Goal: Task Accomplishment & Management: Use online tool/utility

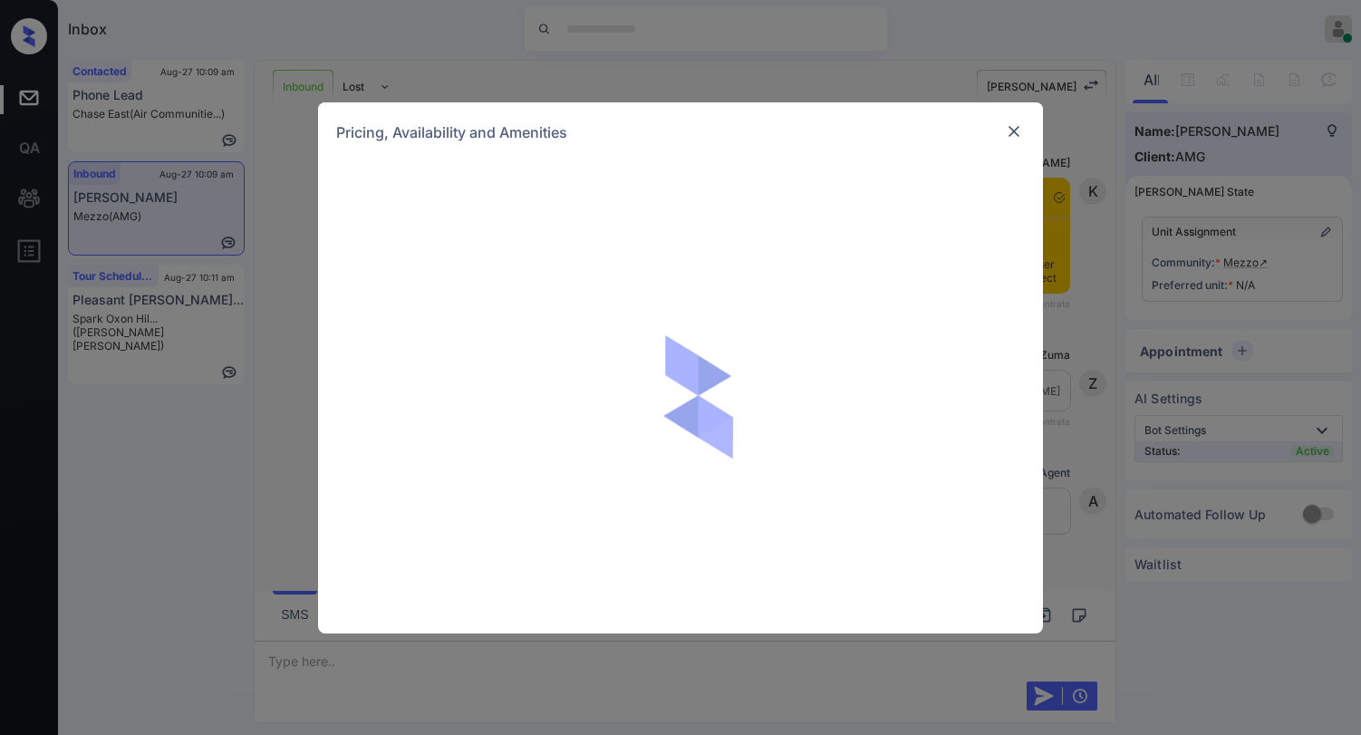
scroll to position [2999, 0]
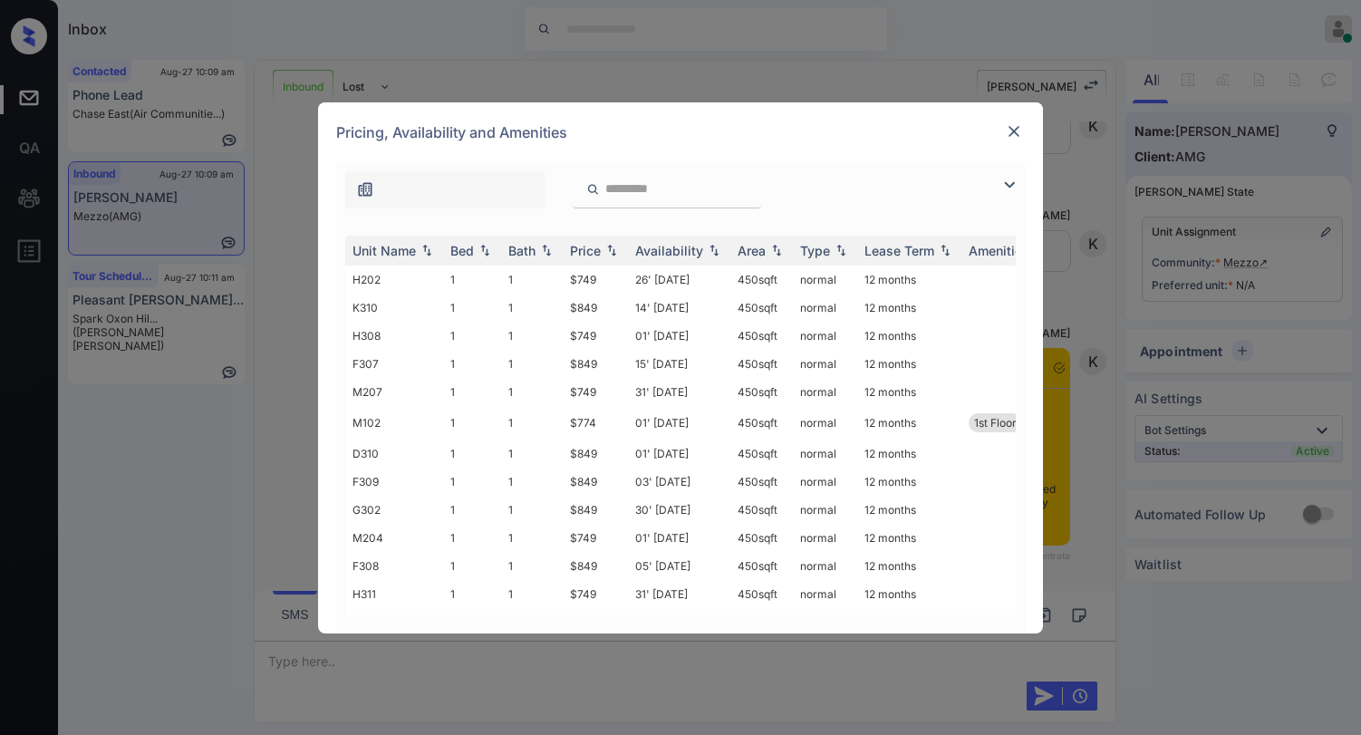
click at [1004, 179] on img at bounding box center [1010, 185] width 22 height 22
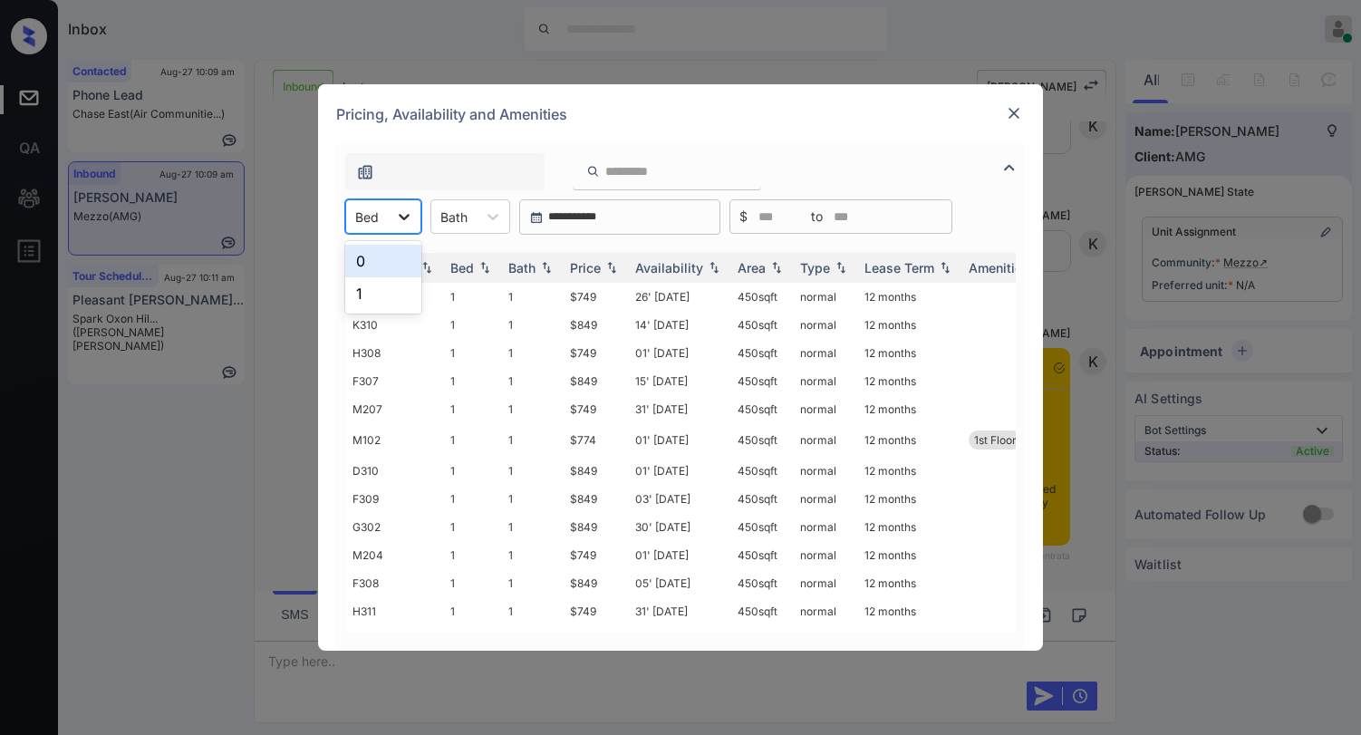
click at [391, 214] on div at bounding box center [404, 216] width 33 height 33
click at [839, 116] on div "Pricing, Availability and Amenities" at bounding box center [680, 114] width 725 height 60
click at [1021, 109] on img at bounding box center [1014, 113] width 18 height 18
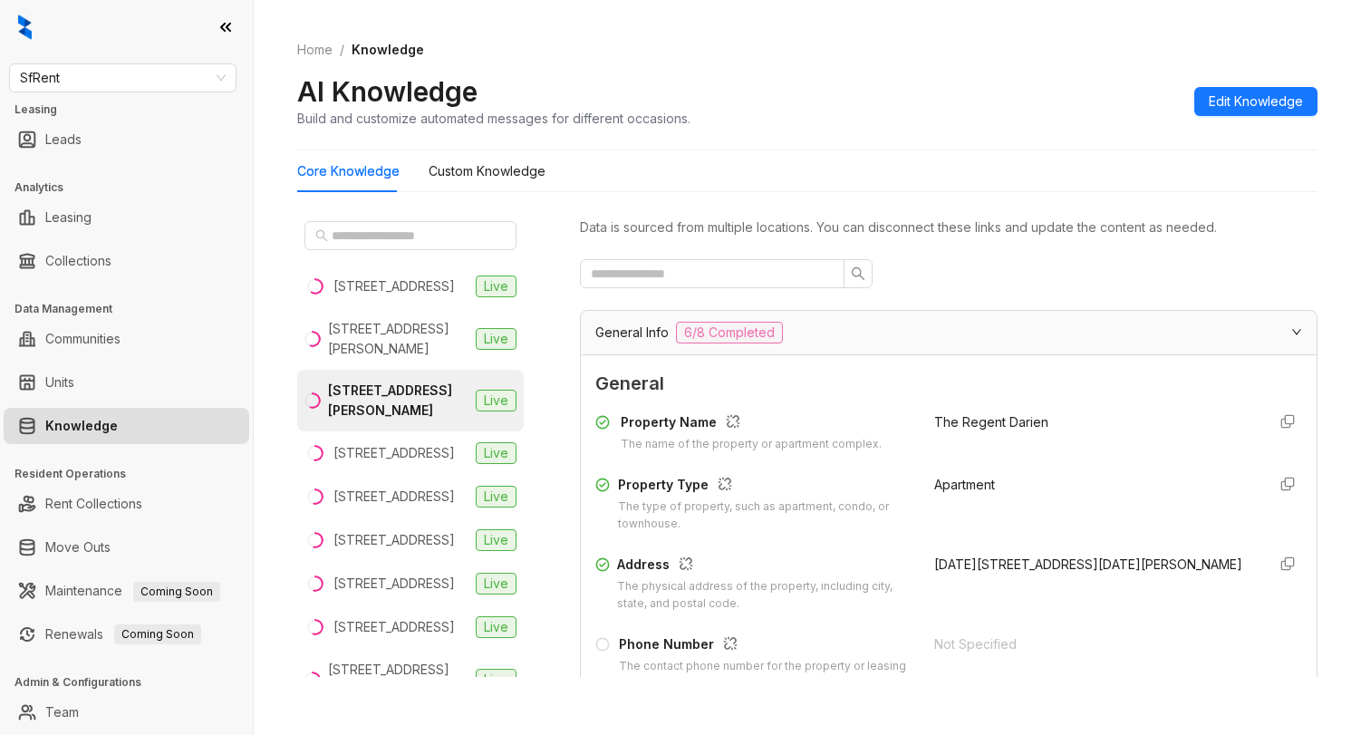
click at [163, 84] on span "SfRent" at bounding box center [123, 77] width 206 height 27
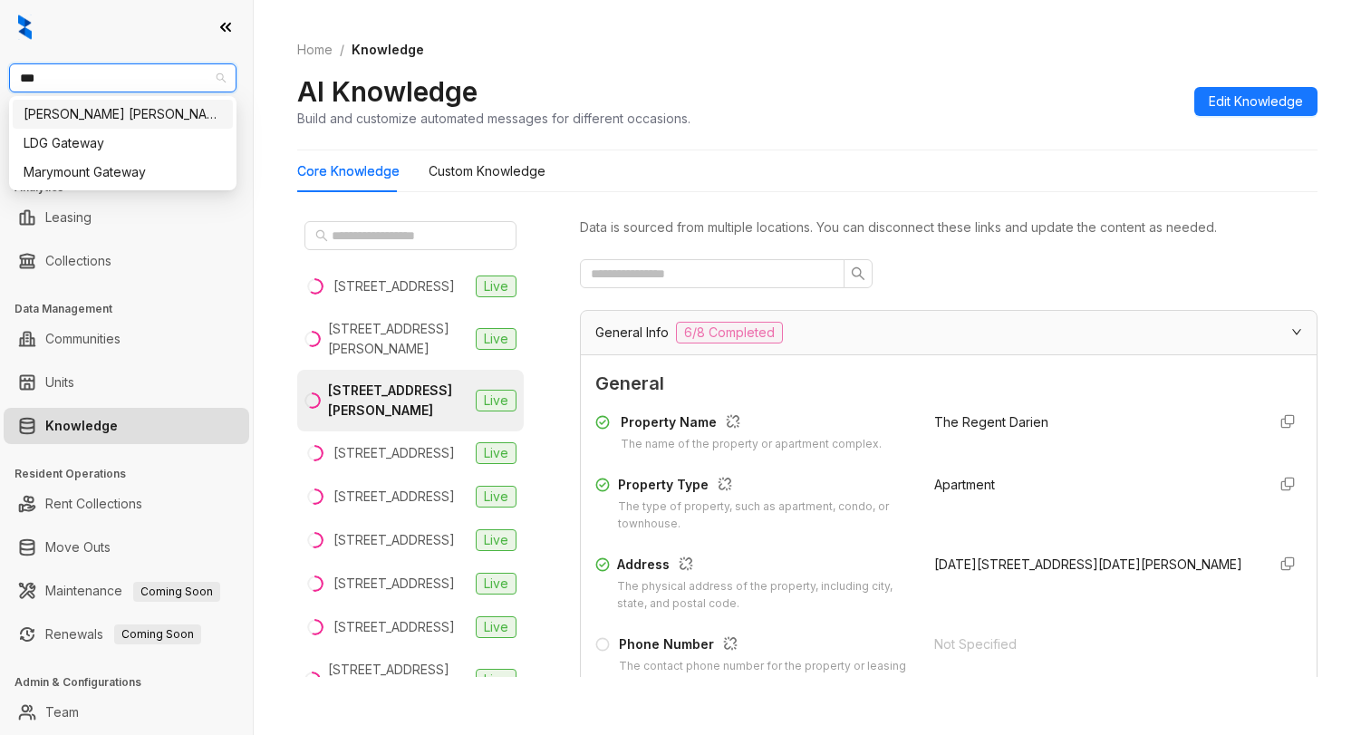
type input "****"
click at [146, 116] on div "Gates Hudson" at bounding box center [123, 114] width 198 height 20
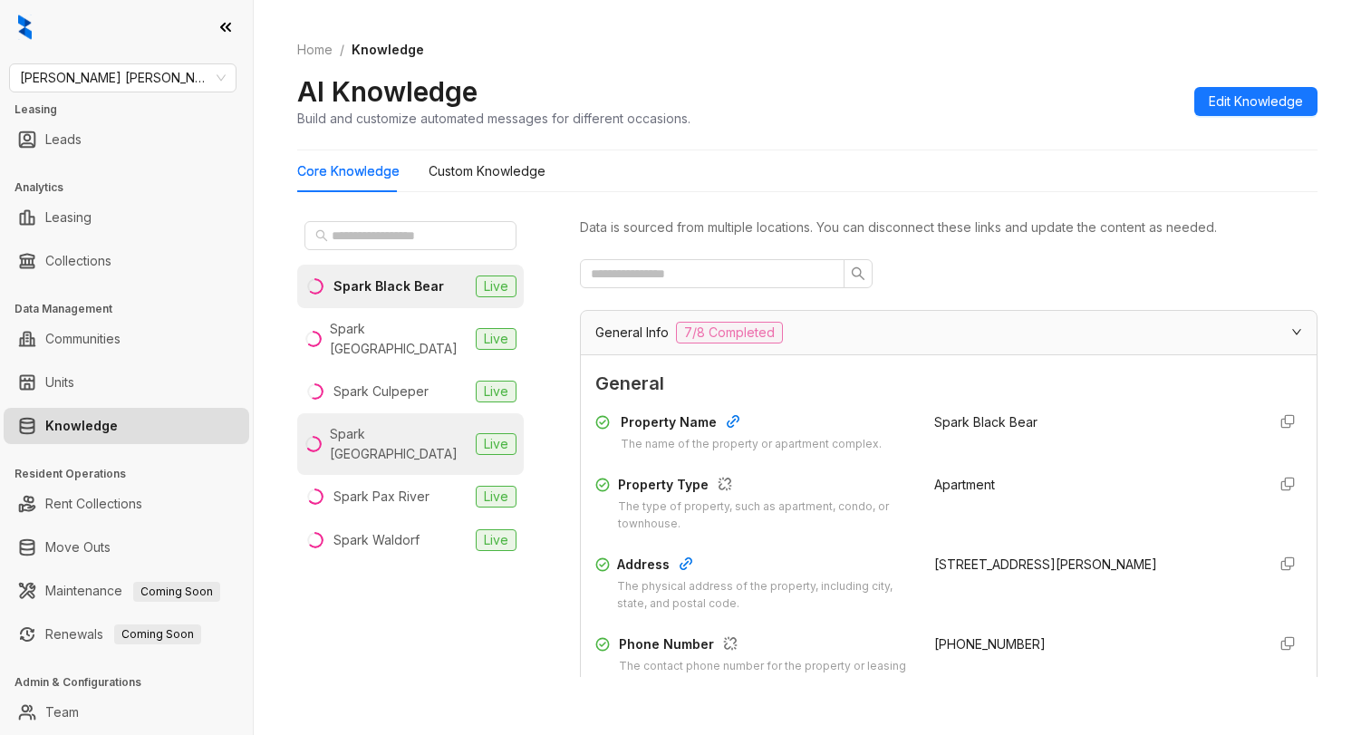
click at [393, 430] on li "Spark Oxon Hill Live" at bounding box center [410, 444] width 227 height 62
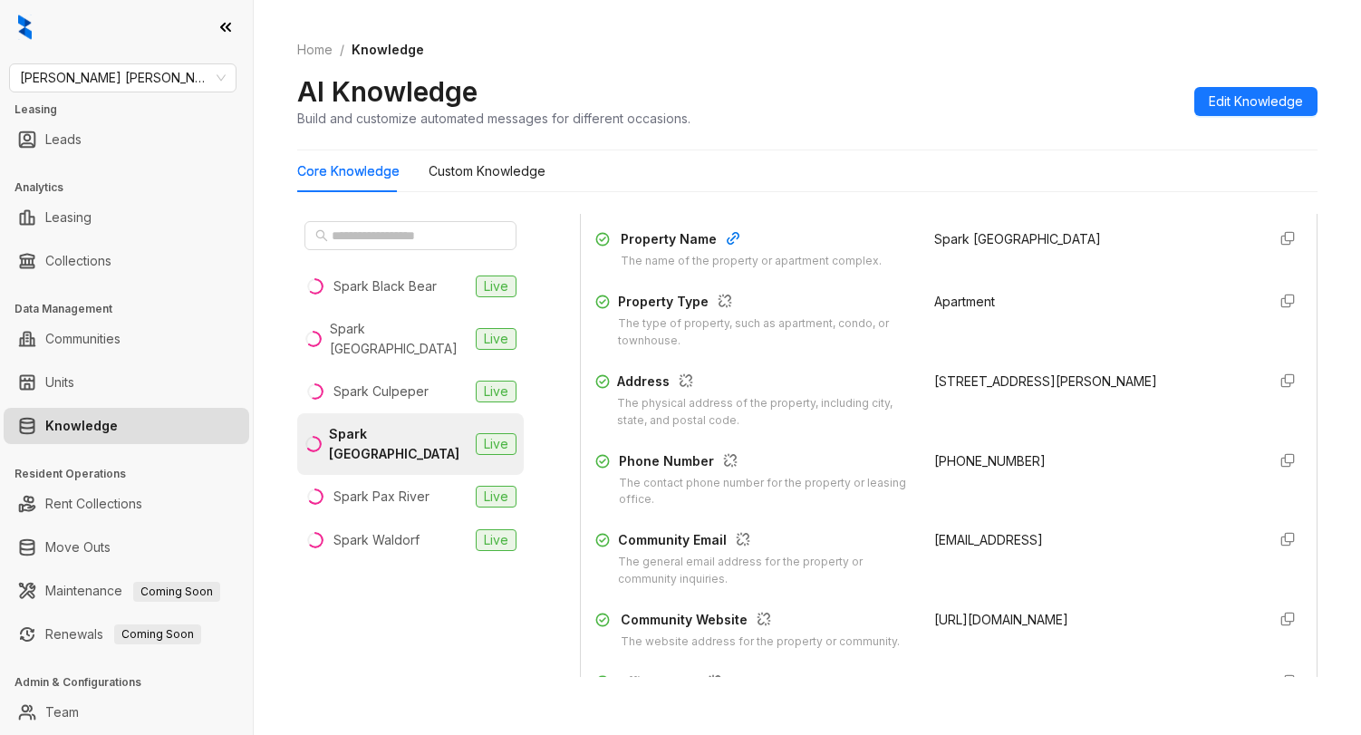
scroll to position [181, 0]
drag, startPoint x: 949, startPoint y: 469, endPoint x: 663, endPoint y: 279, distance: 343.1
click at [913, 469] on div "Phone Number The contact phone number for the property or leasing office. +1833…" at bounding box center [948, 482] width 707 height 58
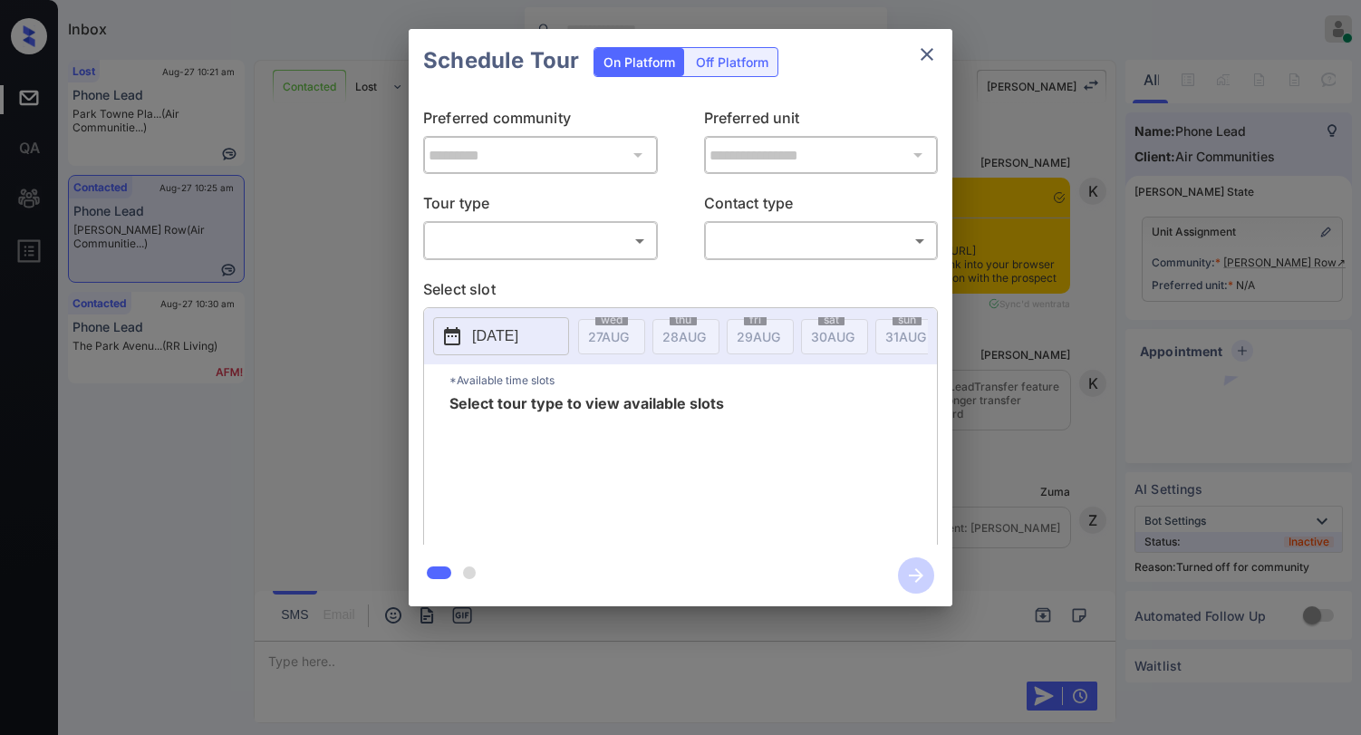
scroll to position [1178, 0]
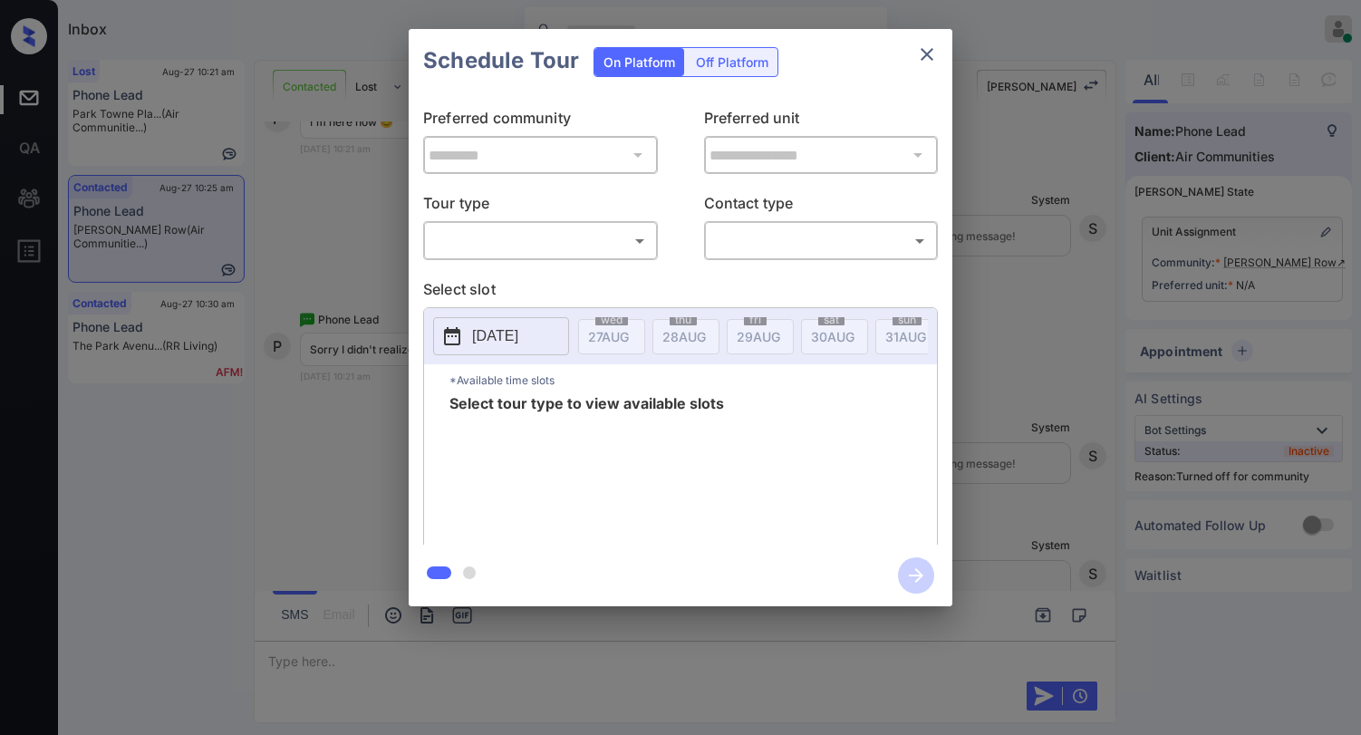
click at [577, 228] on body "Inbox Paolo Gabriel Online Set yourself offline Set yourself on break Profile S…" at bounding box center [680, 367] width 1361 height 735
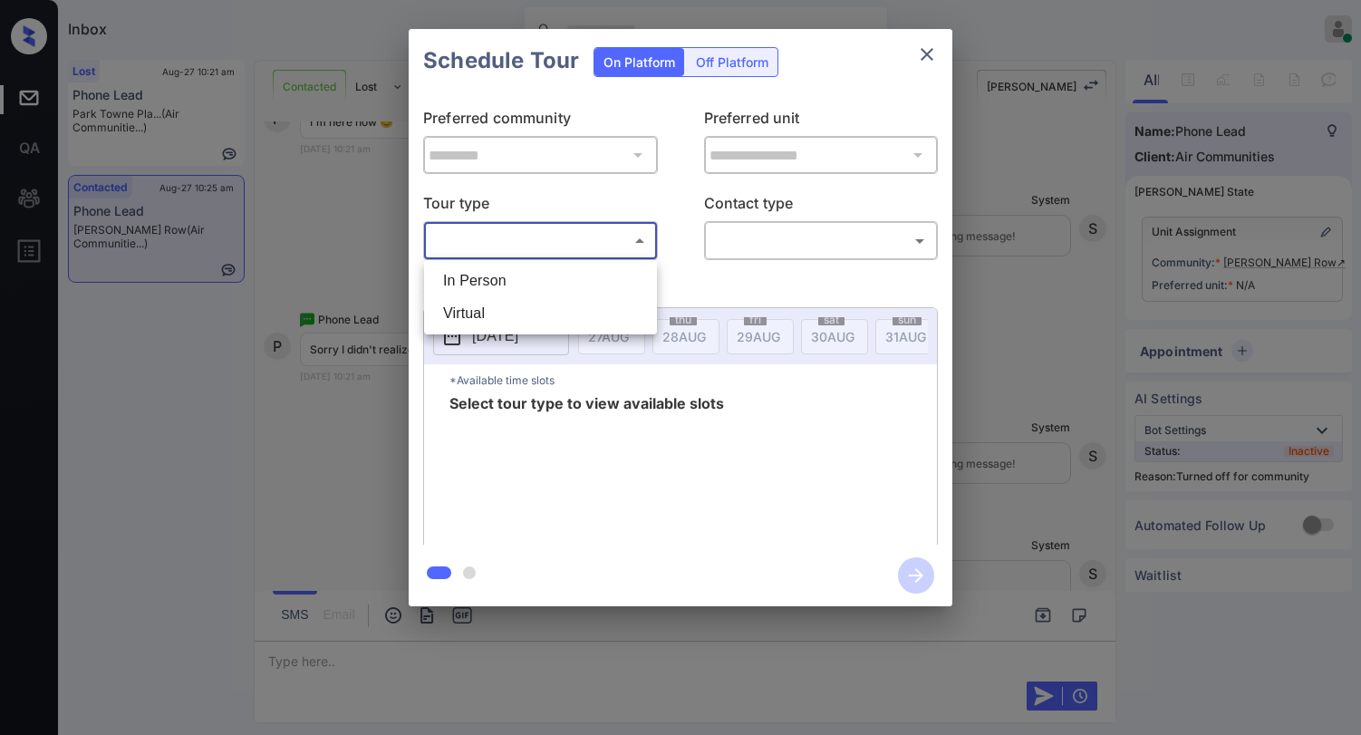
click at [940, 56] on div at bounding box center [680, 367] width 1361 height 735
click at [926, 61] on icon "close" at bounding box center [927, 54] width 22 height 22
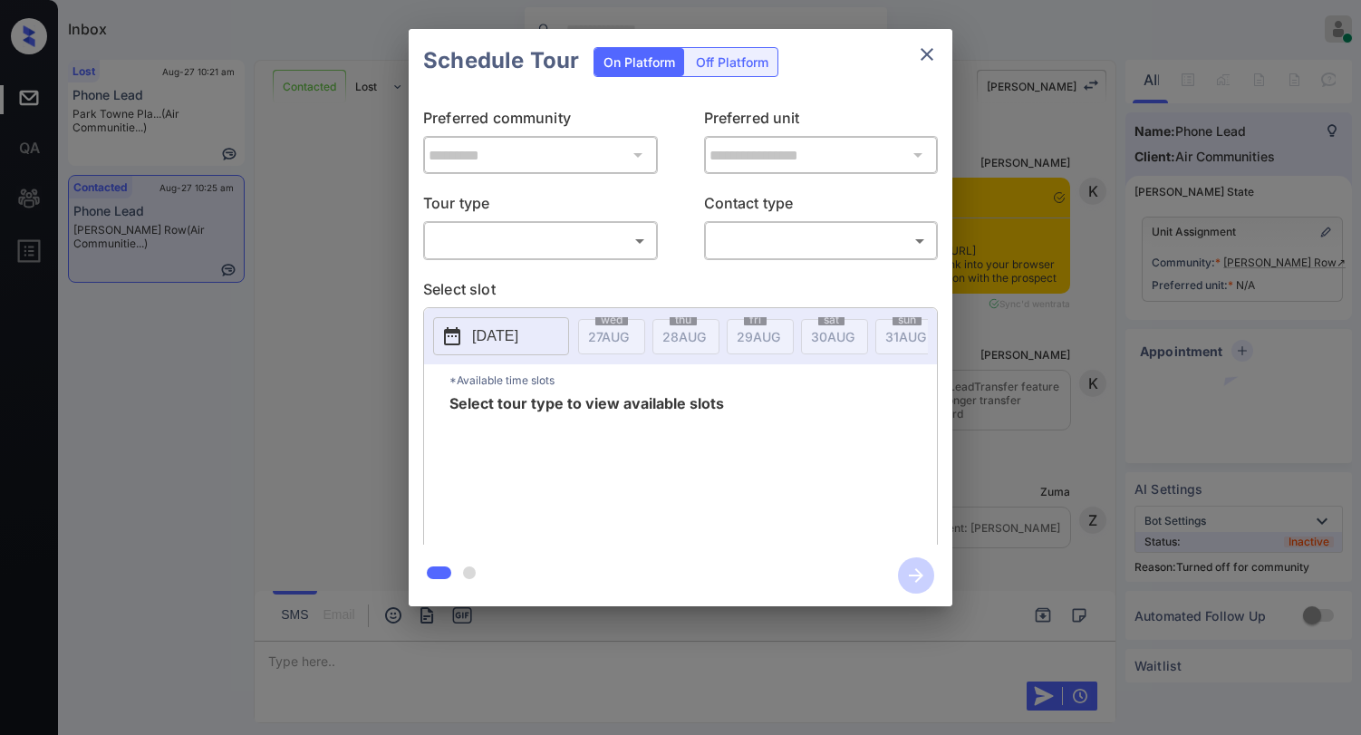
scroll to position [1541, 0]
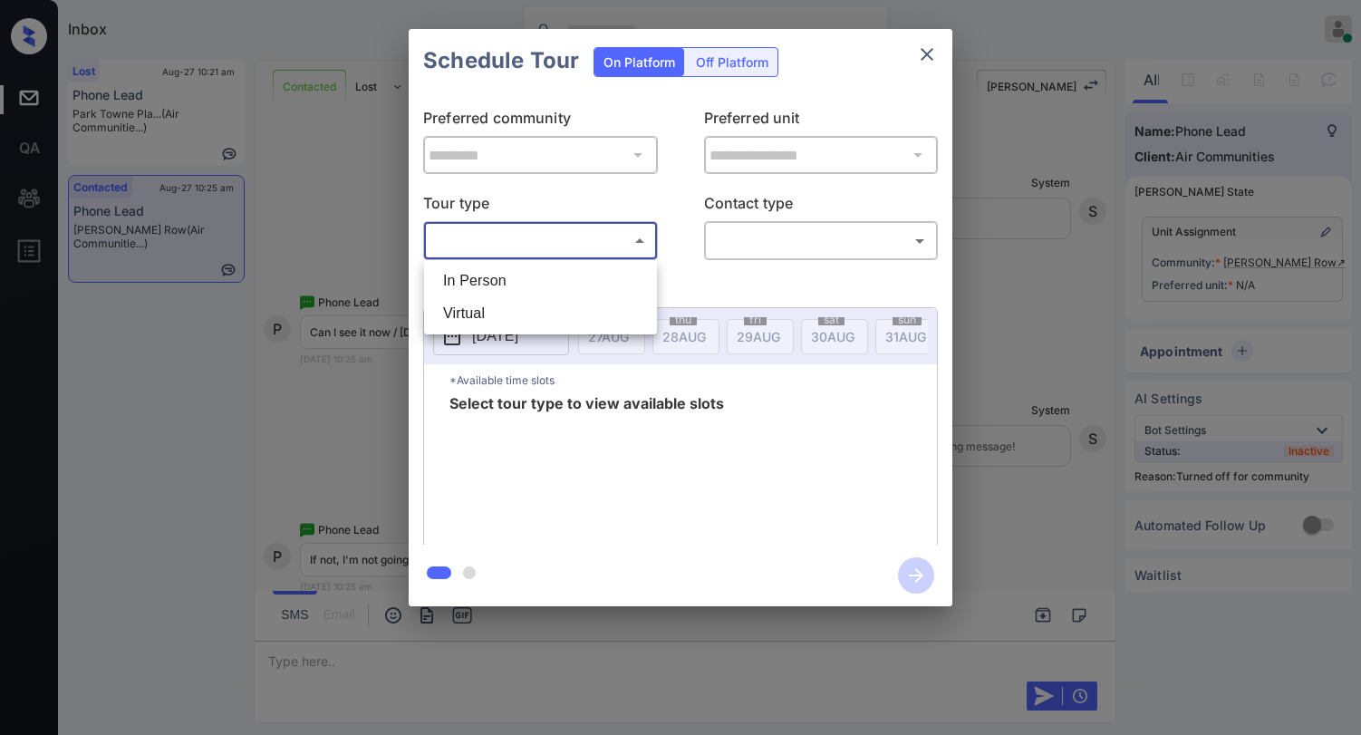
click at [602, 244] on body "Inbox [PERSON_NAME] Online Set yourself offline Set yourself on break Profile S…" at bounding box center [680, 367] width 1361 height 735
drag, startPoint x: 574, startPoint y: 280, endPoint x: 590, endPoint y: 279, distance: 16.3
click at [575, 279] on li "In Person" at bounding box center [541, 281] width 224 height 33
type input "********"
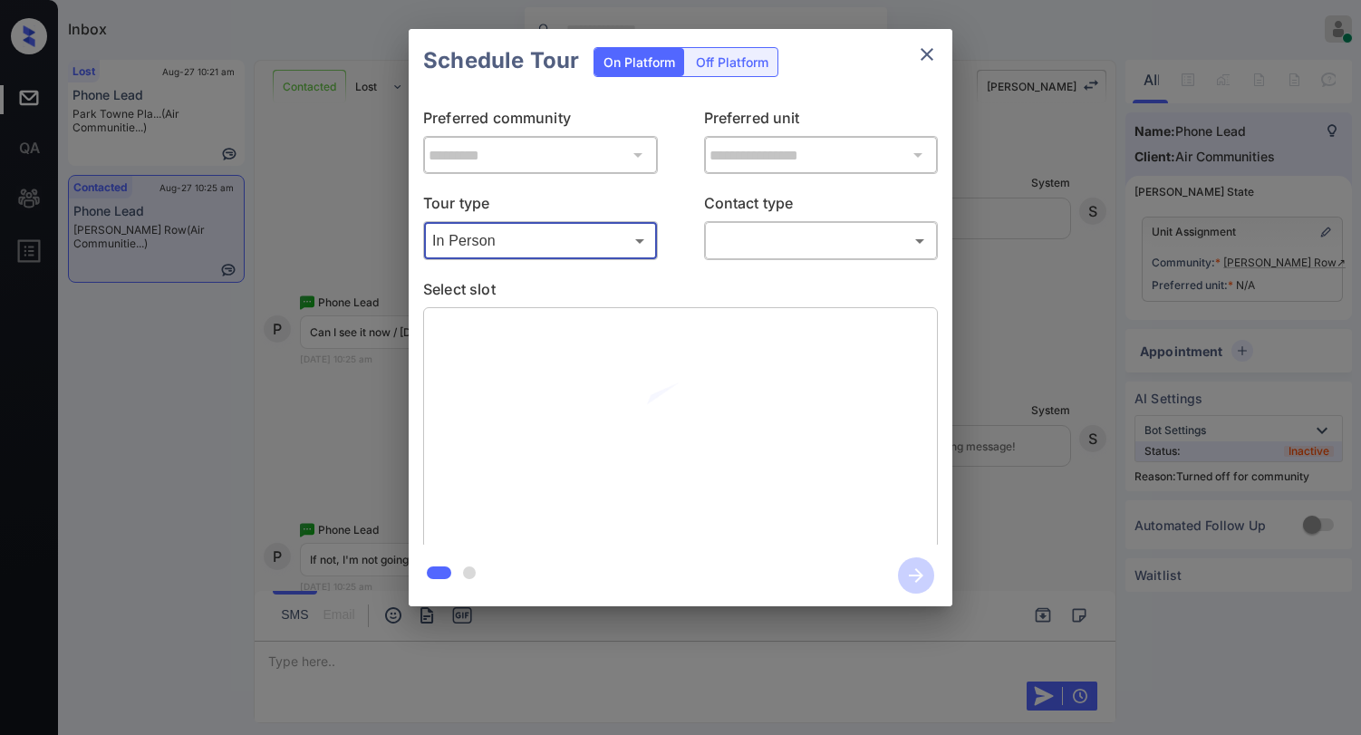
click at [735, 244] on body "Inbox [PERSON_NAME] Online Set yourself offline Set yourself on break Profile S…" at bounding box center [680, 367] width 1361 height 735
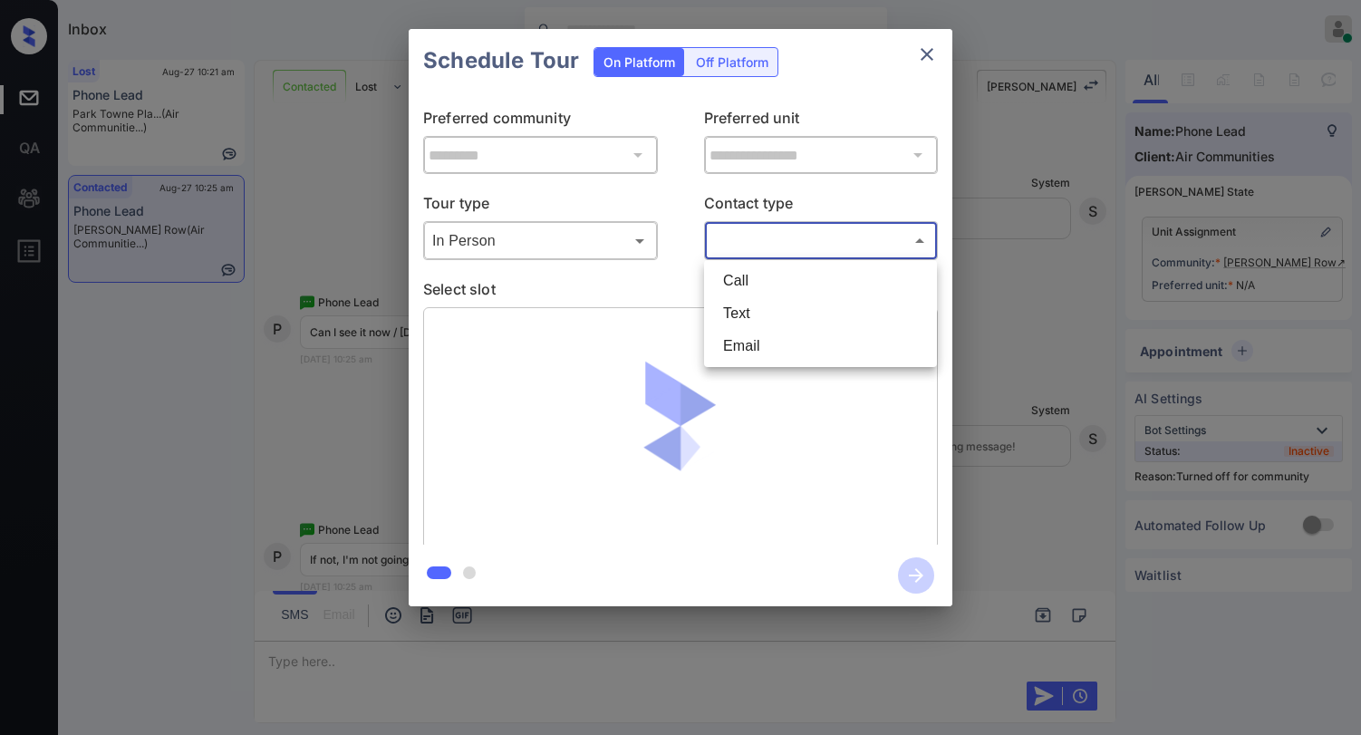
click at [744, 318] on li "Text" at bounding box center [821, 313] width 224 height 33
type input "****"
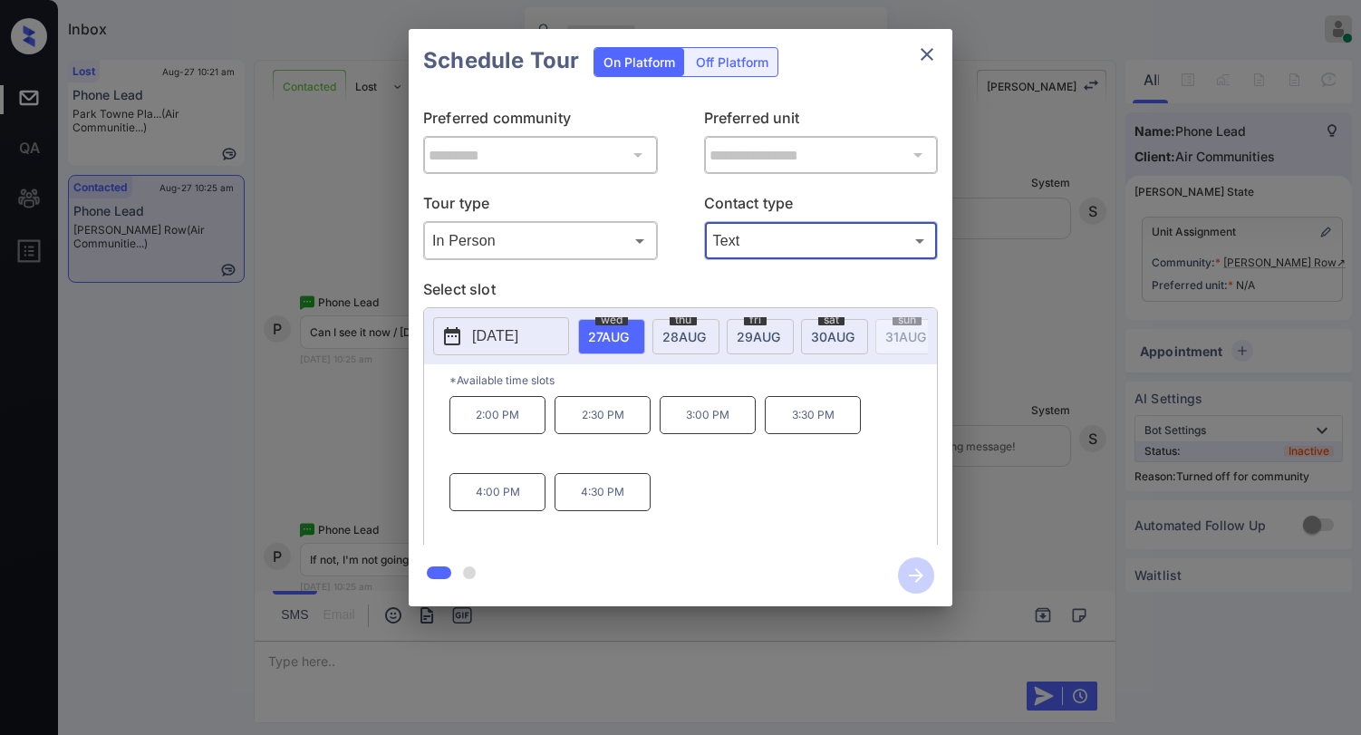
click at [922, 59] on icon "close" at bounding box center [927, 54] width 13 height 13
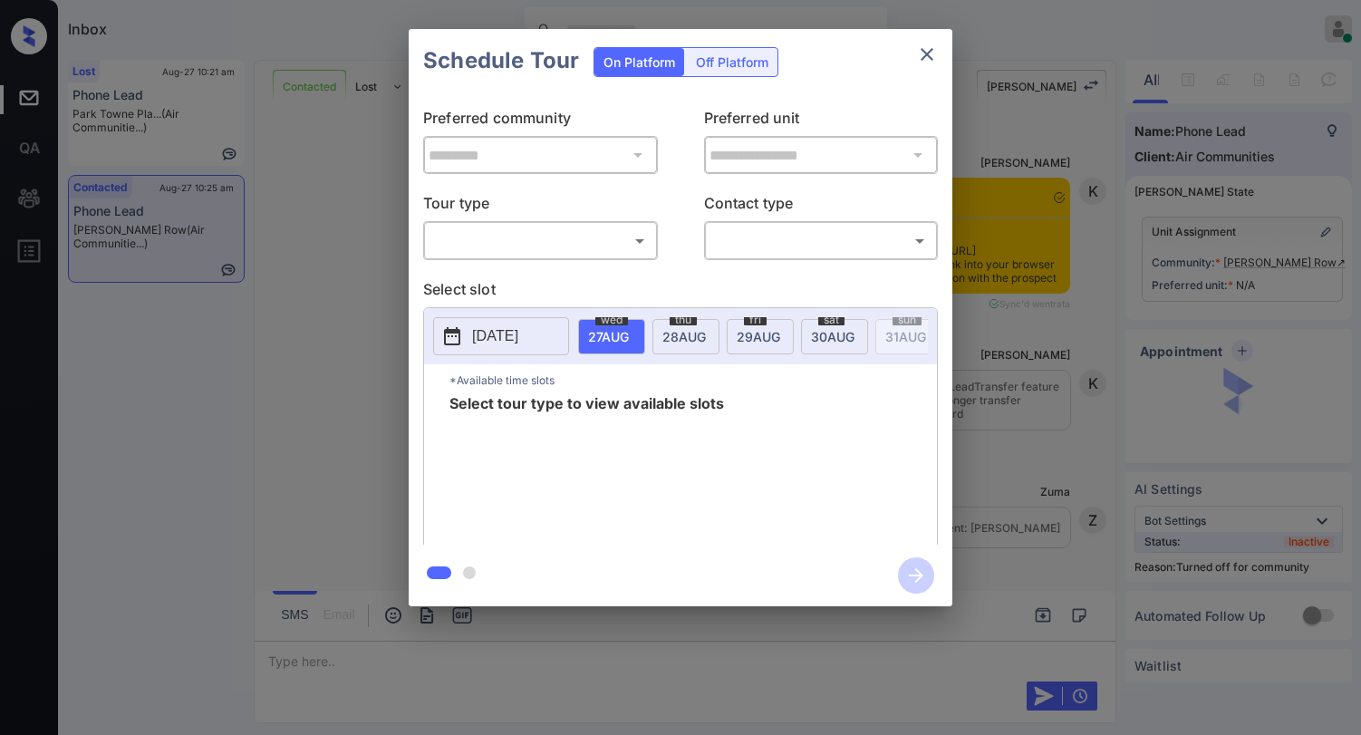
scroll to position [1541, 0]
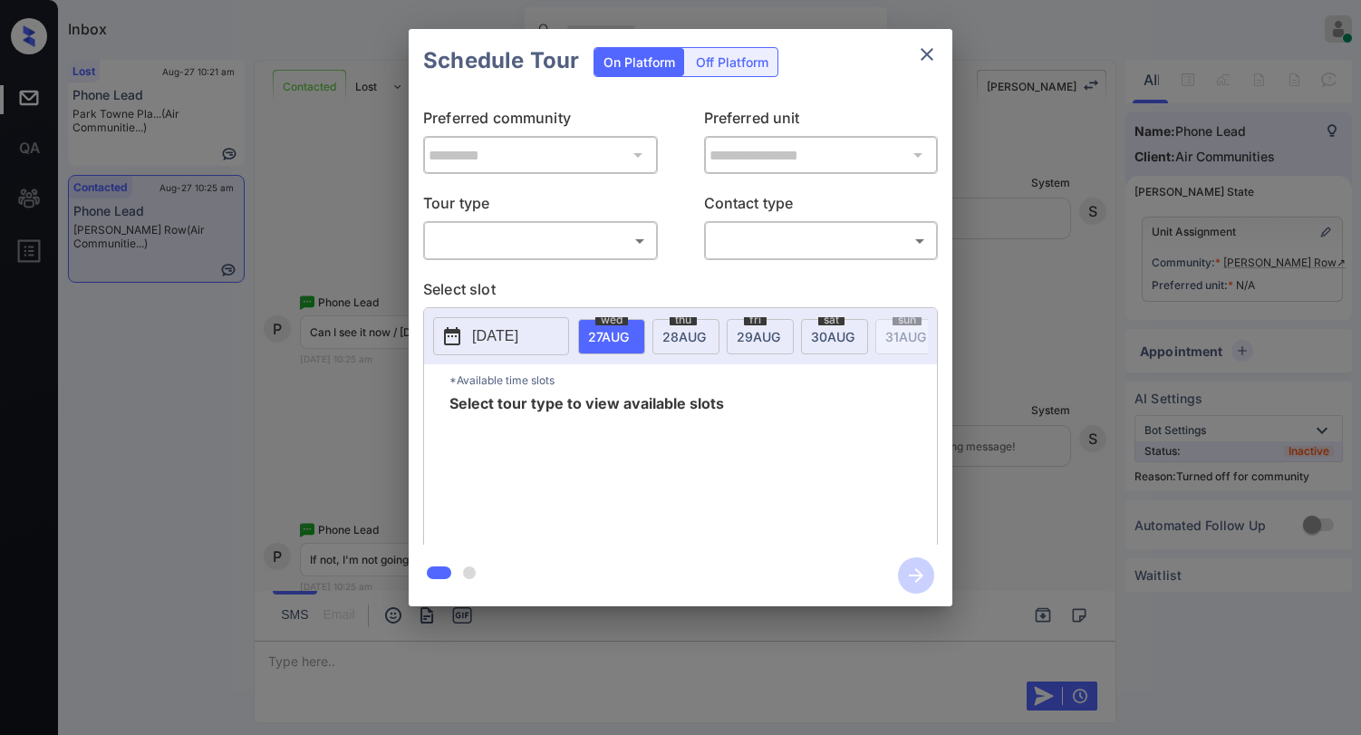
click at [929, 53] on icon "close" at bounding box center [927, 54] width 13 height 13
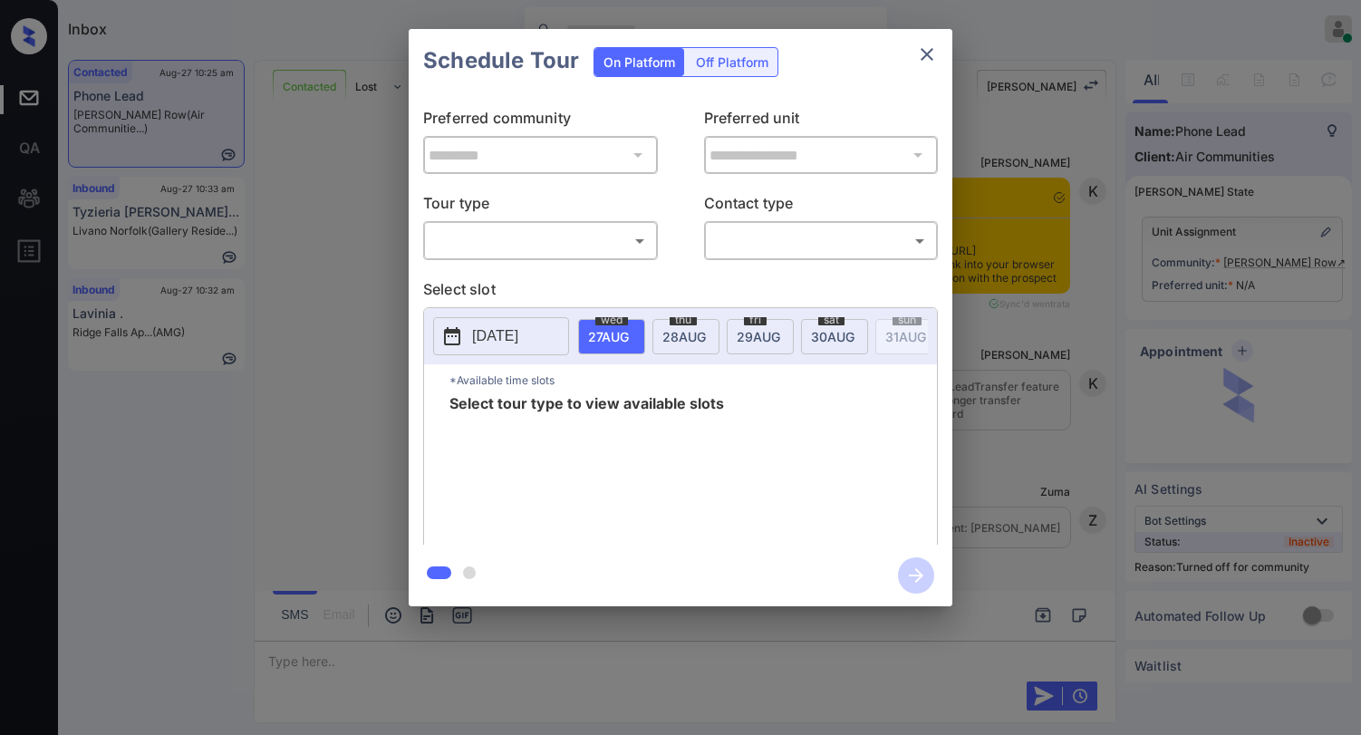
scroll to position [1722, 0]
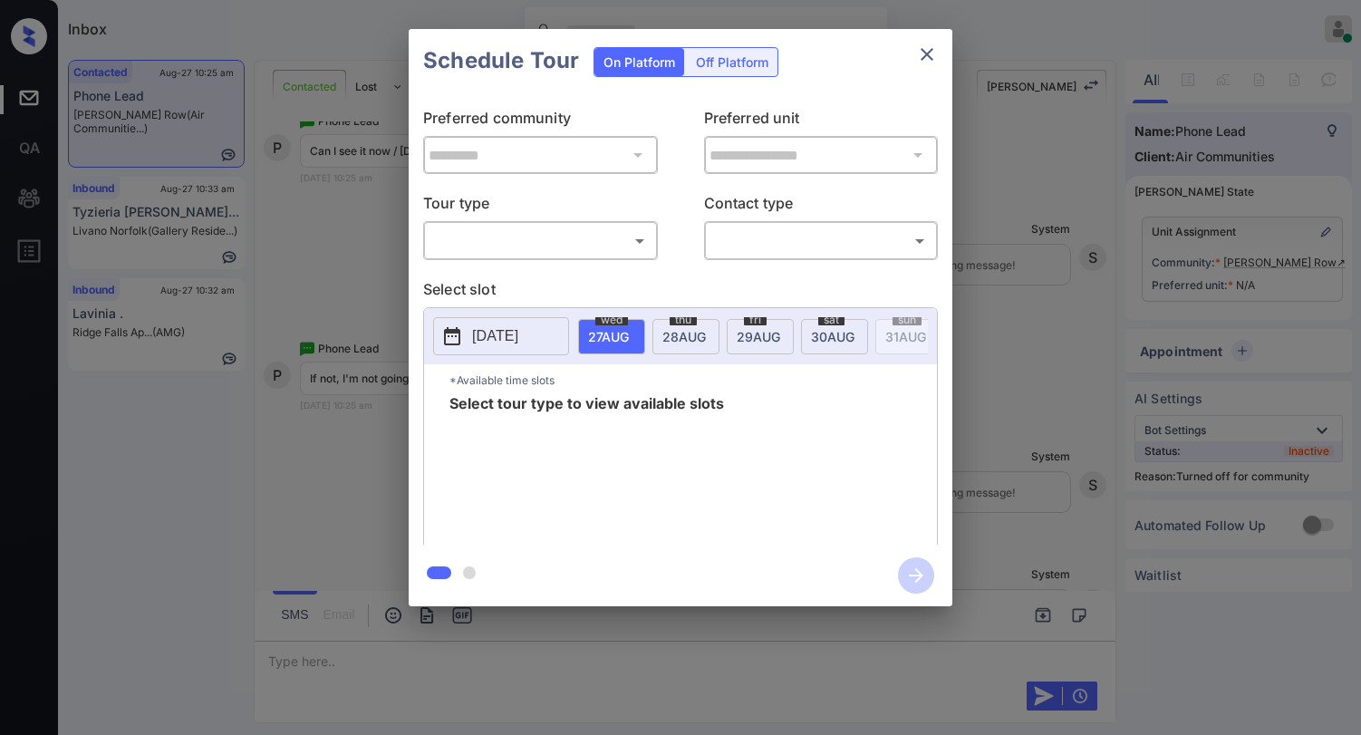
click at [926, 51] on icon "close" at bounding box center [927, 54] width 22 height 22
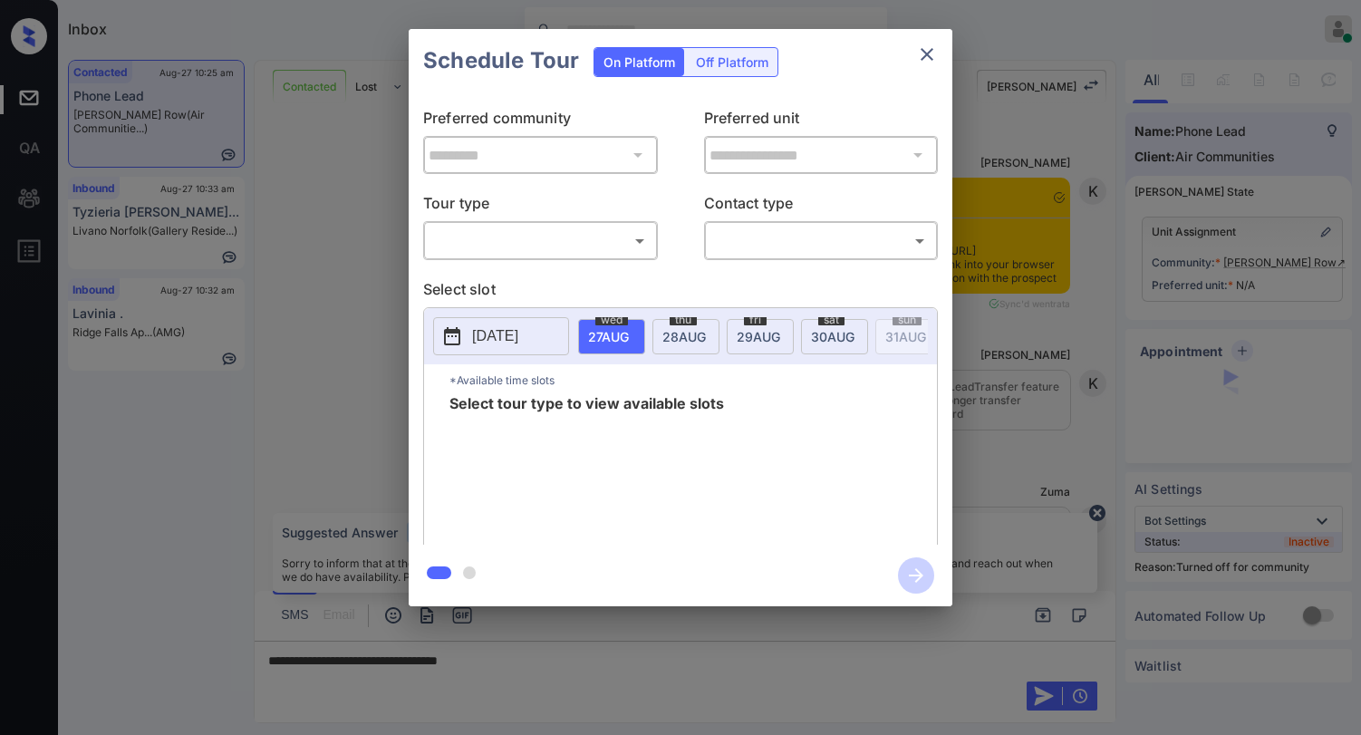
scroll to position [1722, 0]
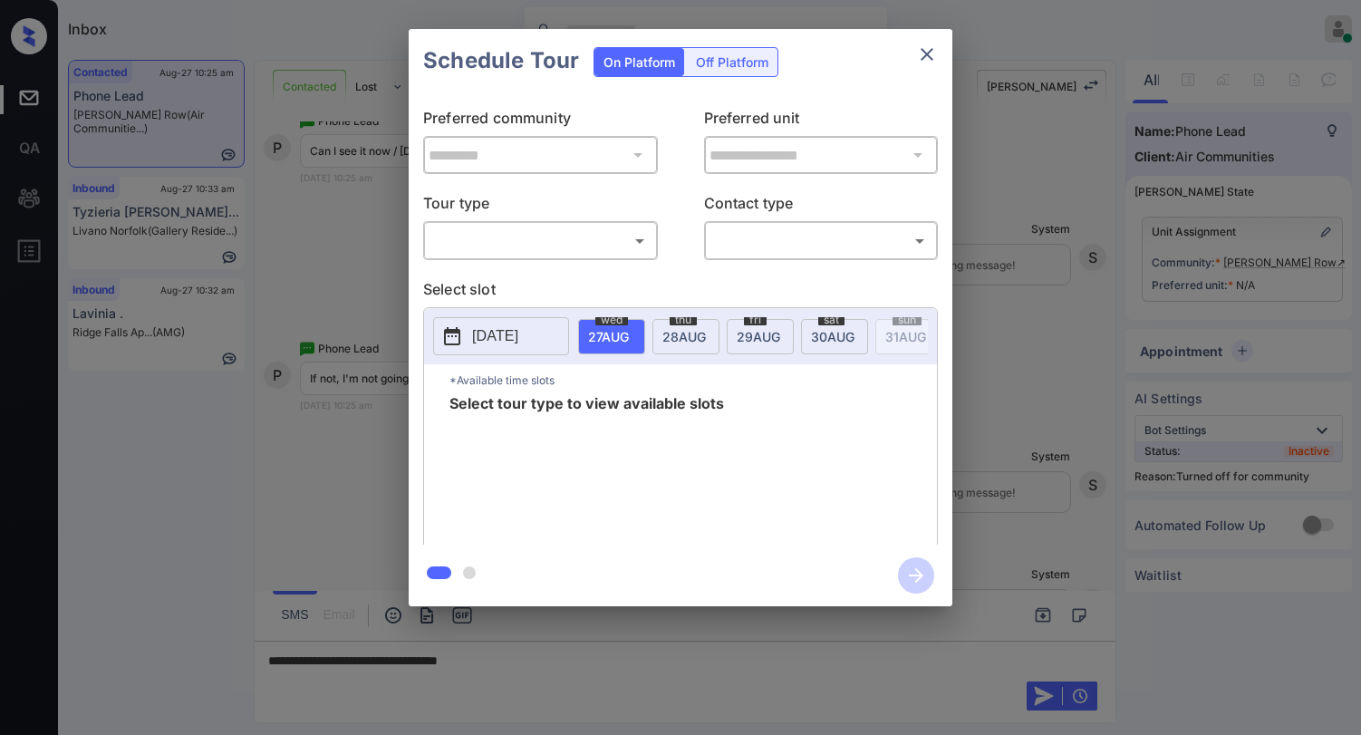
click at [597, 228] on body "Inbox [PERSON_NAME] Online Set yourself offline Set yourself on break Profile S…" at bounding box center [680, 367] width 1361 height 735
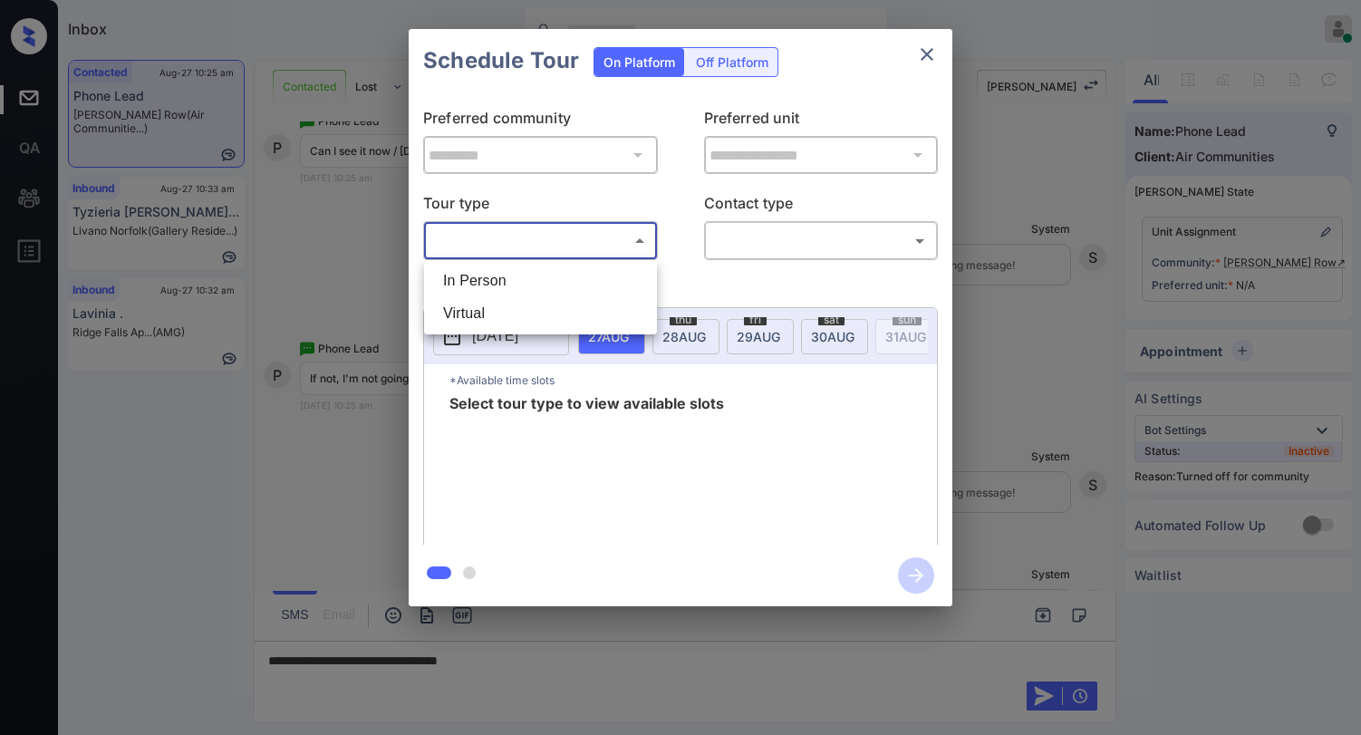
click at [562, 275] on li "In Person" at bounding box center [541, 281] width 224 height 33
type input "********"
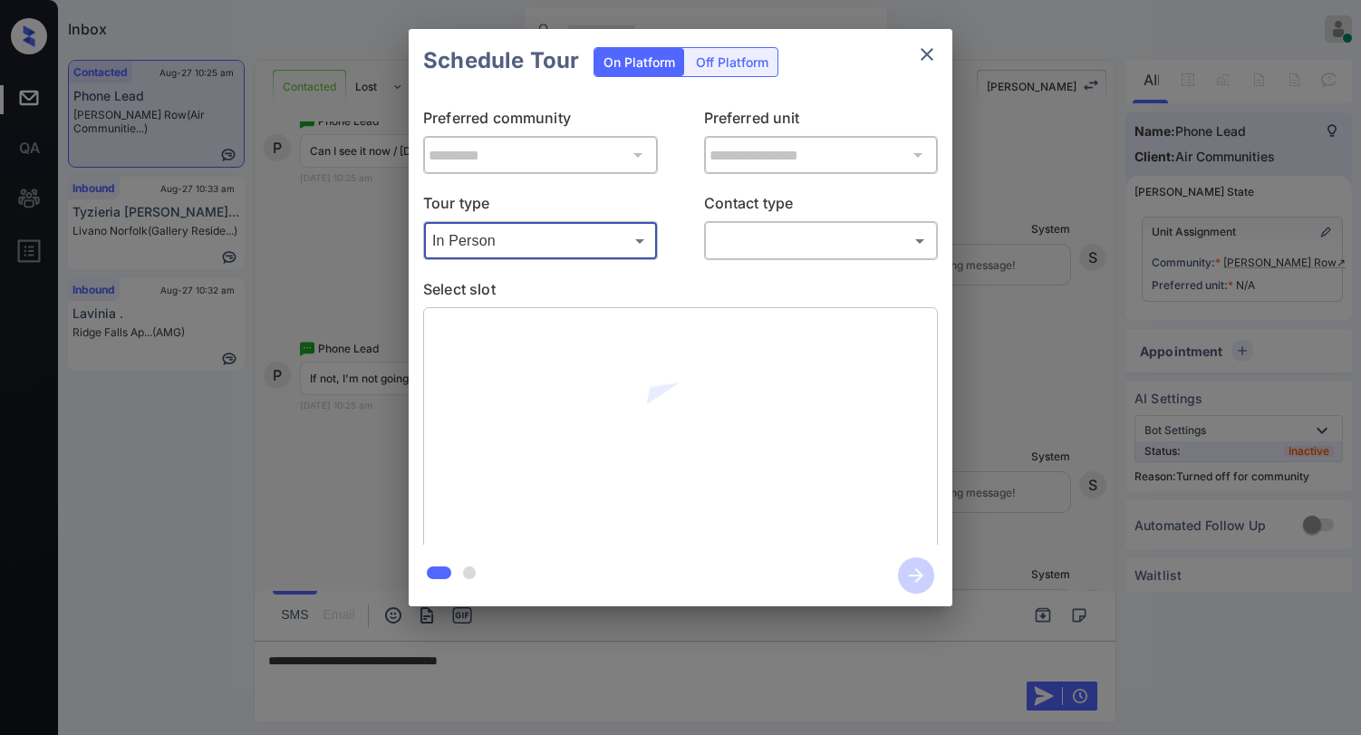
click at [752, 246] on body "Inbox Paolo Gabriel Online Set yourself offline Set yourself on break Profile S…" at bounding box center [680, 367] width 1361 height 735
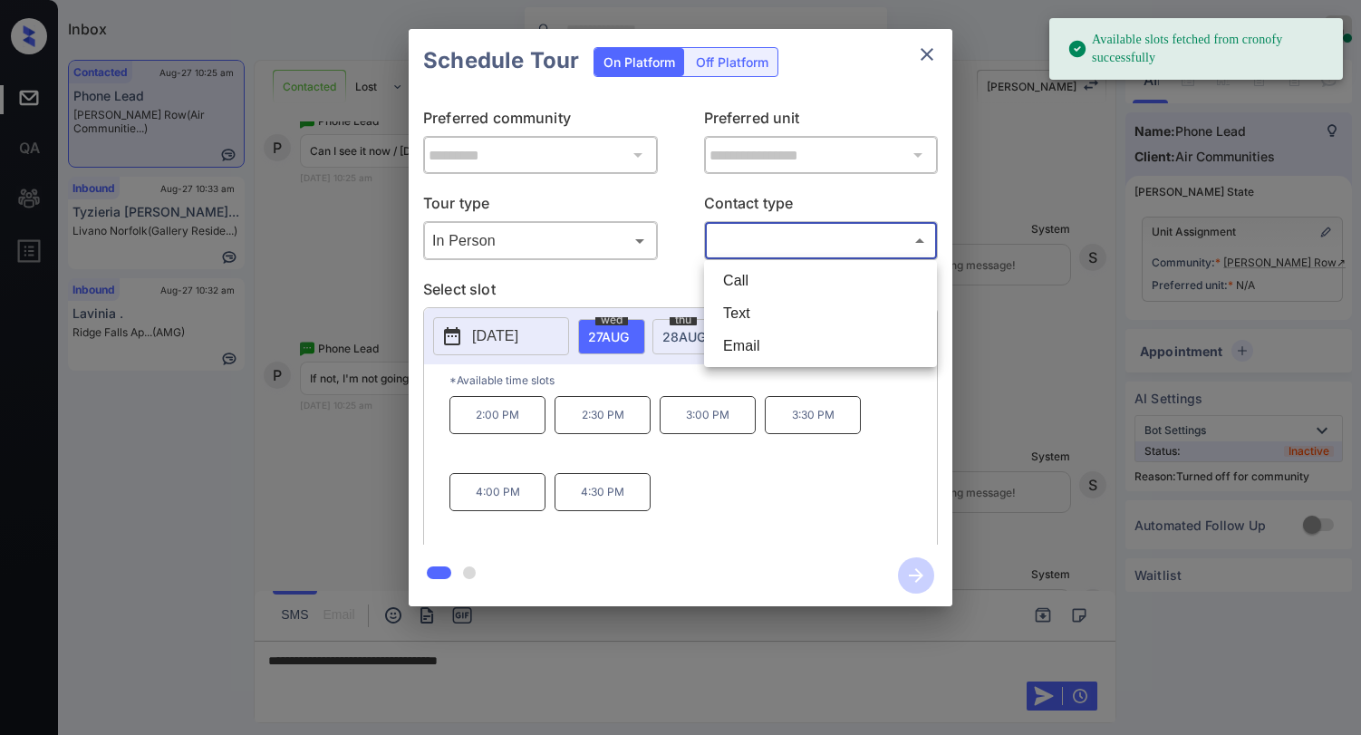
click at [735, 318] on li "Text" at bounding box center [821, 313] width 224 height 33
type input "****"
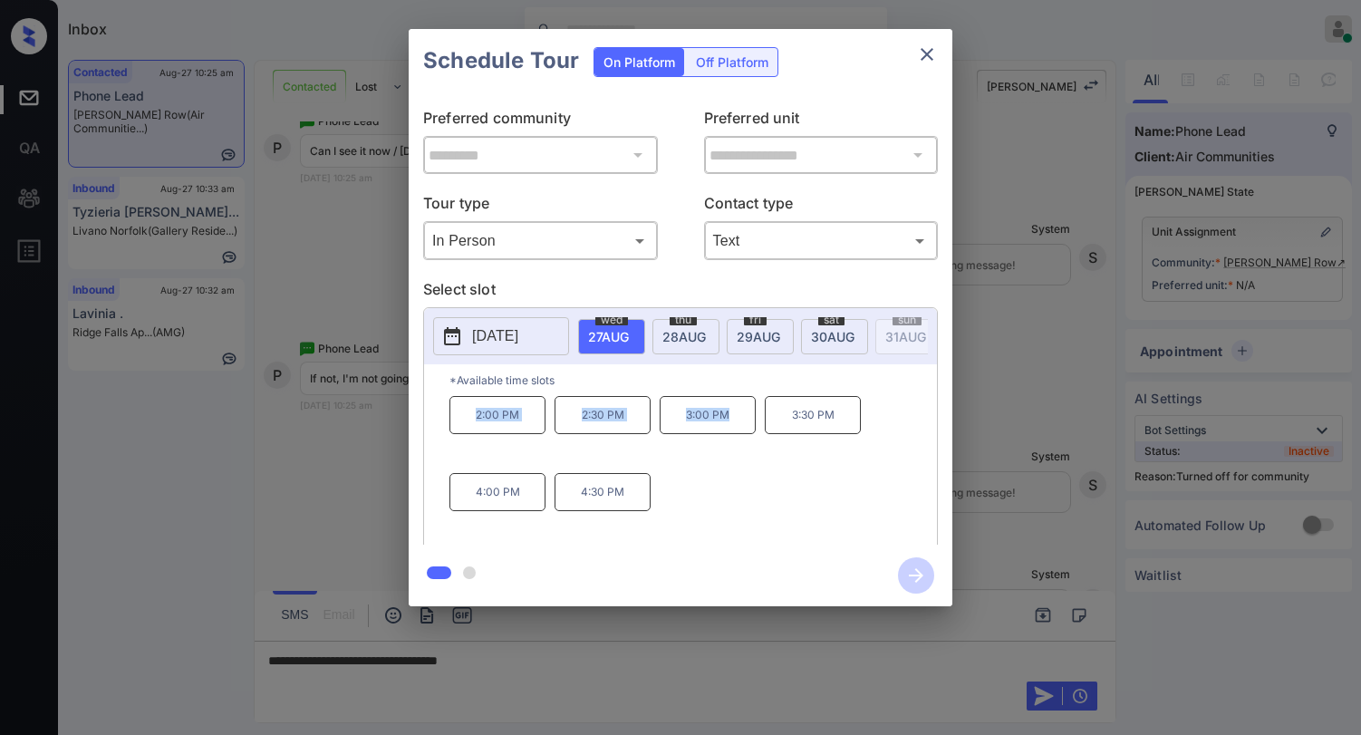
drag, startPoint x: 467, startPoint y: 421, endPoint x: 752, endPoint y: 440, distance: 286.1
click at [752, 440] on div "2:00 PM 2:30 PM 3:00 PM 3:30 PM 4:00 PM 4:30 PM" at bounding box center [693, 468] width 488 height 145
copy div "2:00 PM 2:30 PM 3:00 PM"
click at [924, 56] on icon "close" at bounding box center [927, 54] width 13 height 13
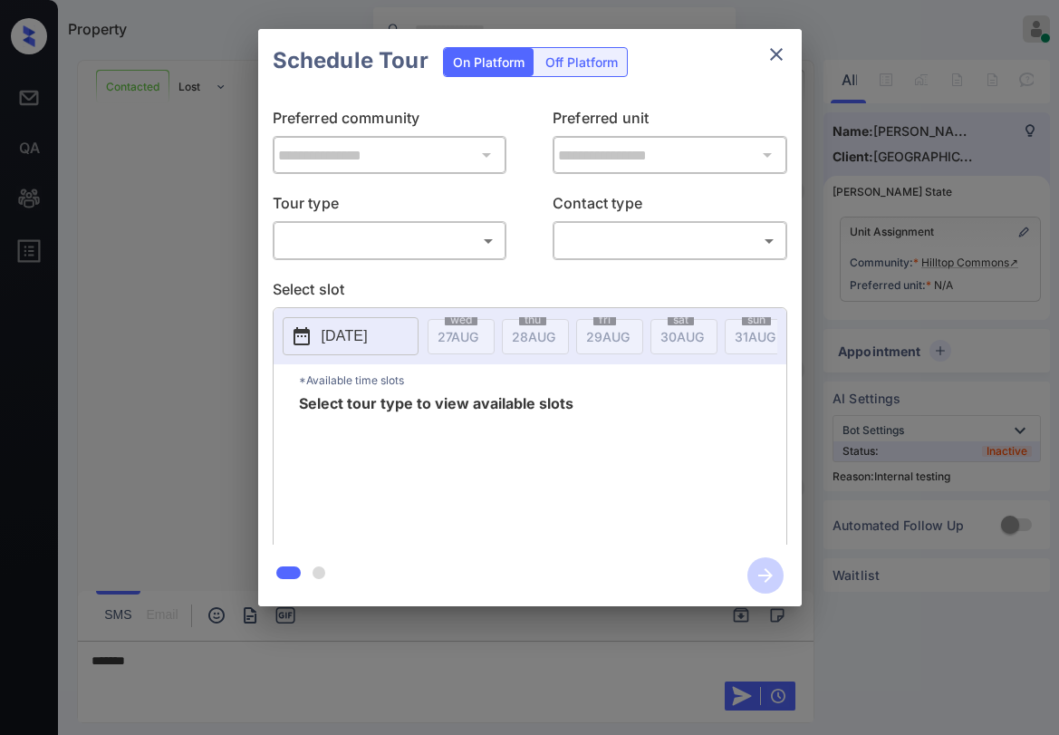
scroll to position [2266, 0]
click at [404, 242] on body "Property [PERSON_NAME] Online Set yourself offline Set yourself on break Profil…" at bounding box center [529, 367] width 1059 height 735
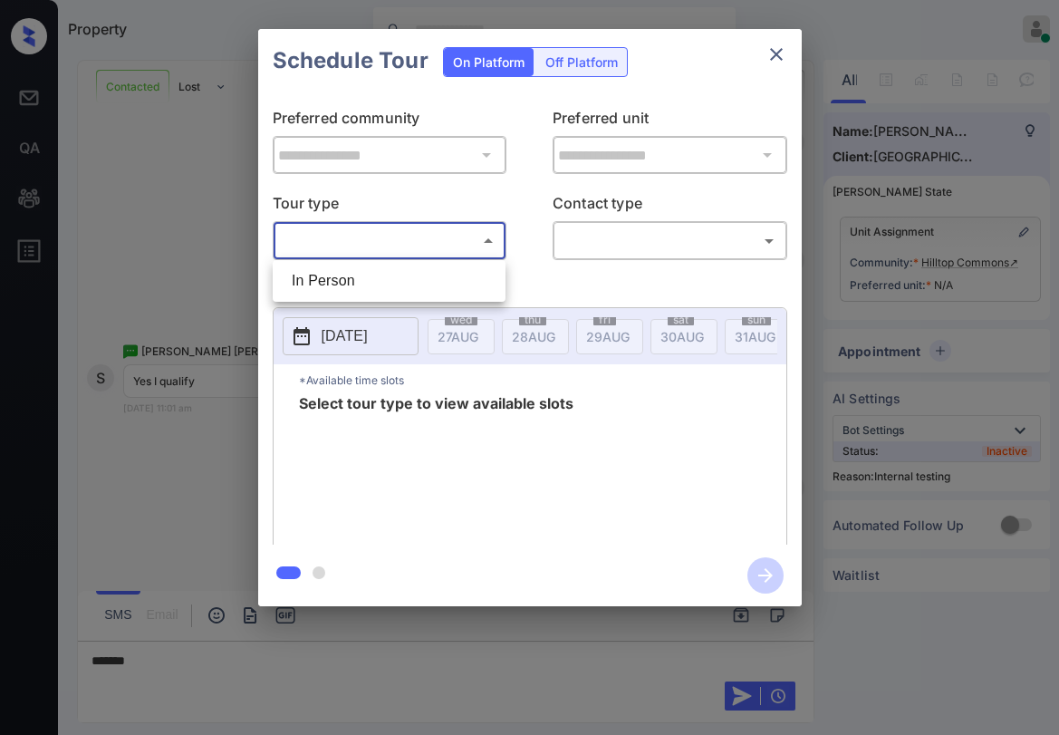
click at [774, 58] on div at bounding box center [529, 367] width 1059 height 735
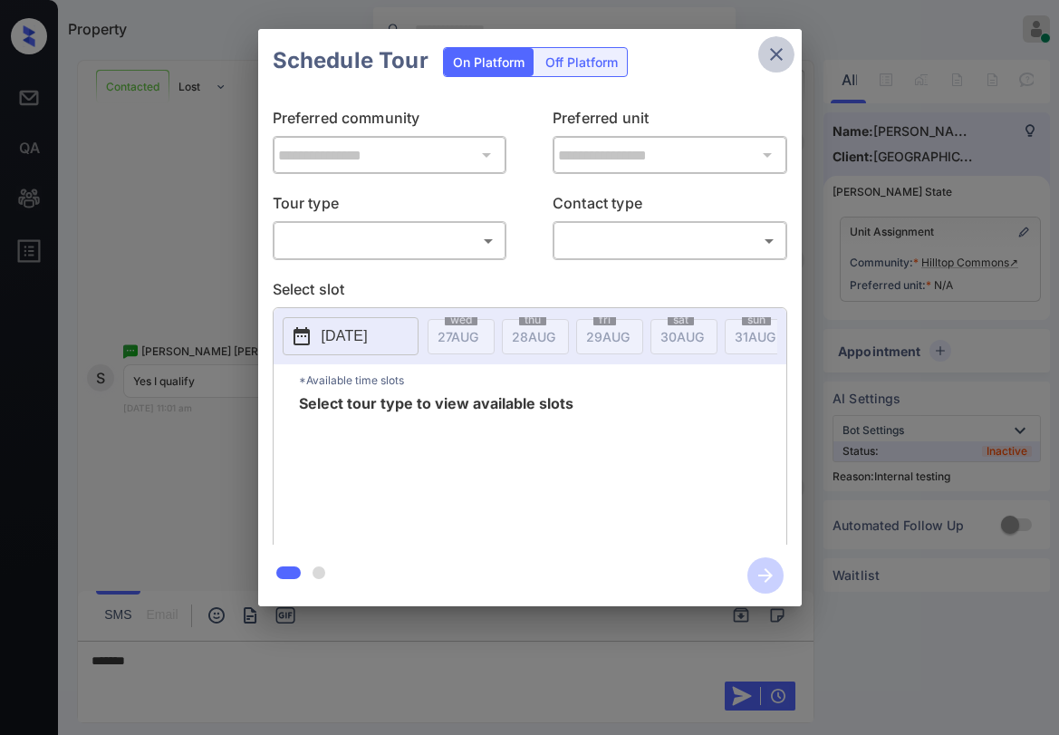
click at [767, 57] on icon "close" at bounding box center [777, 54] width 22 height 22
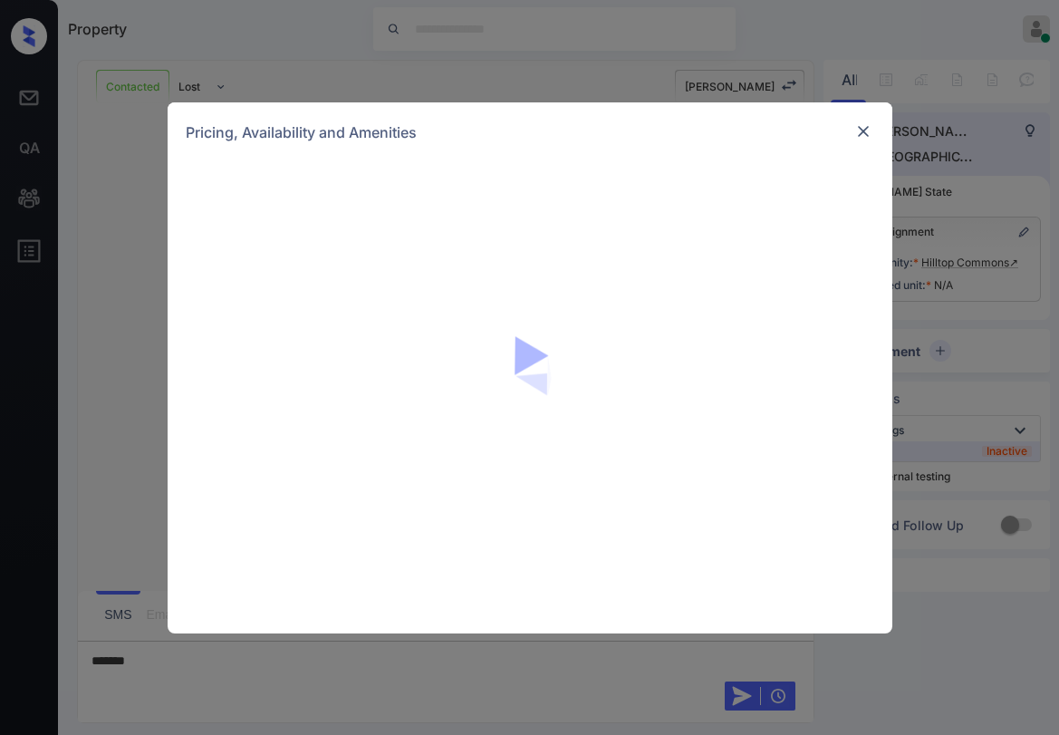
scroll to position [1994, 0]
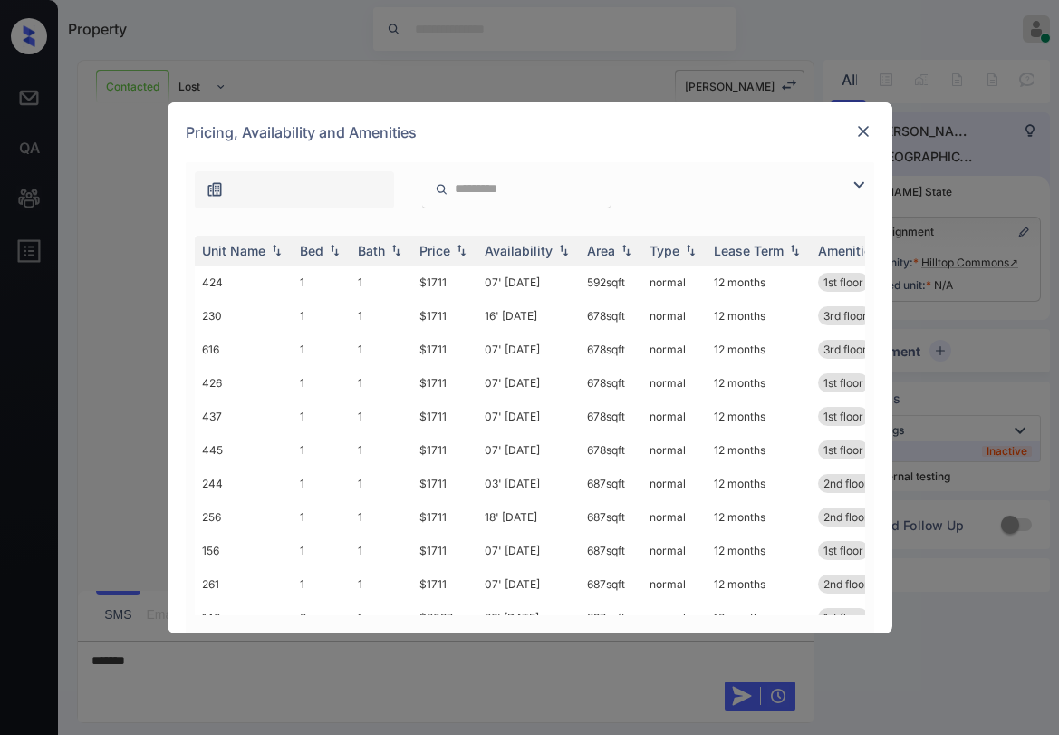
click at [861, 185] on img at bounding box center [859, 185] width 22 height 22
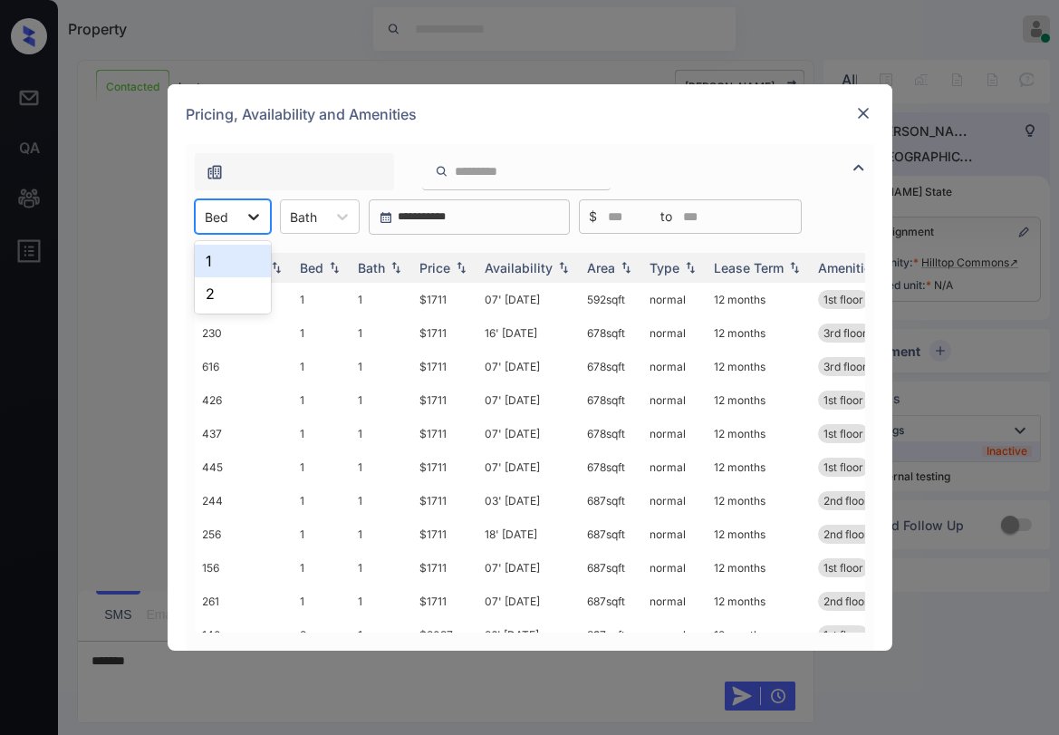
click at [249, 220] on icon at bounding box center [254, 217] width 18 height 18
click at [238, 253] on div "1" at bounding box center [233, 261] width 76 height 33
click at [428, 270] on div "Price" at bounding box center [435, 267] width 31 height 15
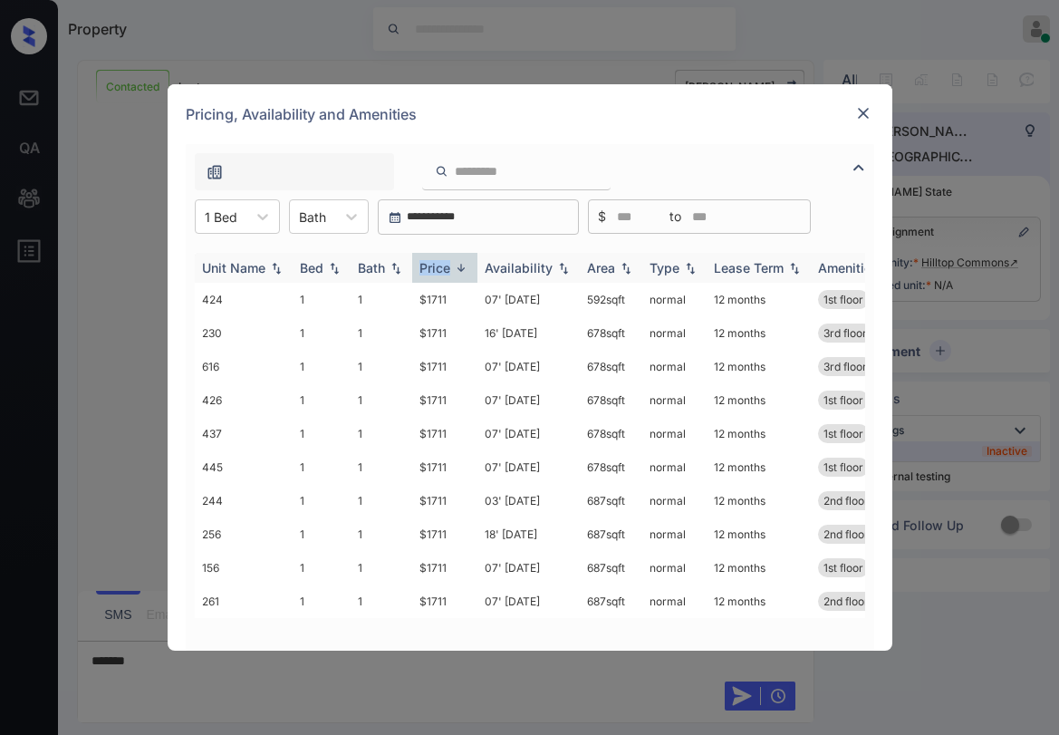
click at [429, 269] on div "Price" at bounding box center [435, 267] width 31 height 15
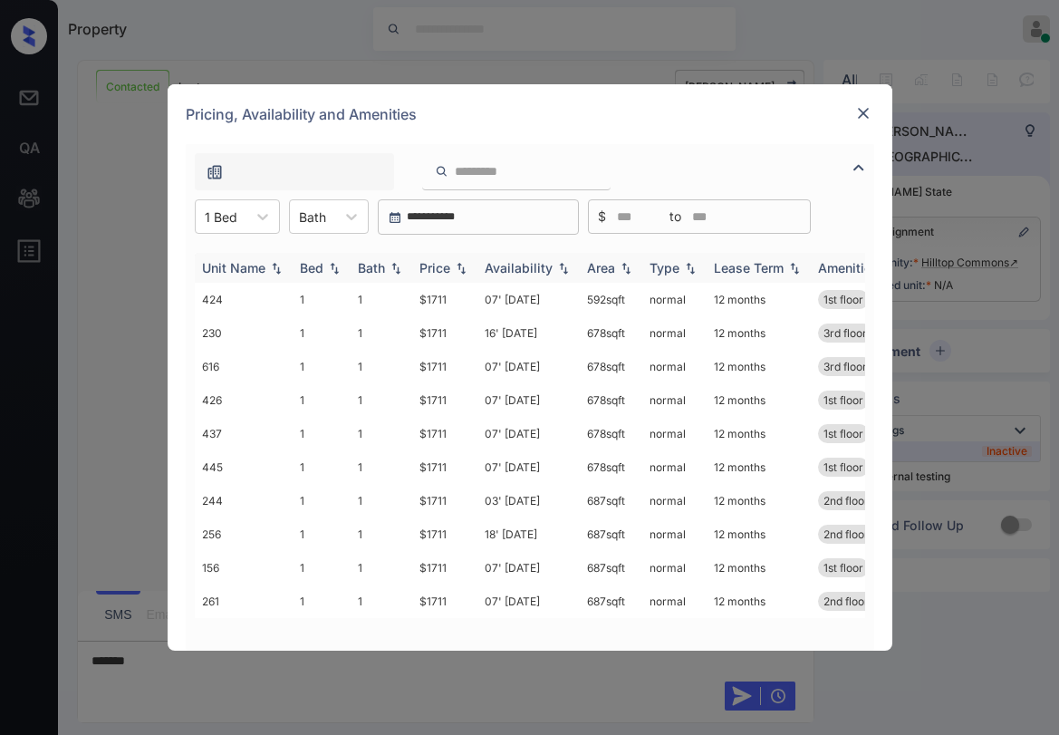
click at [429, 269] on div "Price" at bounding box center [435, 267] width 31 height 15
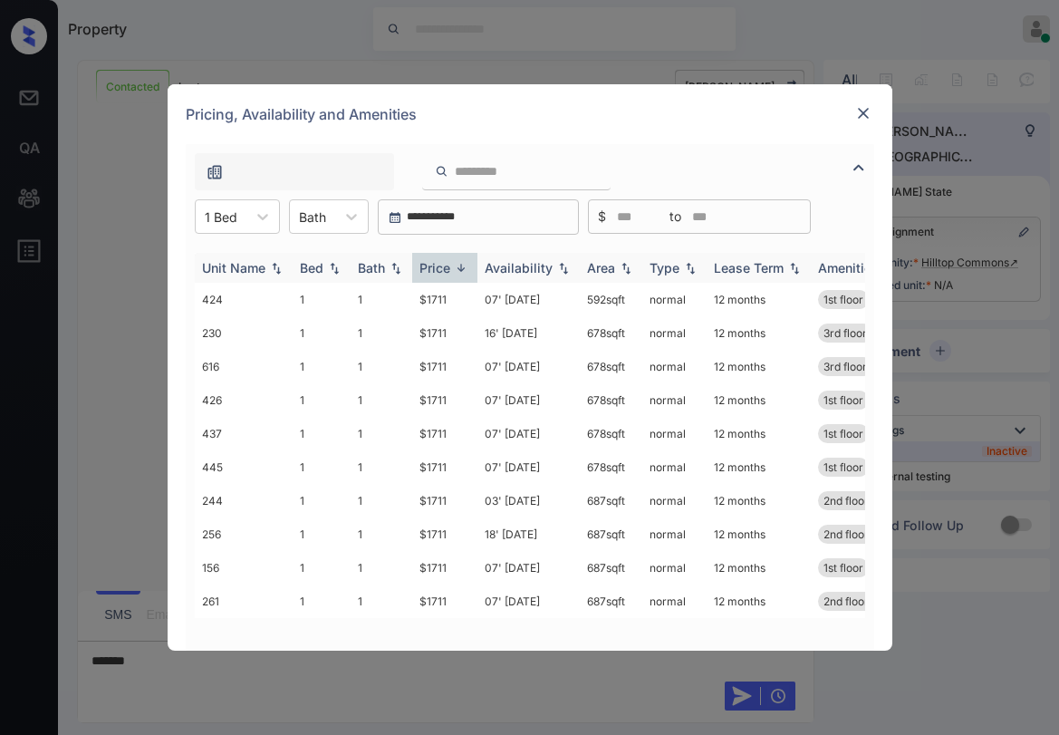
click at [429, 269] on div "Price" at bounding box center [435, 267] width 31 height 15
click at [429, 498] on td "$1711" at bounding box center [444, 501] width 65 height 34
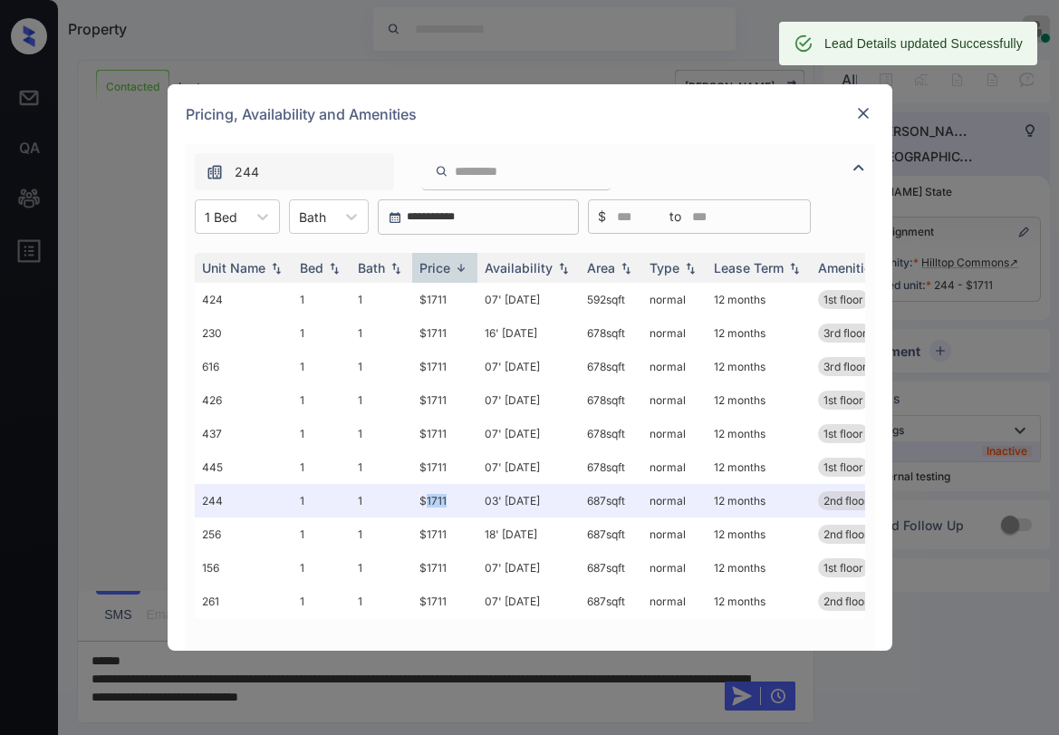
click at [865, 111] on img at bounding box center [864, 113] width 18 height 18
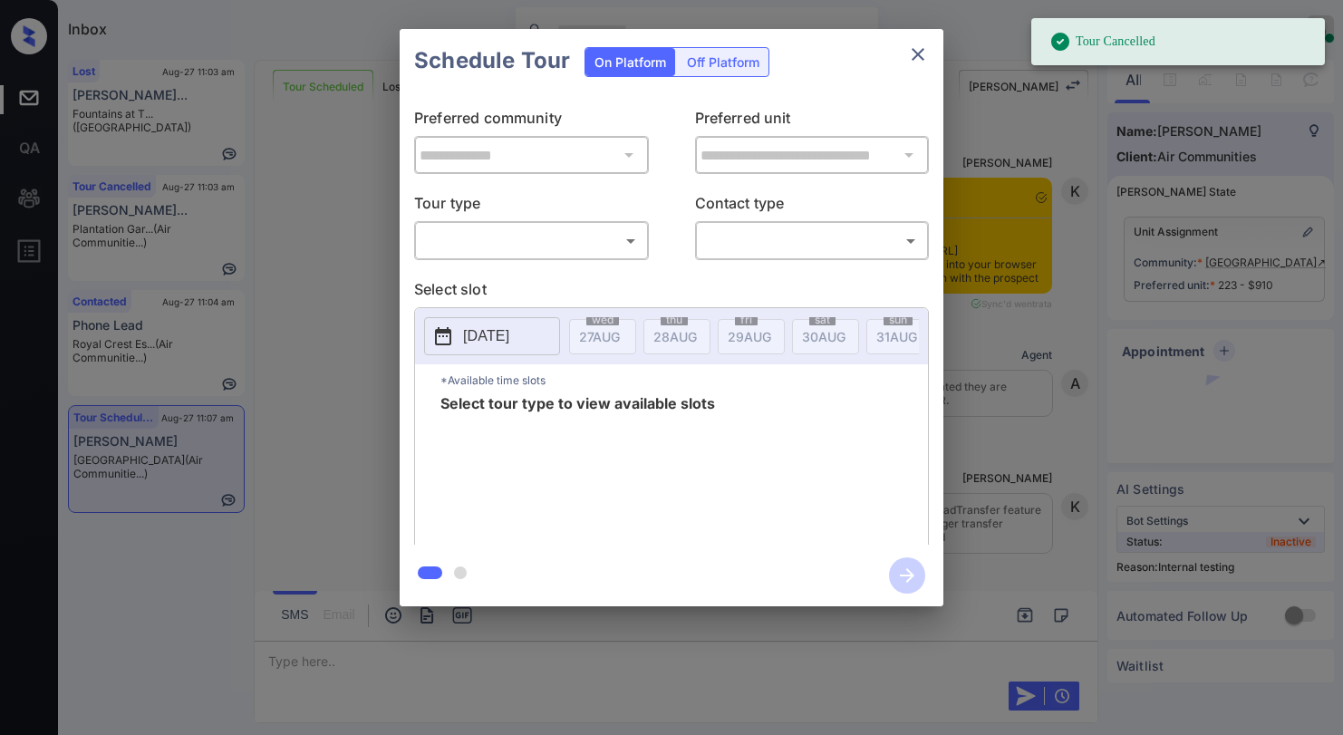
scroll to position [7116, 0]
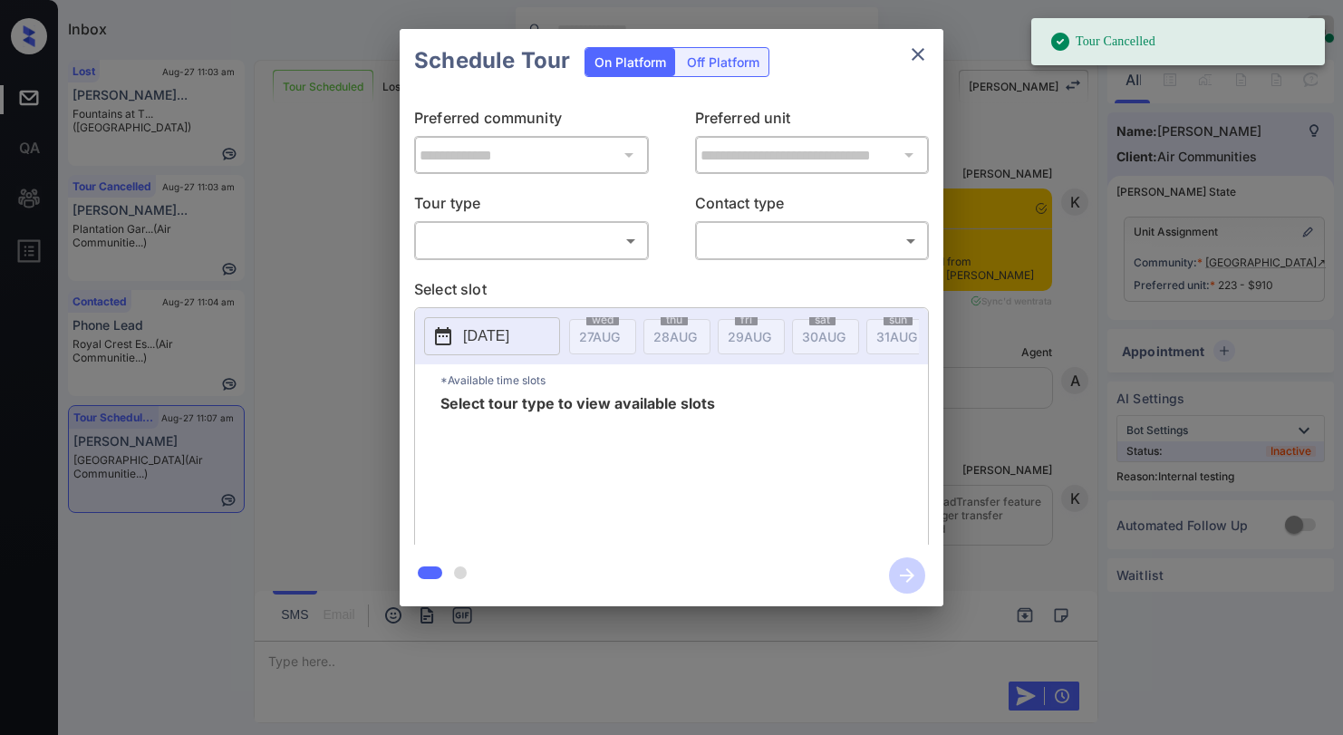
click at [534, 229] on body "Tour Cancelled Inbox Paolo Gabriel Online Set yourself offline Set yourself on …" at bounding box center [671, 367] width 1343 height 735
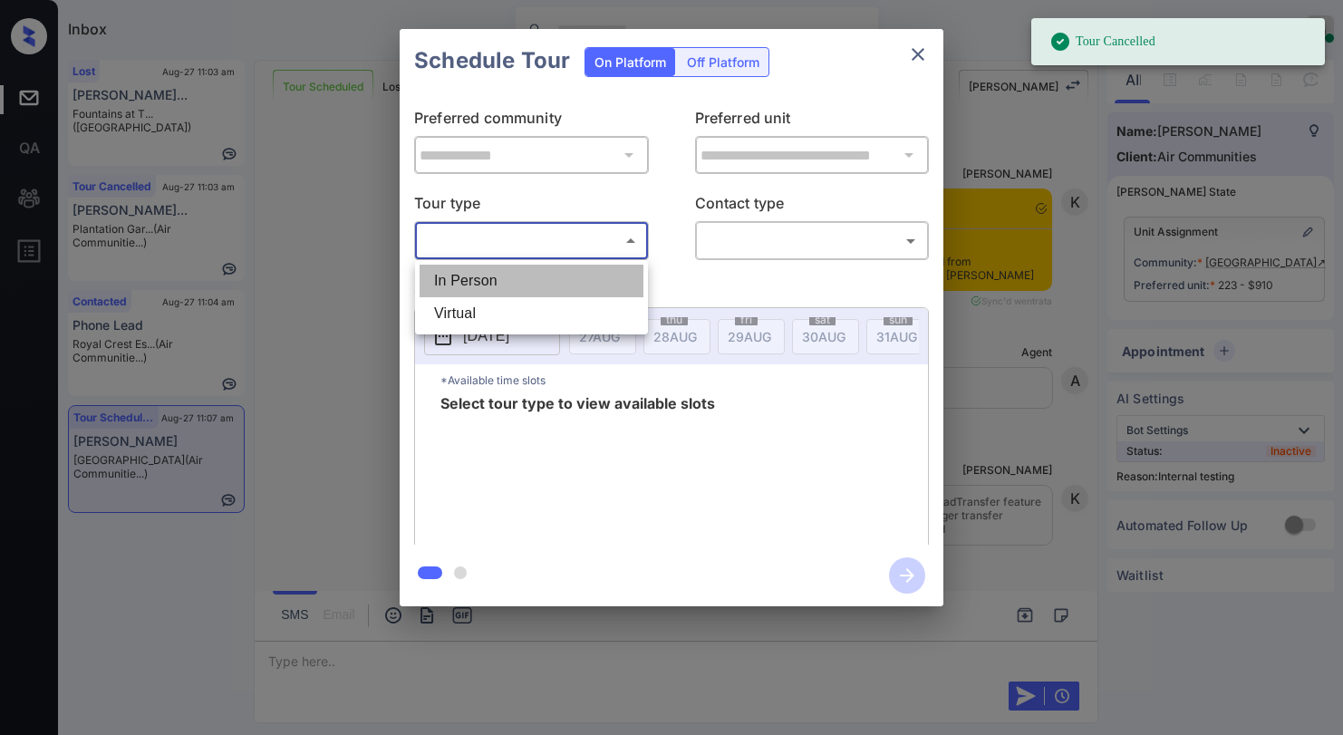
click at [496, 296] on li "In Person" at bounding box center [532, 281] width 224 height 33
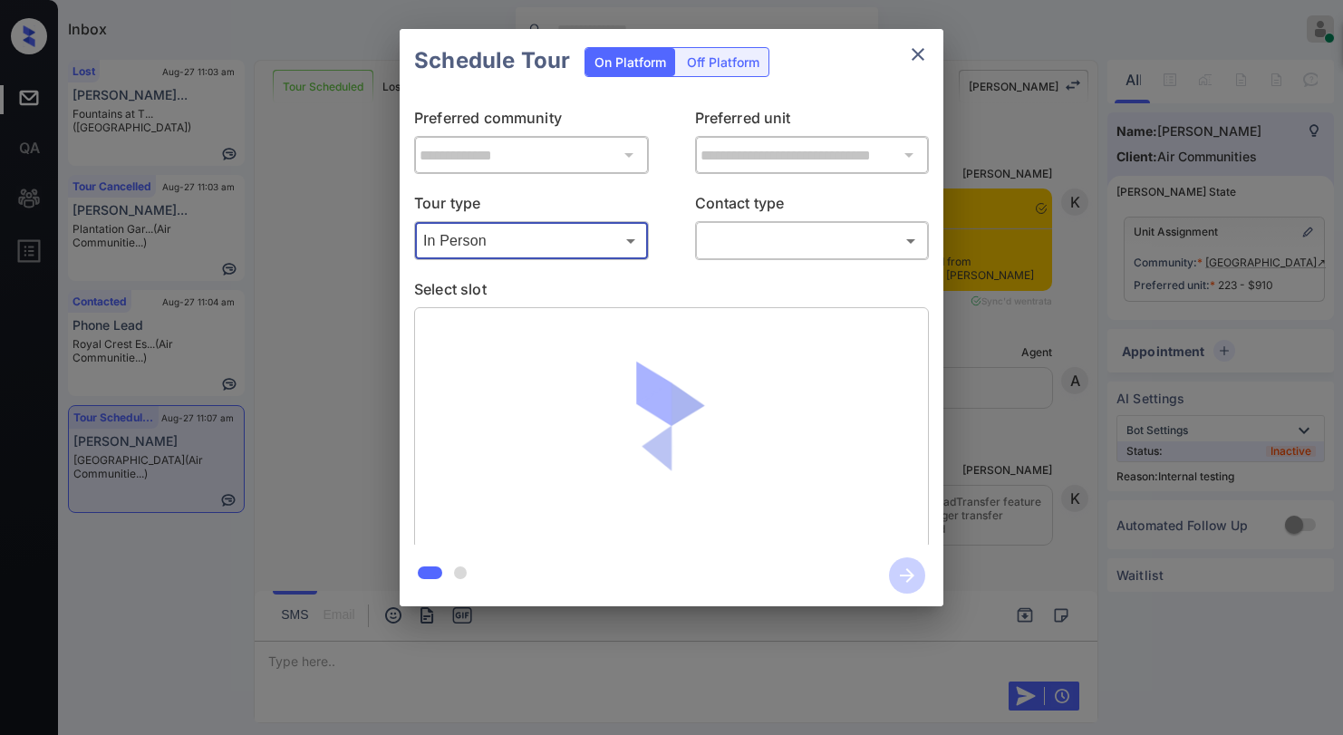
click at [546, 237] on body "Tour Cancelled Inbox Paolo Gabriel Online Set yourself offline Set yourself on …" at bounding box center [671, 367] width 1343 height 735
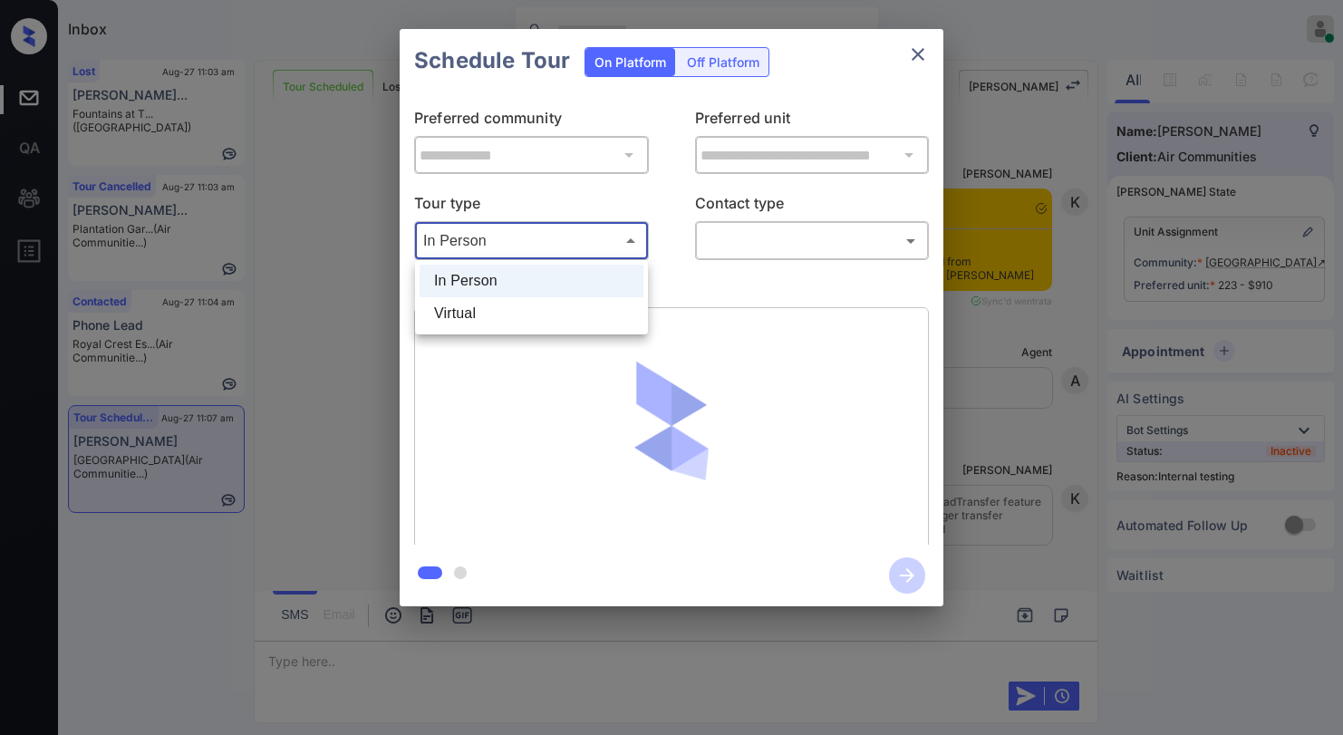
click at [480, 314] on li "Virtual" at bounding box center [532, 313] width 224 height 33
type input "*******"
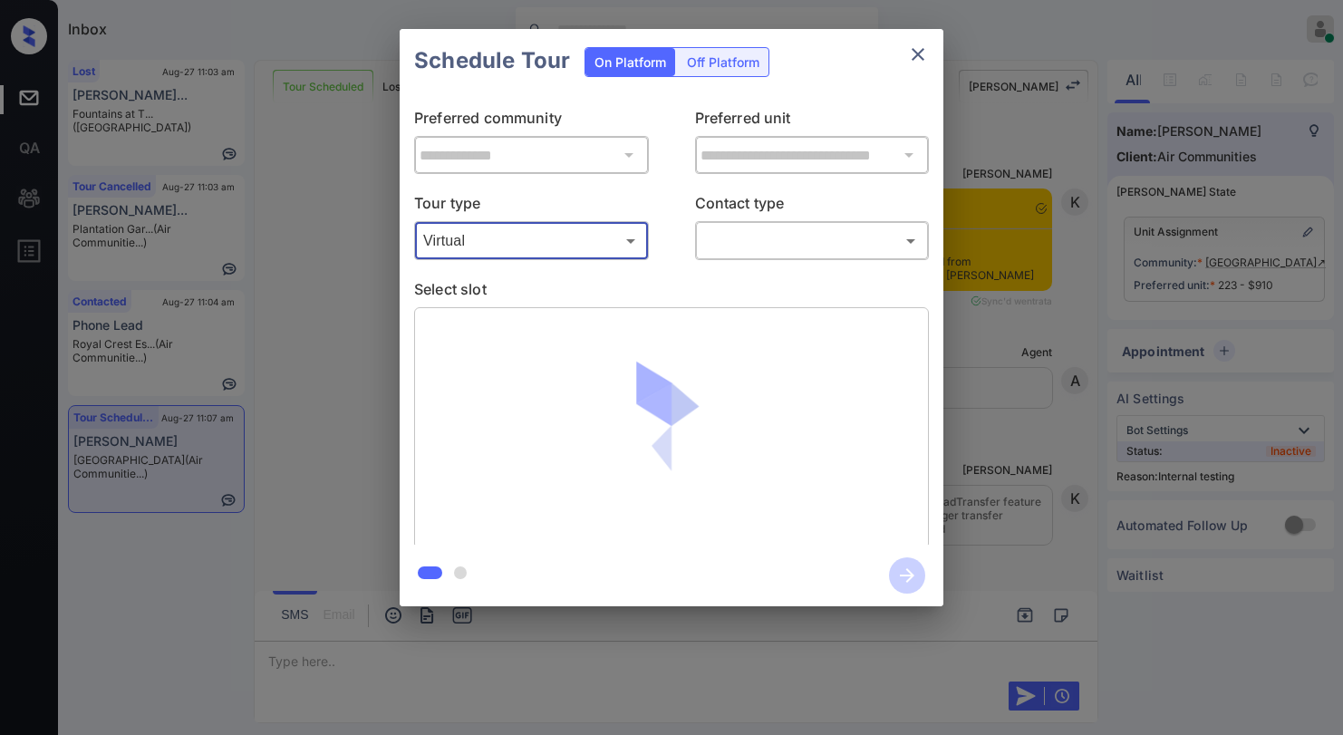
click at [719, 223] on div "​ ​" at bounding box center [812, 240] width 235 height 39
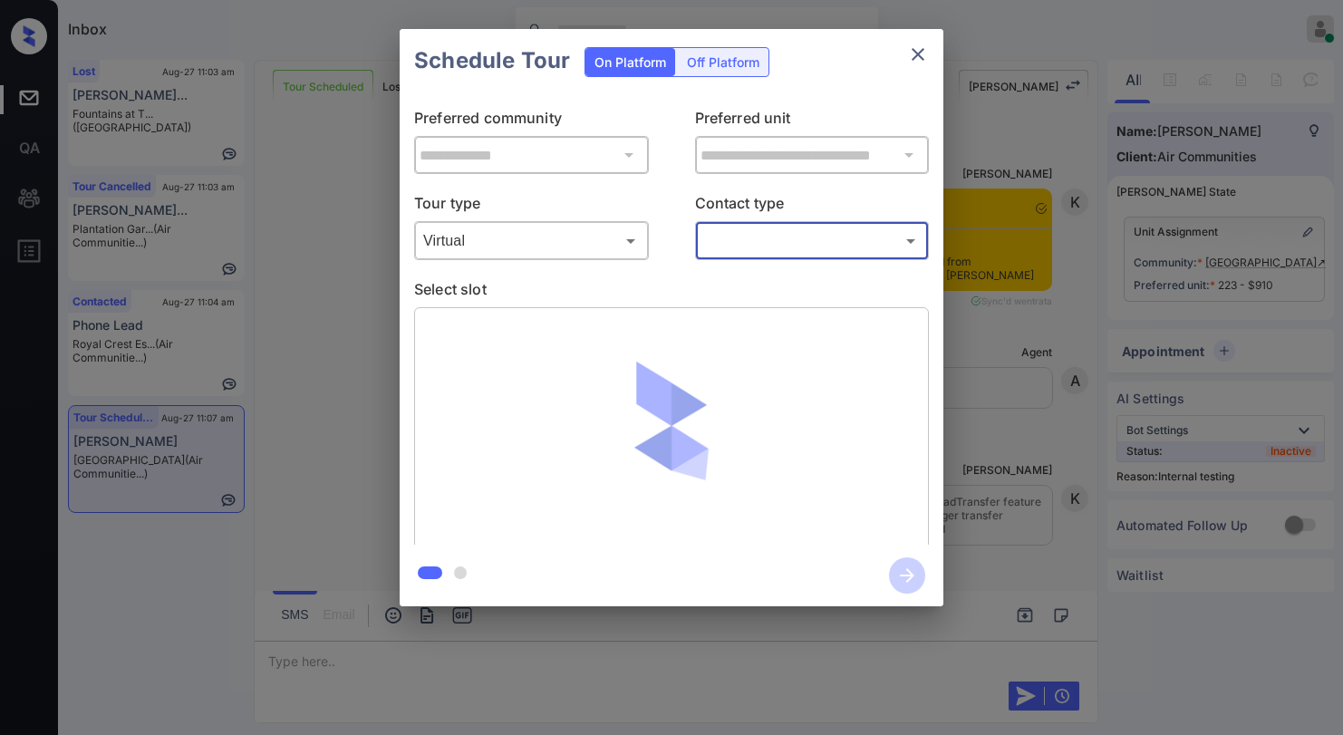
click at [738, 249] on body "Inbox Paolo Gabriel Online Set yourself offline Set yourself on break Profile S…" at bounding box center [671, 367] width 1343 height 735
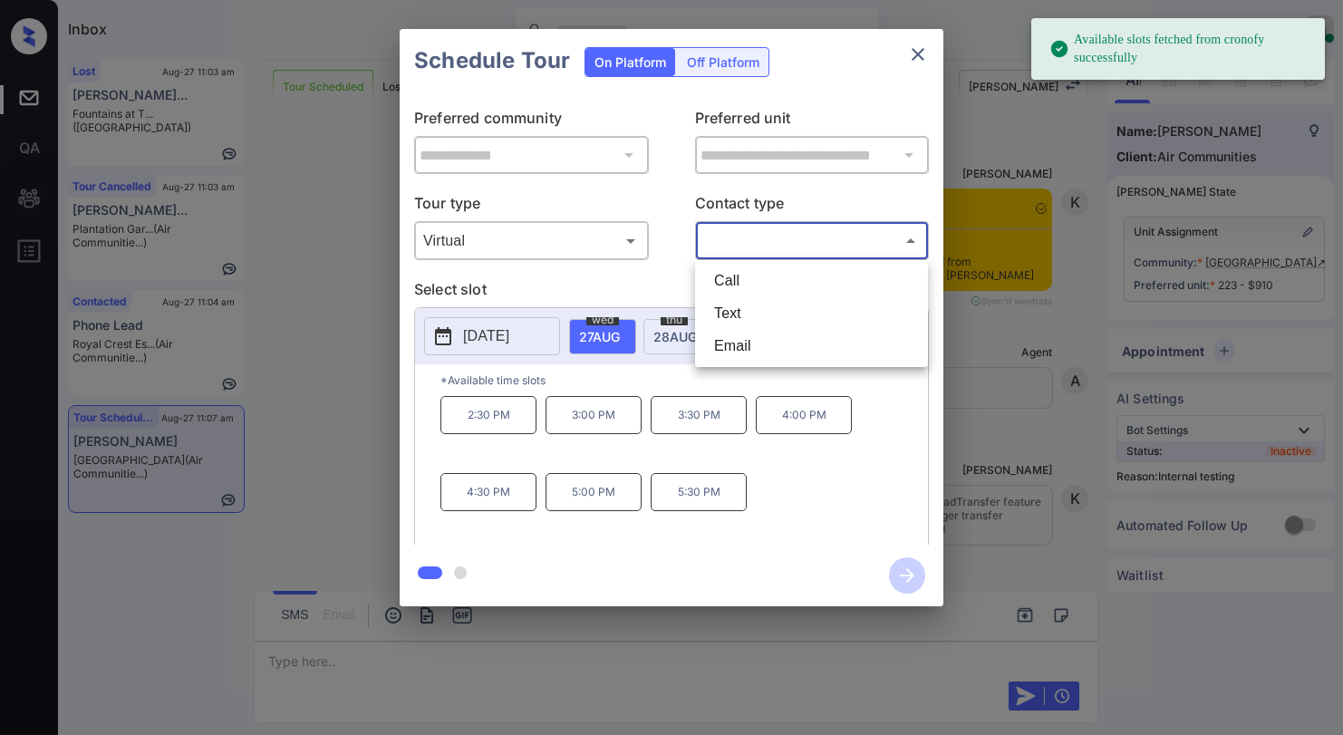
click at [748, 314] on li "Text" at bounding box center [812, 313] width 224 height 33
type input "****"
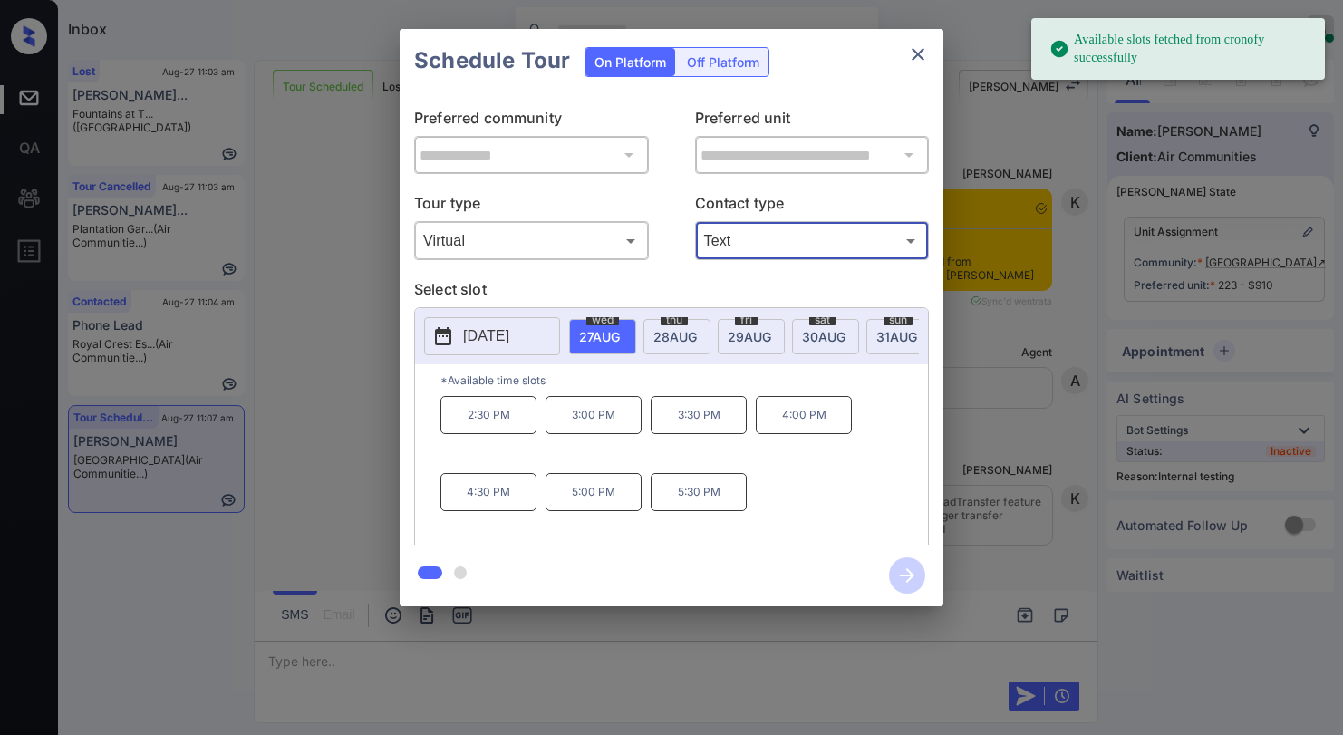
click at [917, 66] on button "close" at bounding box center [918, 54] width 36 height 36
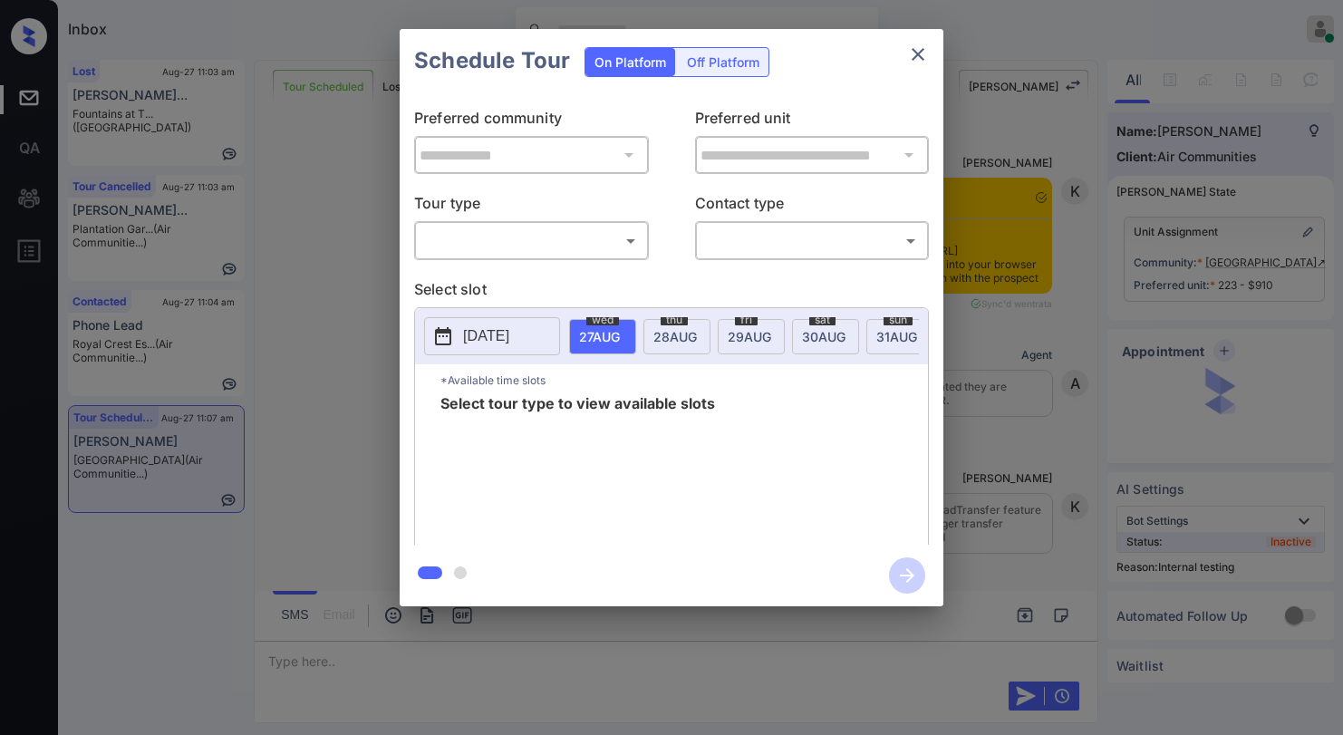
scroll to position [6844, 0]
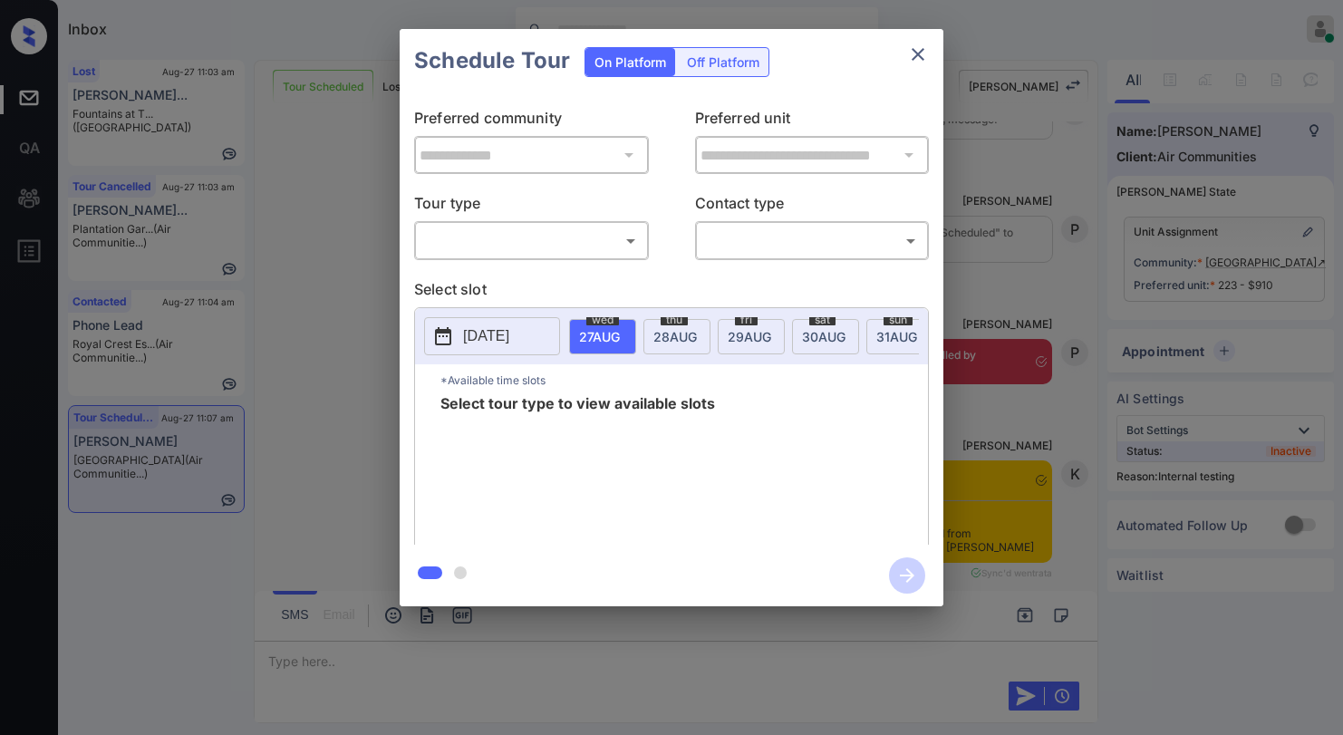
click at [522, 227] on body "Inbox Paolo Gabriel Online Set yourself offline Set yourself on break Profile S…" at bounding box center [671, 367] width 1343 height 735
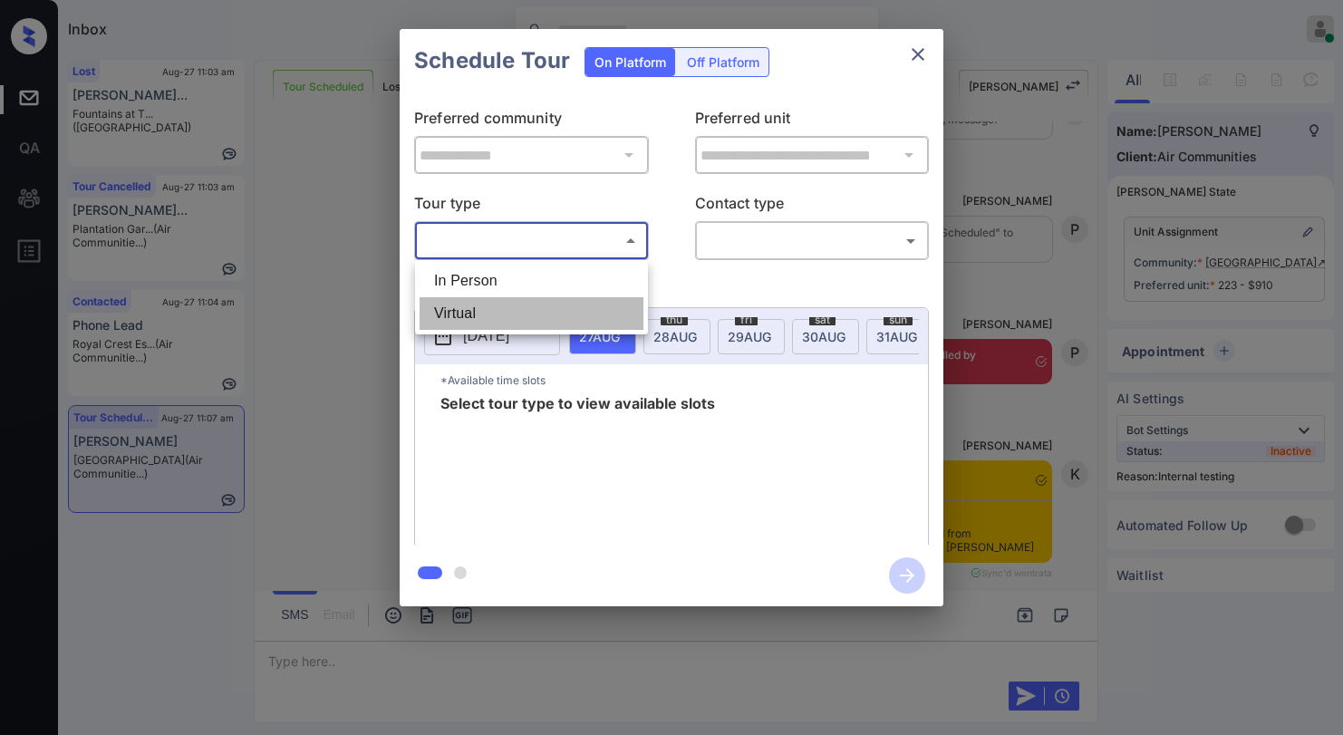
click at [478, 299] on li "Virtual" at bounding box center [532, 313] width 224 height 33
type input "*******"
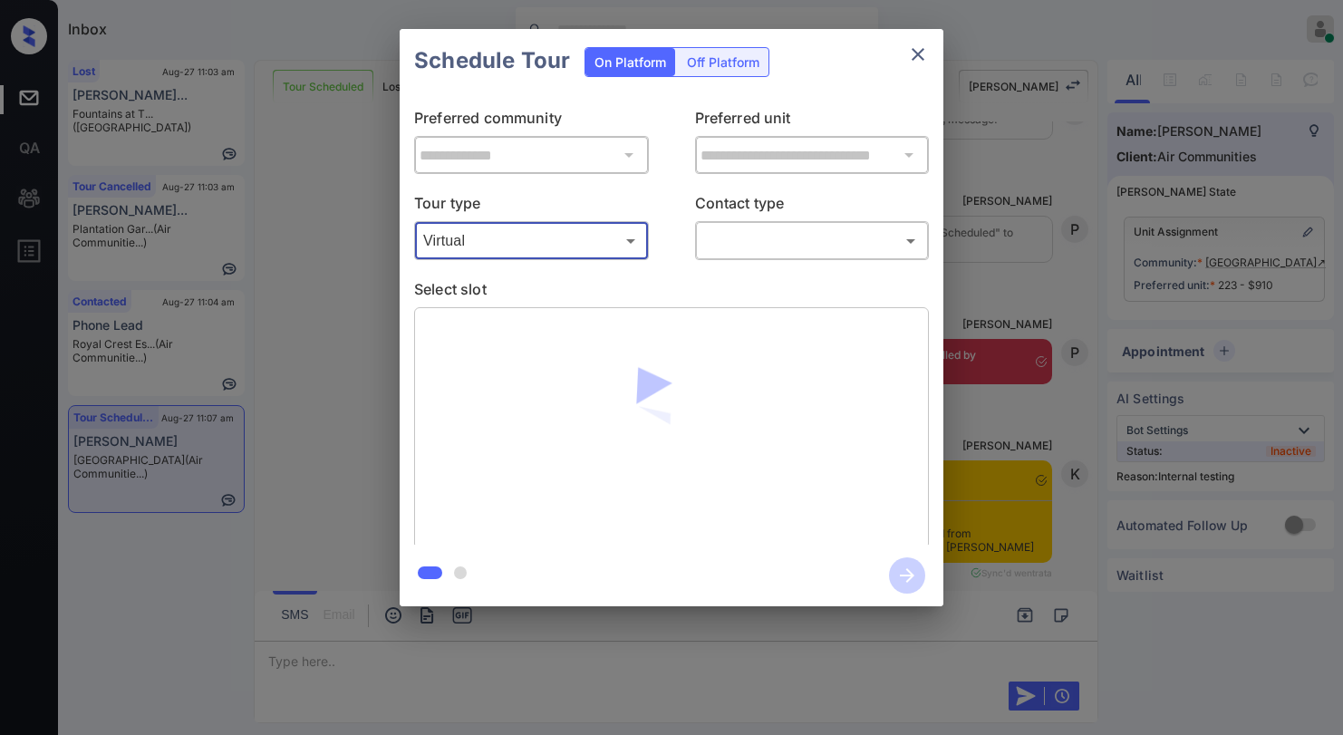
click at [663, 238] on div "Tour type Virtual ******* ​ Contact type ​ ​" at bounding box center [671, 226] width 515 height 68
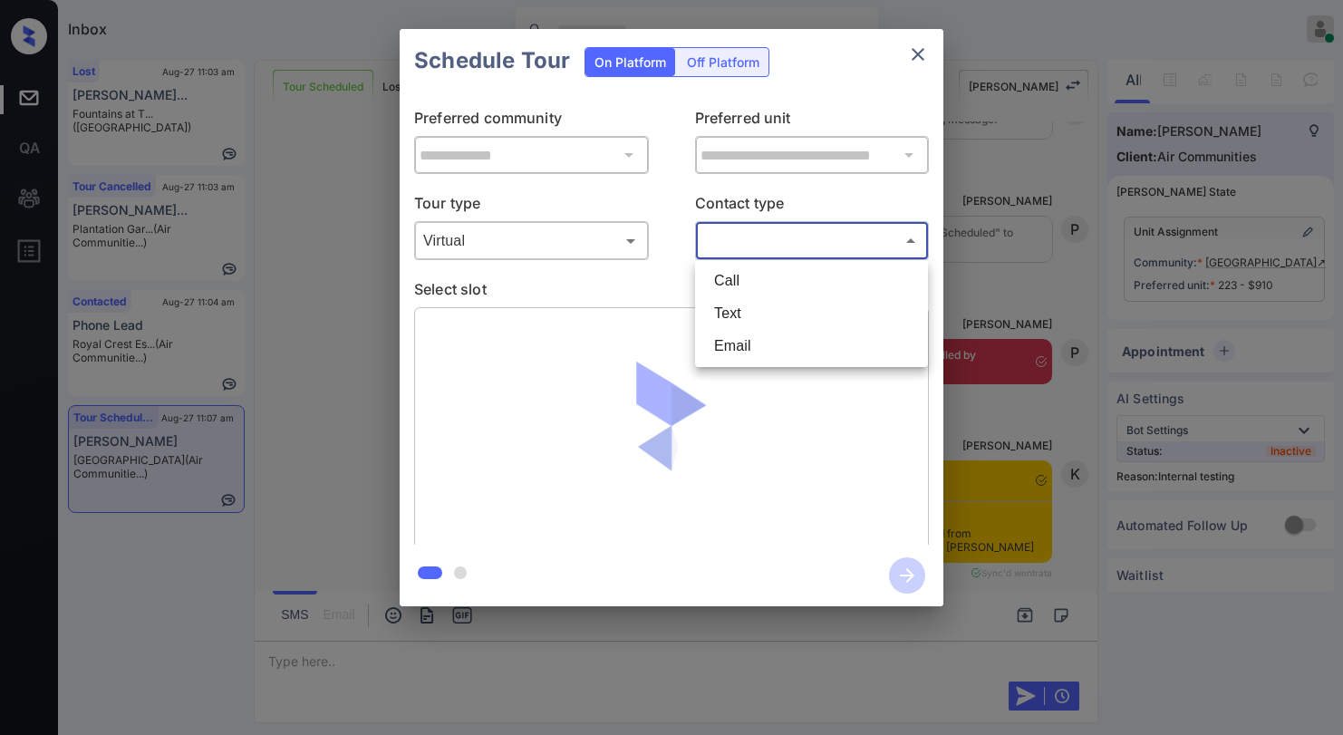
click at [778, 254] on body "Inbox Paolo Gabriel Online Set yourself offline Set yourself on break Profile S…" at bounding box center [671, 367] width 1343 height 735
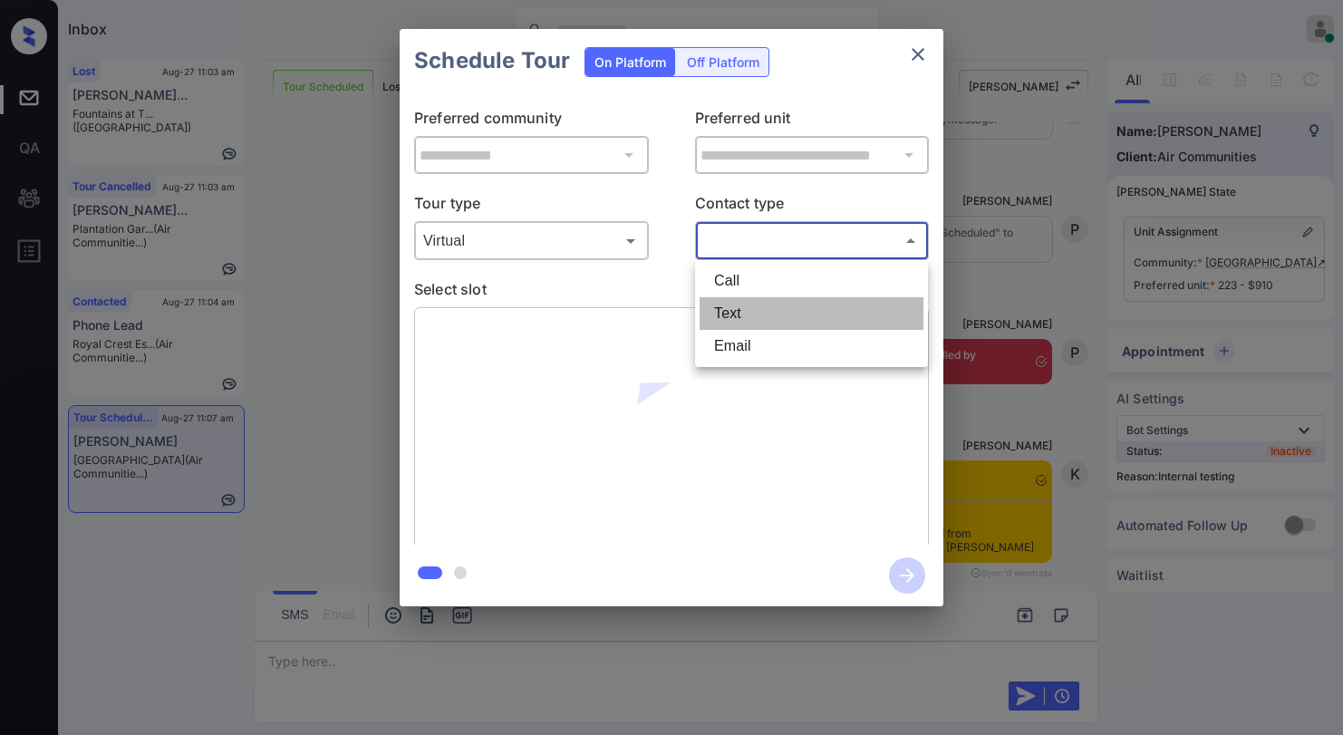
click at [731, 305] on li "Text" at bounding box center [812, 313] width 224 height 33
type input "****"
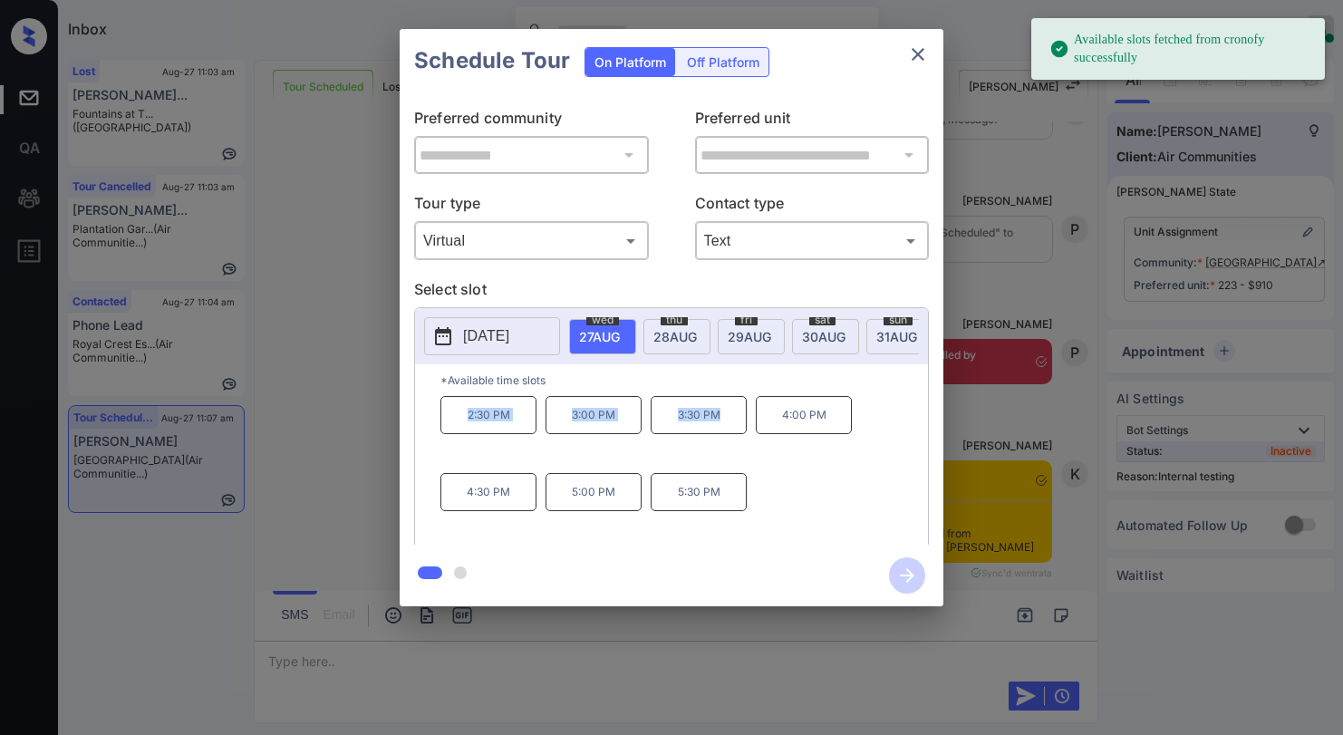
drag, startPoint x: 573, startPoint y: 428, endPoint x: 728, endPoint y: 411, distance: 155.9
click at [727, 411] on div "2:30 PM 3:00 PM 3:30 PM 4:00 PM 4:30 PM 5:00 PM 5:30 PM" at bounding box center [684, 468] width 488 height 145
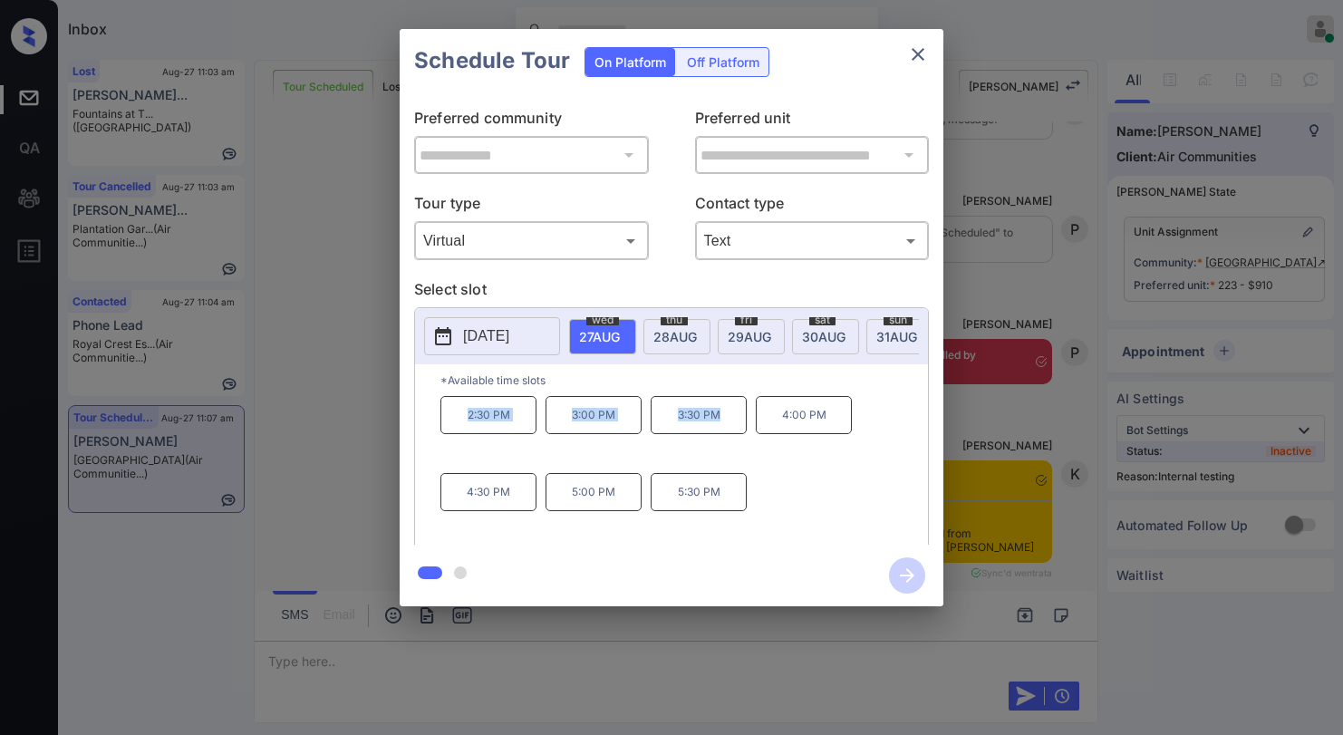
copy div "2:30 PM 3:00 PM 3:30 PM"
click at [913, 51] on icon "close" at bounding box center [918, 54] width 13 height 13
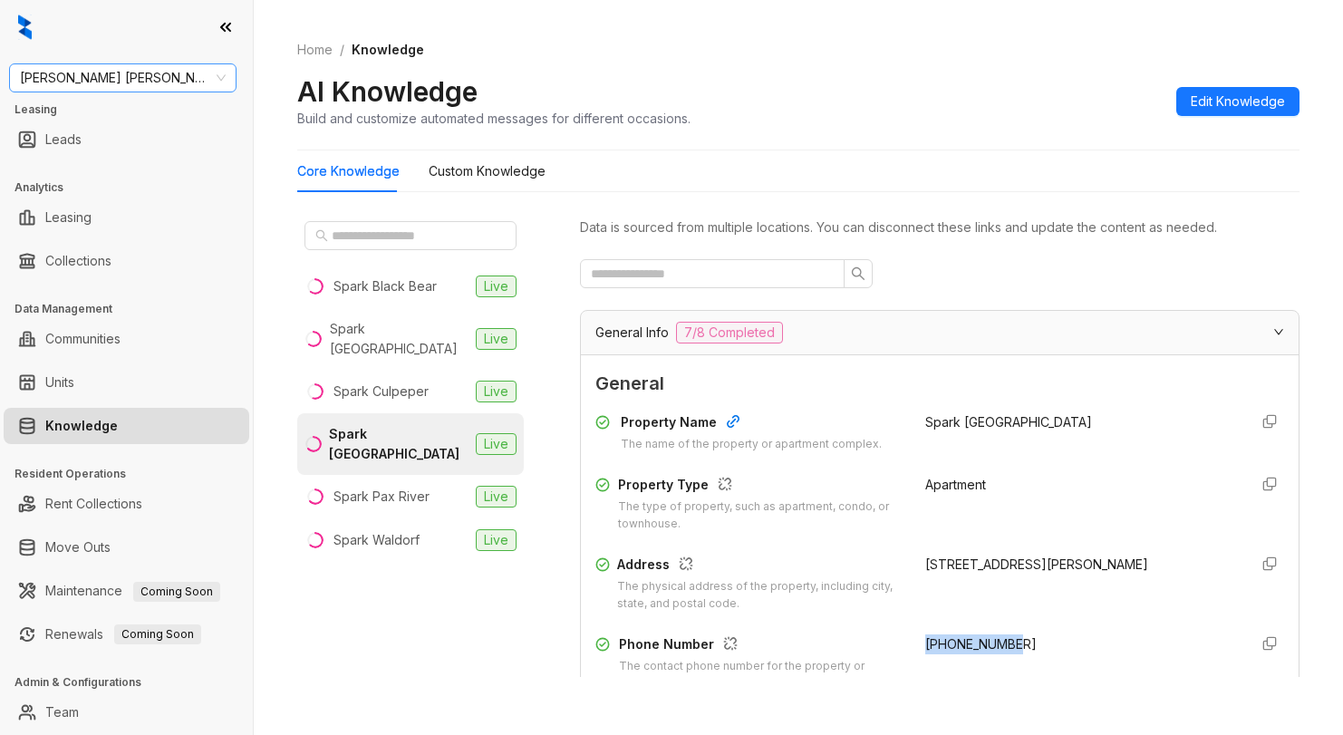
scroll to position [181, 0]
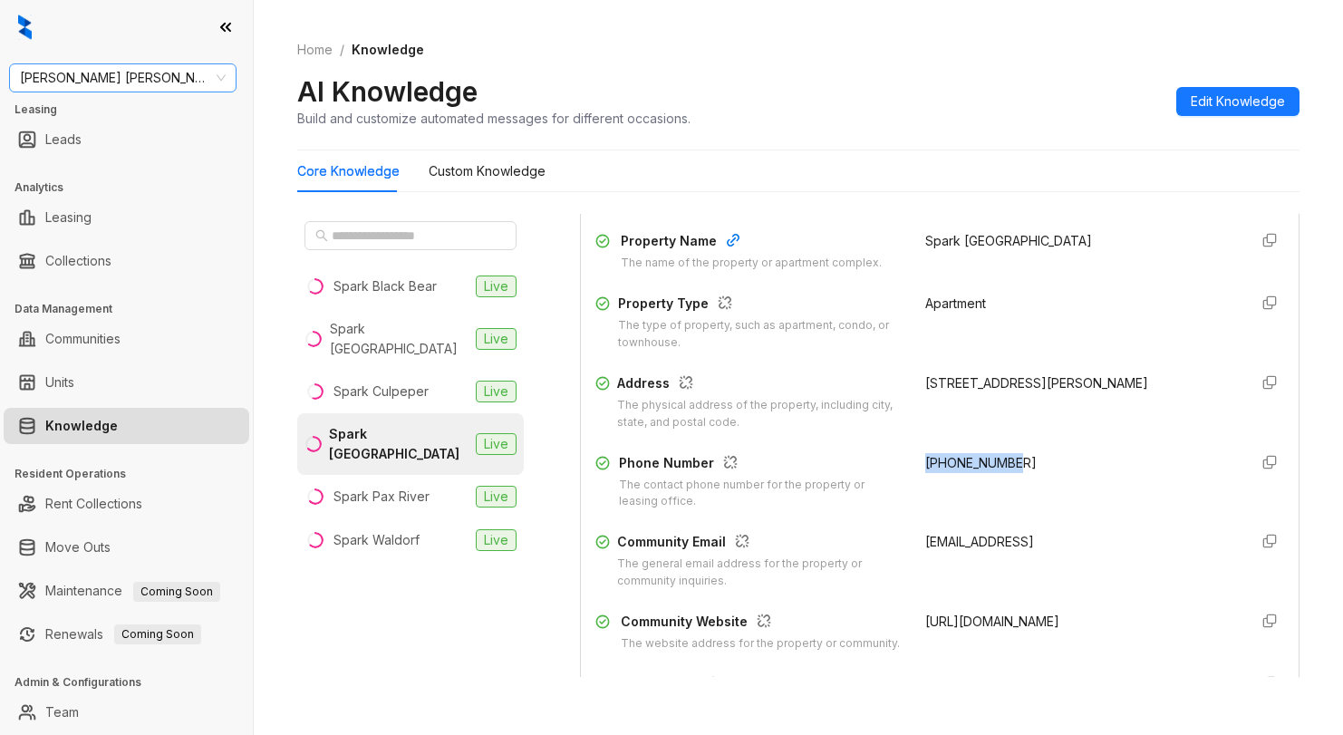
click at [144, 76] on span "[PERSON_NAME] [PERSON_NAME]" at bounding box center [123, 77] width 206 height 27
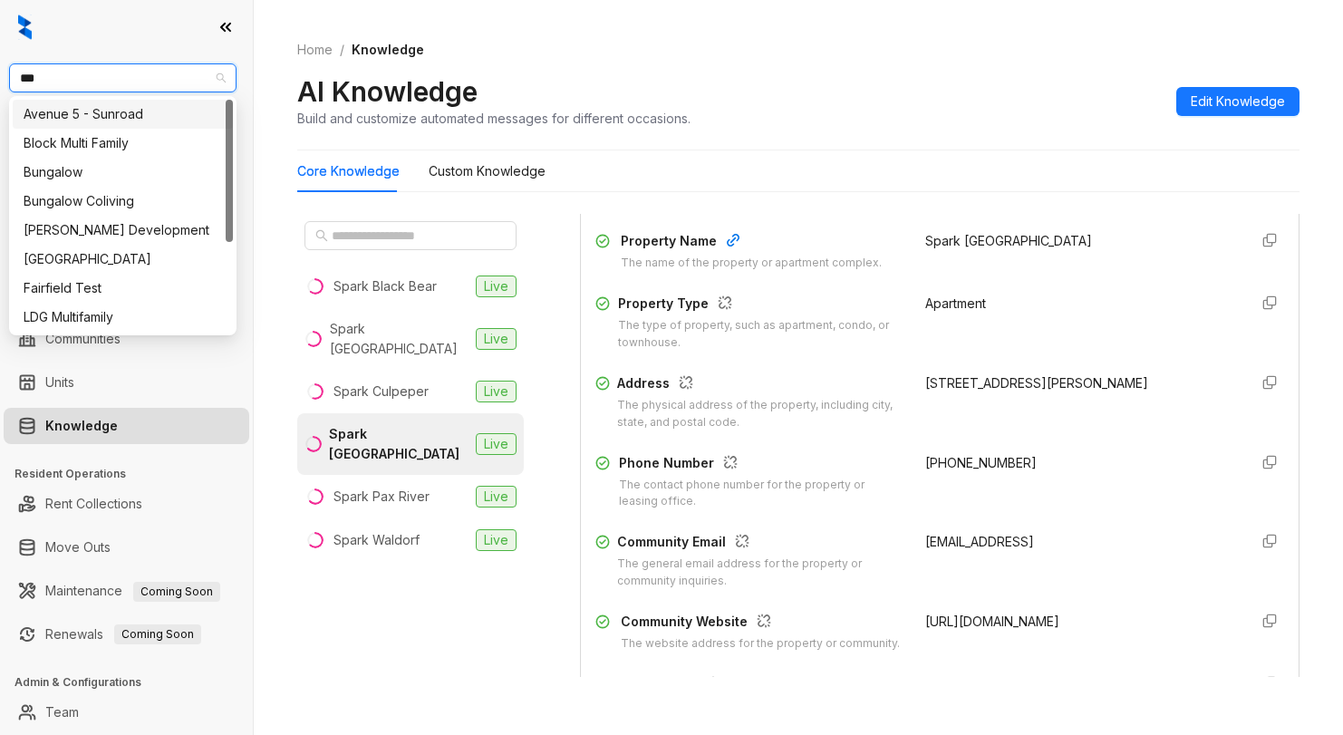
type input "****"
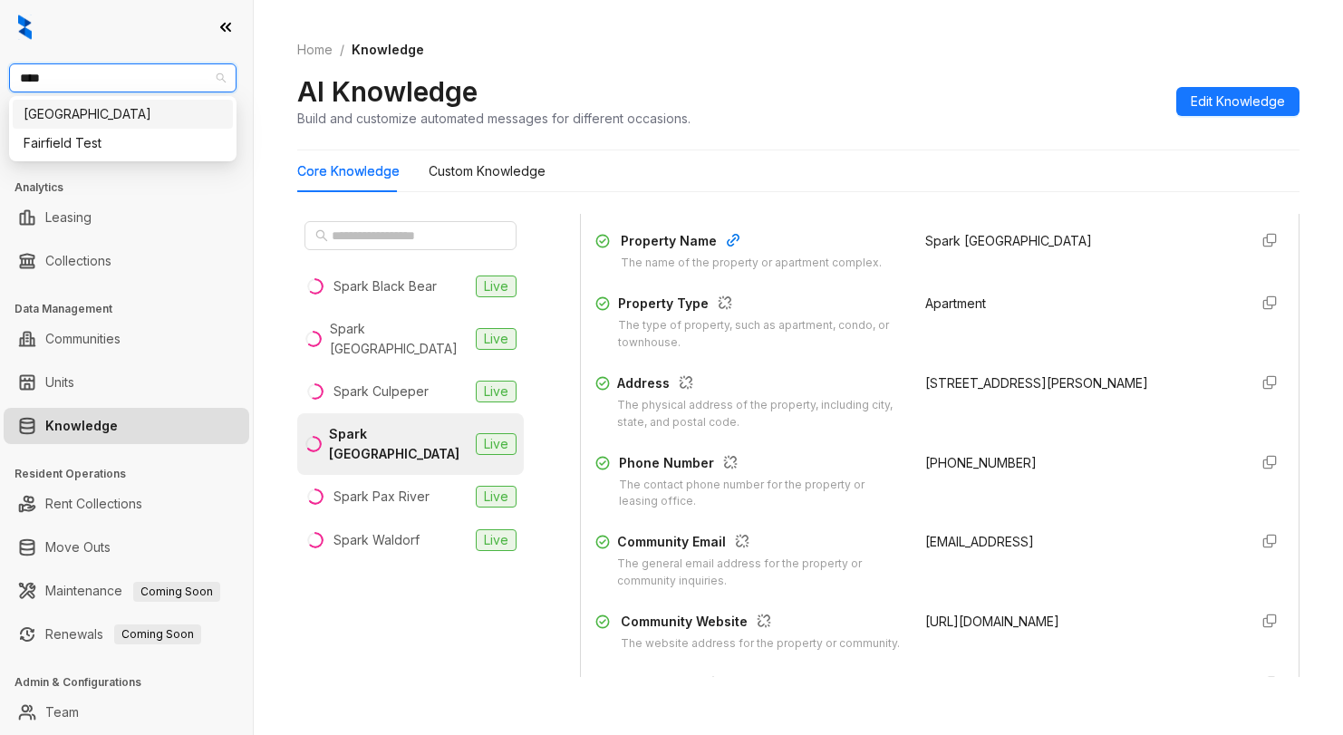
click at [71, 113] on div "[GEOGRAPHIC_DATA]" at bounding box center [123, 114] width 198 height 20
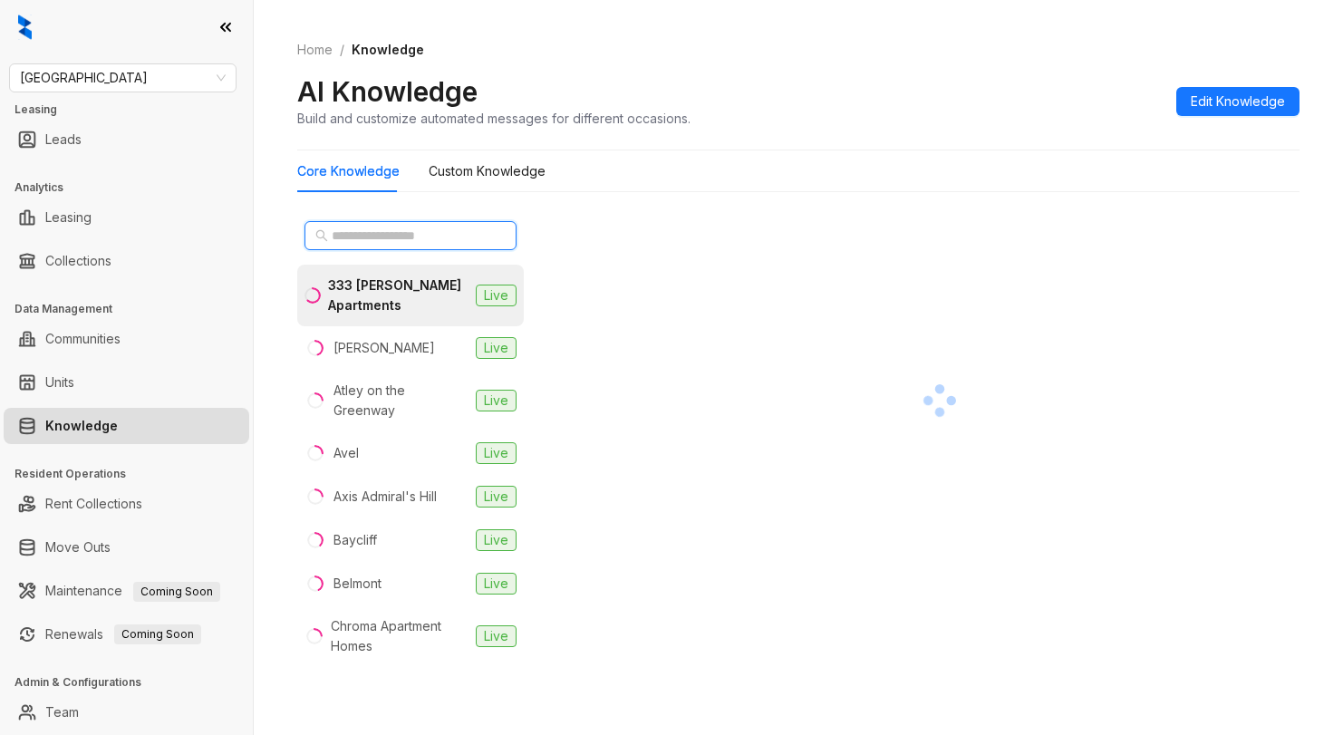
click at [366, 243] on input "text" at bounding box center [411, 236] width 159 height 20
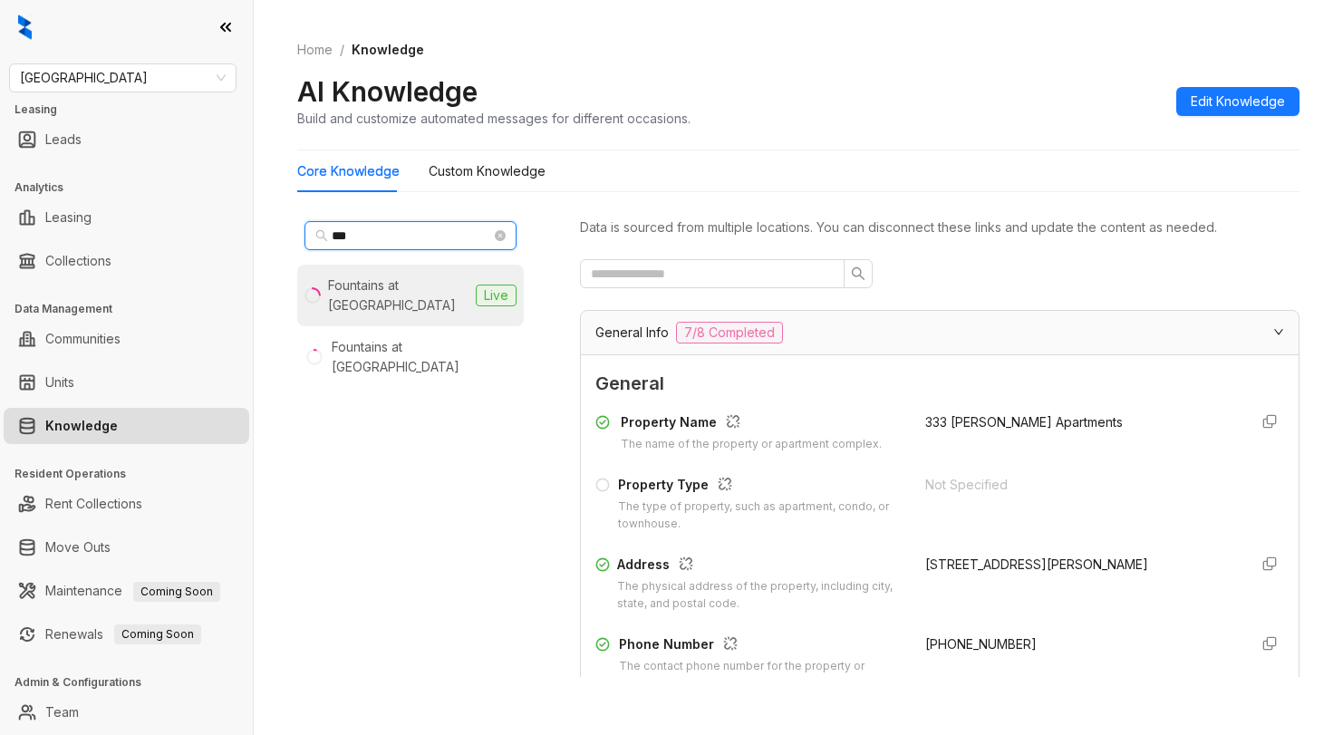
type input "***"
click at [395, 290] on div "Fountains at [GEOGRAPHIC_DATA]" at bounding box center [398, 295] width 140 height 40
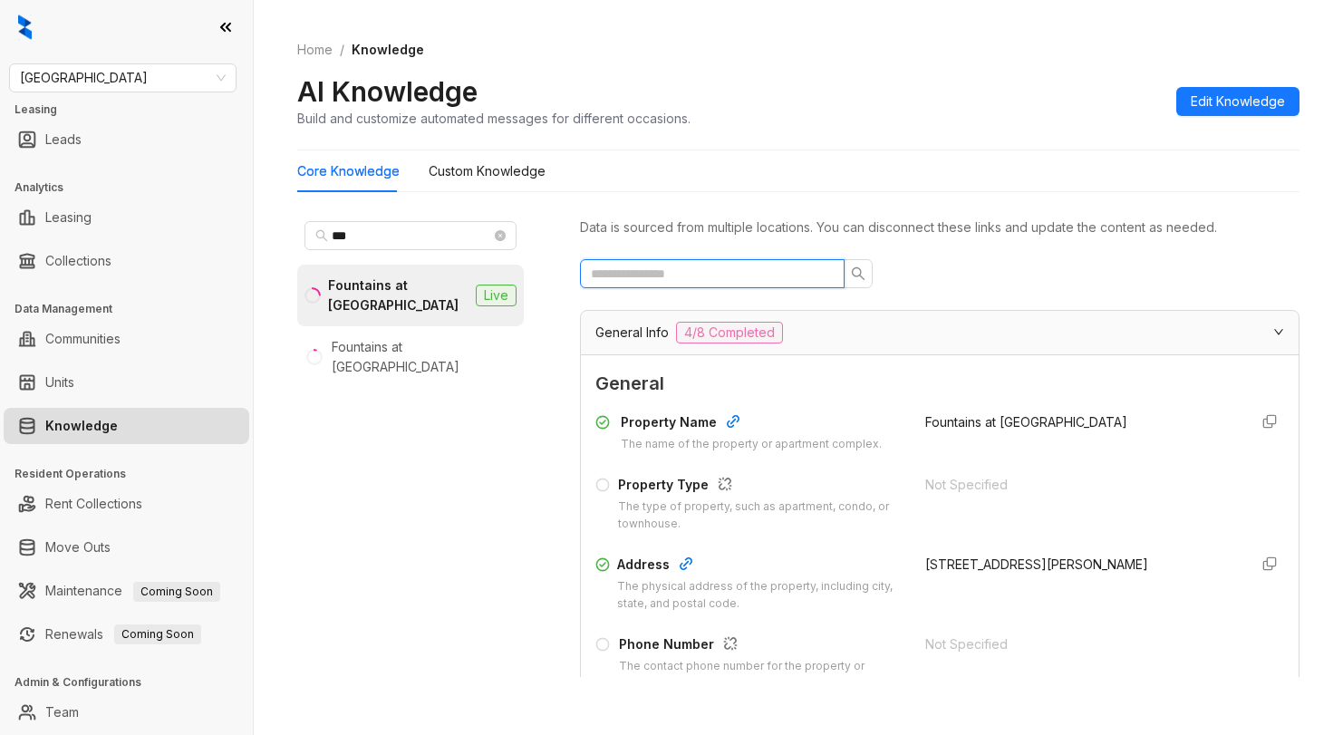
click at [778, 276] on input "text" at bounding box center [705, 274] width 228 height 20
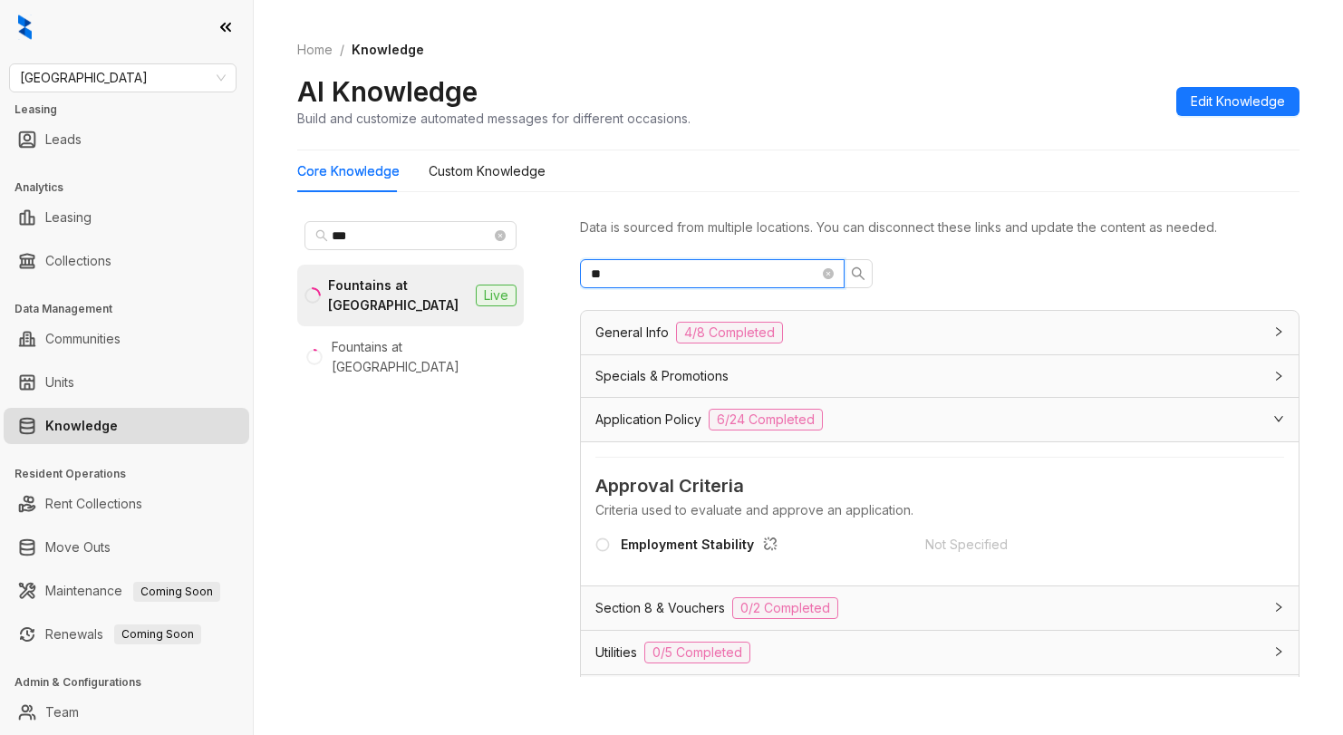
type input "*"
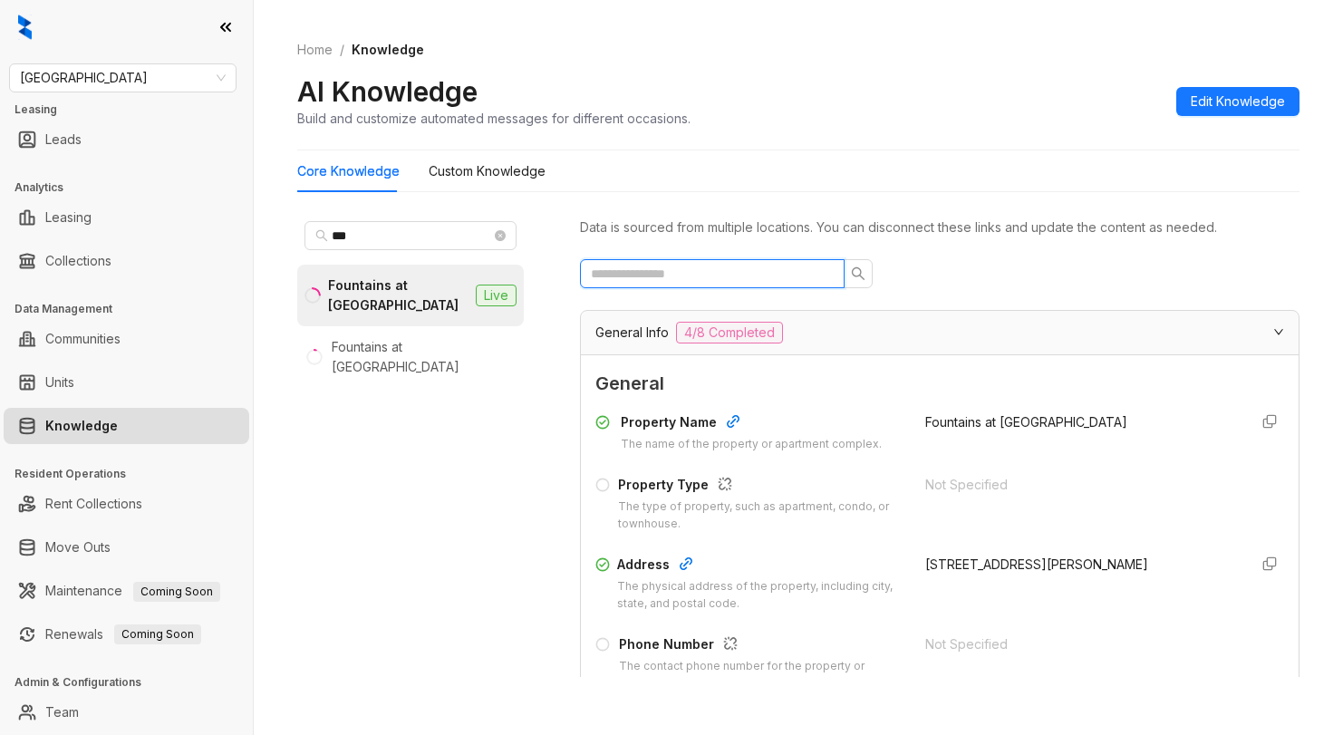
click at [690, 272] on input "text" at bounding box center [705, 274] width 228 height 20
click at [417, 279] on div "Fountains at [GEOGRAPHIC_DATA]" at bounding box center [398, 295] width 140 height 40
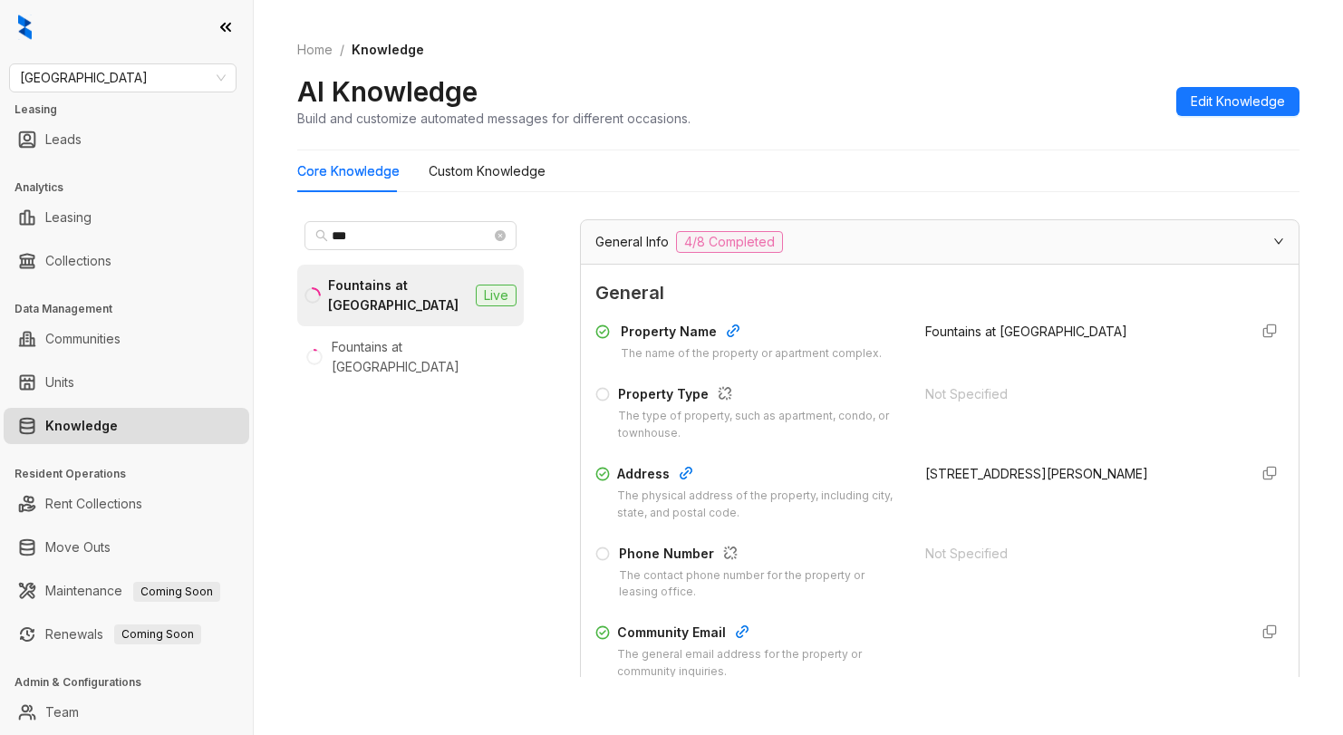
drag, startPoint x: 903, startPoint y: 468, endPoint x: 1079, endPoint y: 423, distance: 182.2
click at [1144, 460] on div "Property Name The name of the property or apartment complex. Fountains at [GEOG…" at bounding box center [939, 531] width 689 height 435
copy div "[STREET_ADDRESS][PERSON_NAME]"
click at [170, 74] on span "[GEOGRAPHIC_DATA]" at bounding box center [123, 77] width 206 height 27
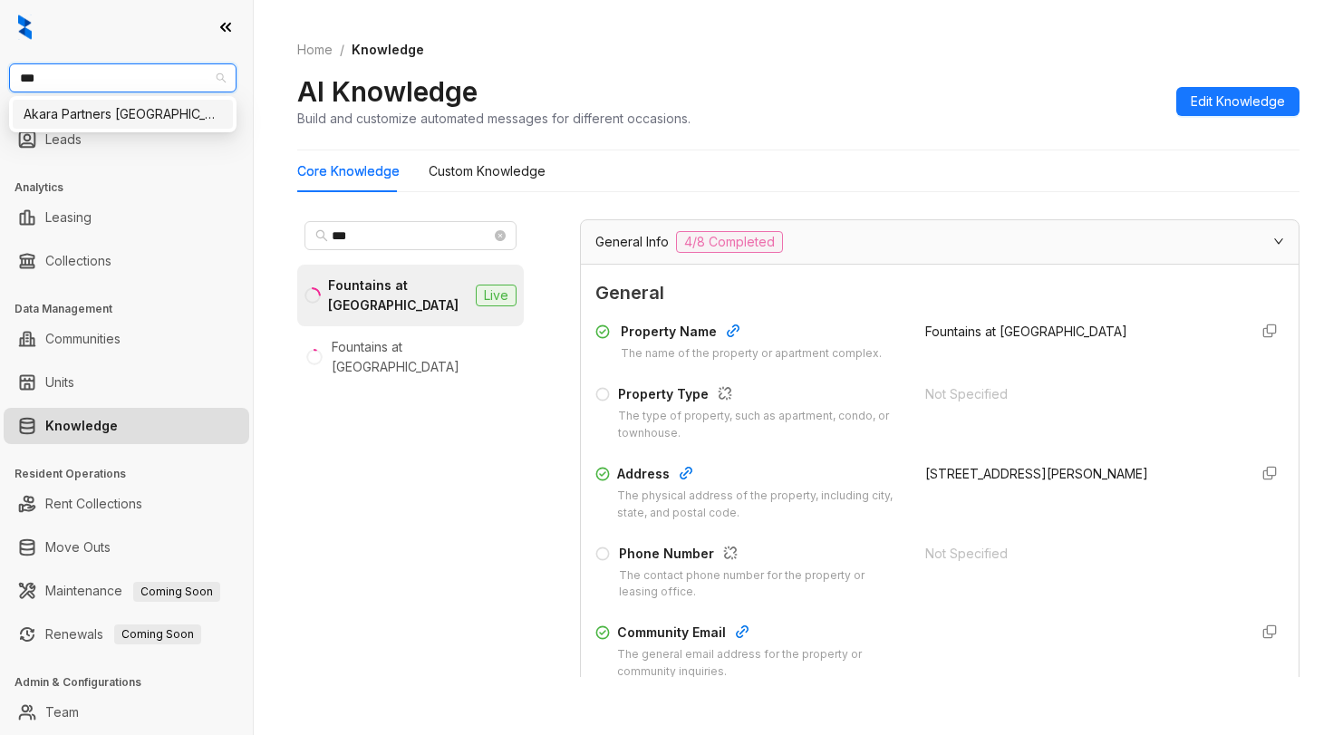
click at [154, 82] on input "***" at bounding box center [114, 77] width 189 height 27
type input "***"
click at [0, 78] on html "Fairfield Fairfield Leasing Leads Analytics Leasing Collections Data Management…" at bounding box center [671, 367] width 1343 height 735
type input "****"
click at [123, 107] on div "Case and Associates" at bounding box center [123, 114] width 198 height 20
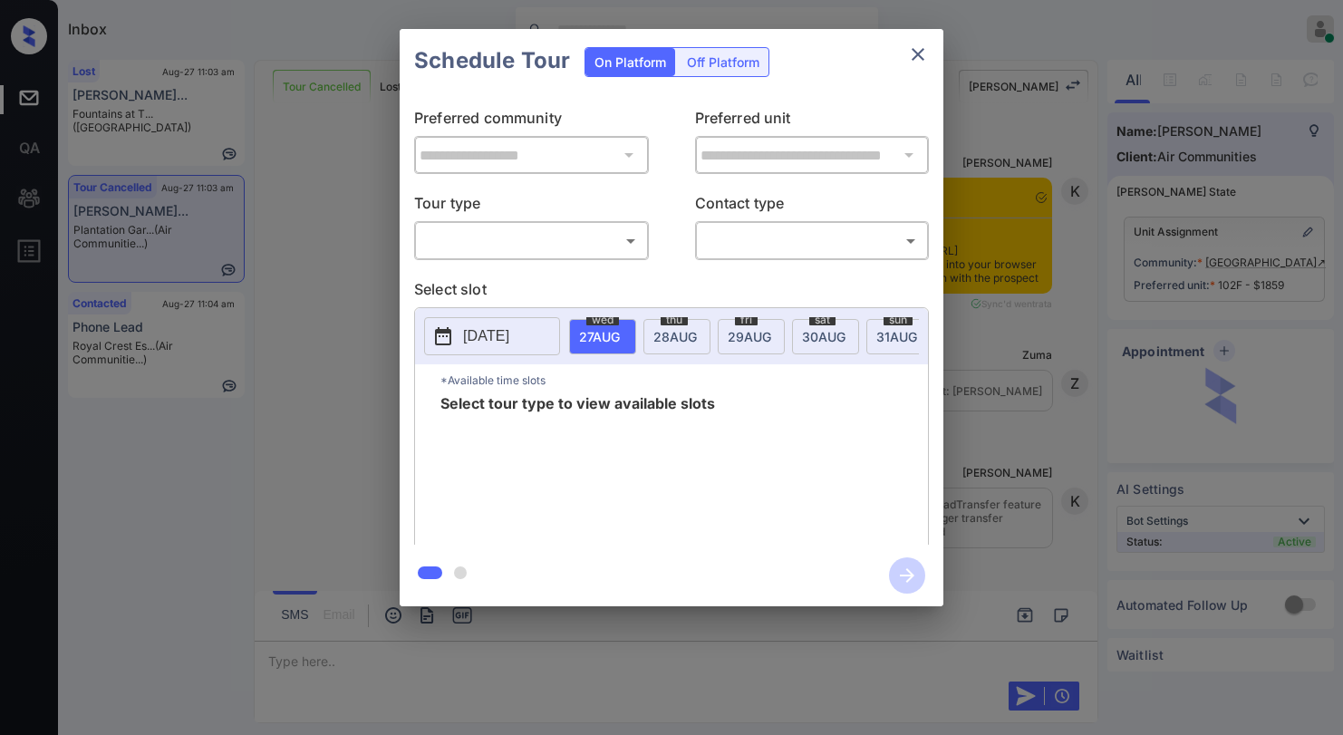
scroll to position [2651, 0]
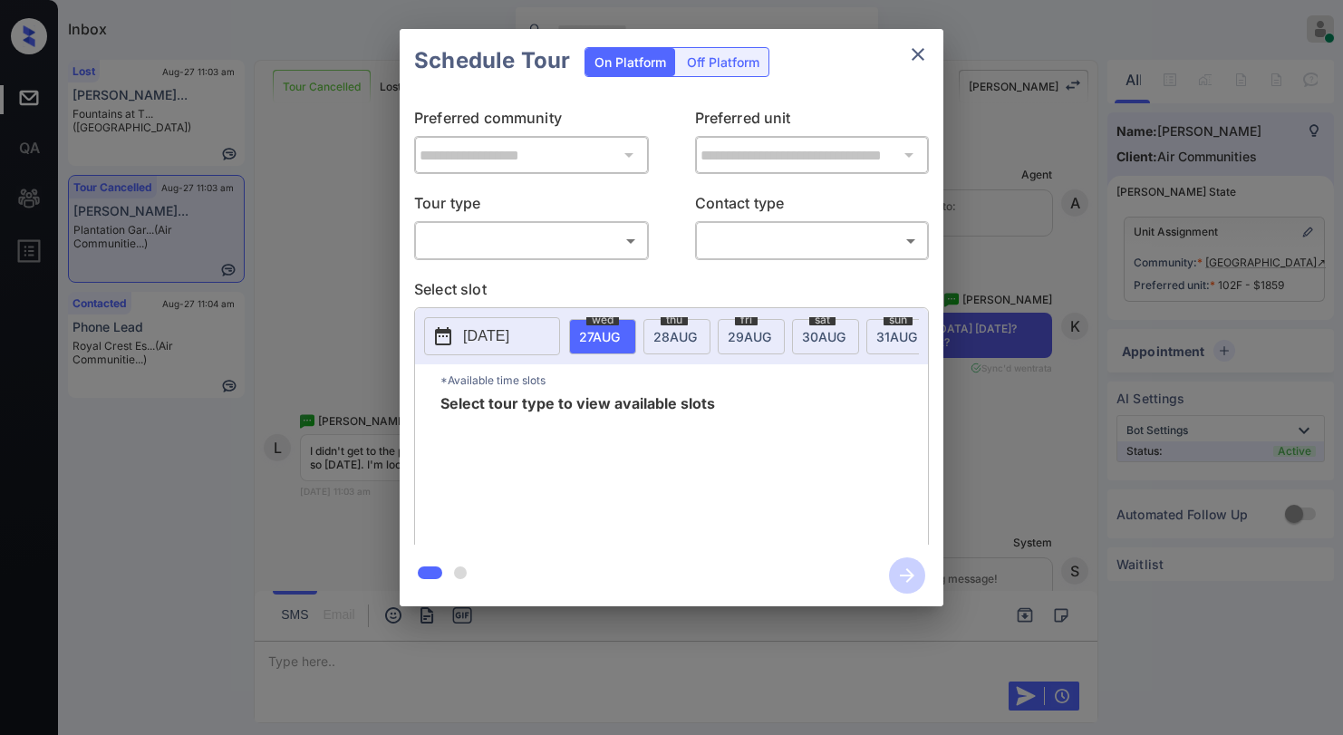
click at [475, 229] on body "Inbox [PERSON_NAME] Online Set yourself offline Set yourself on break Profile S…" at bounding box center [671, 367] width 1343 height 735
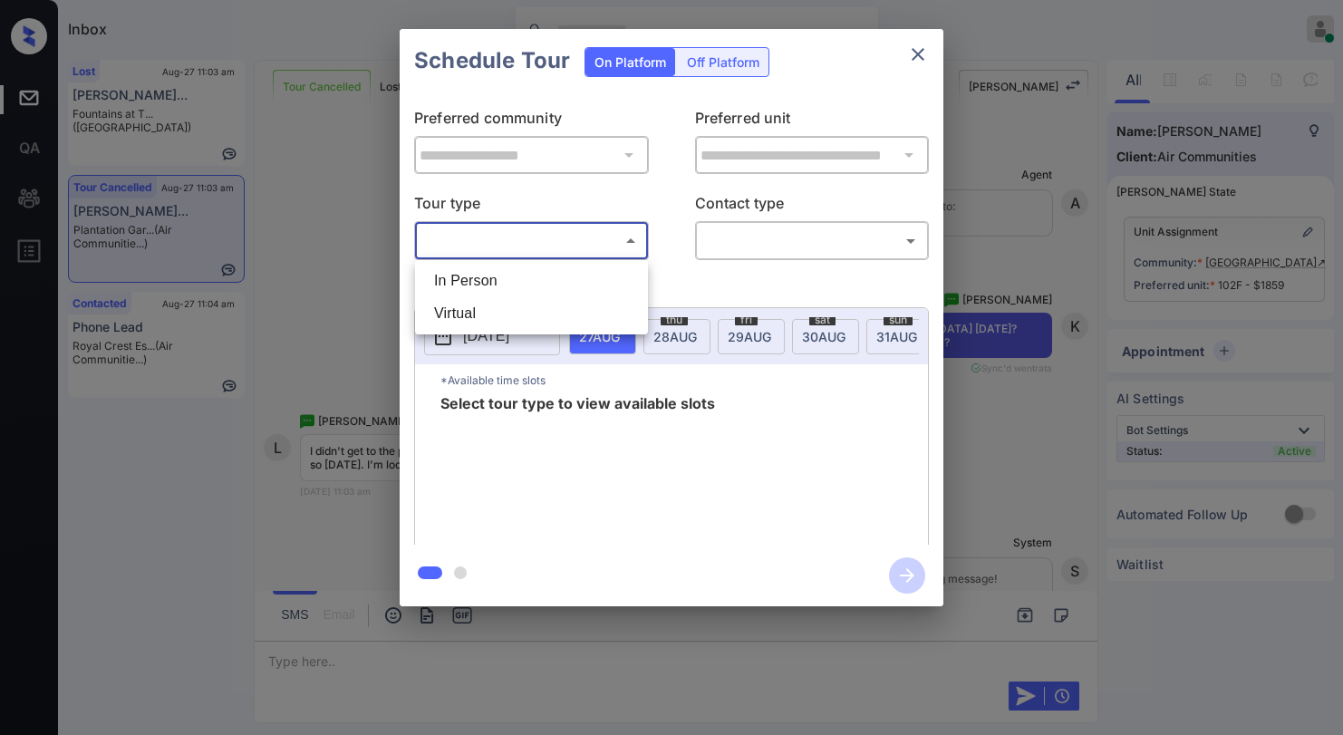
click at [488, 276] on li "In Person" at bounding box center [532, 281] width 224 height 33
type input "********"
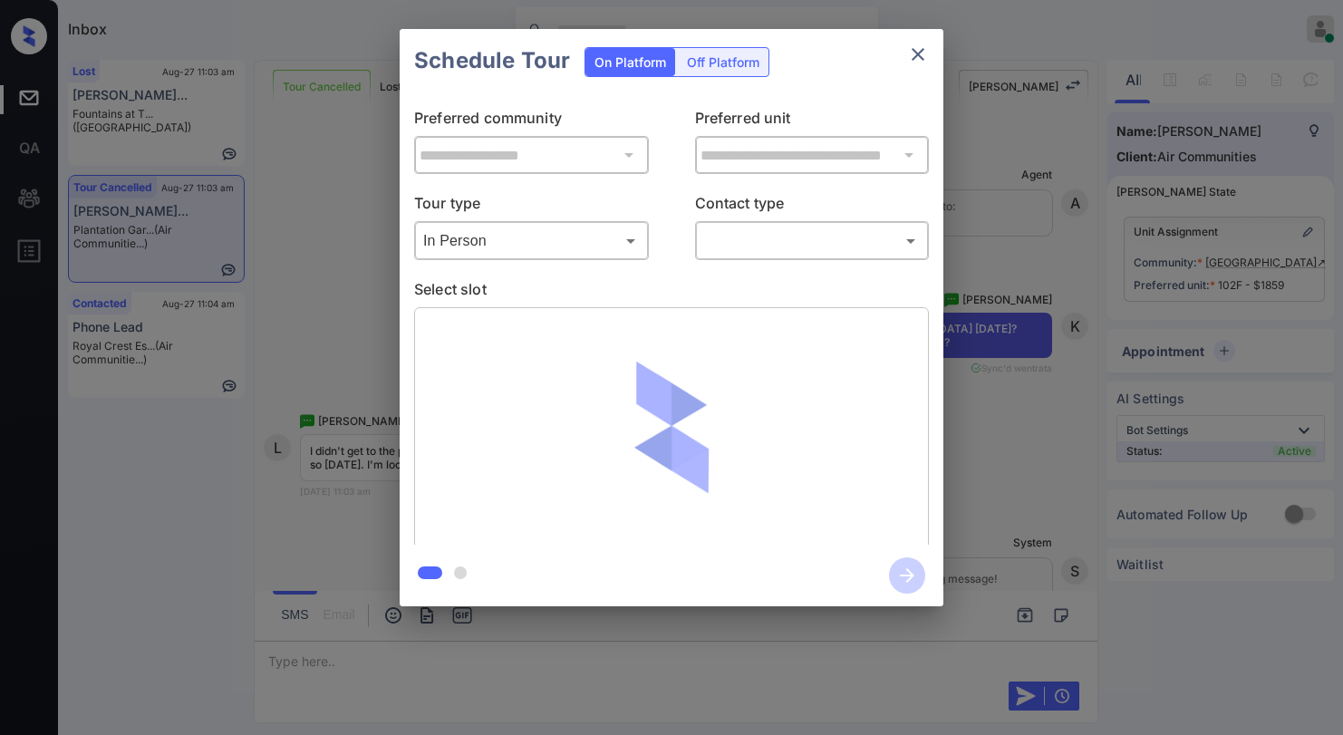
click at [696, 249] on div "​ ​" at bounding box center [812, 240] width 235 height 39
click at [750, 261] on div "**********" at bounding box center [672, 318] width 544 height 452
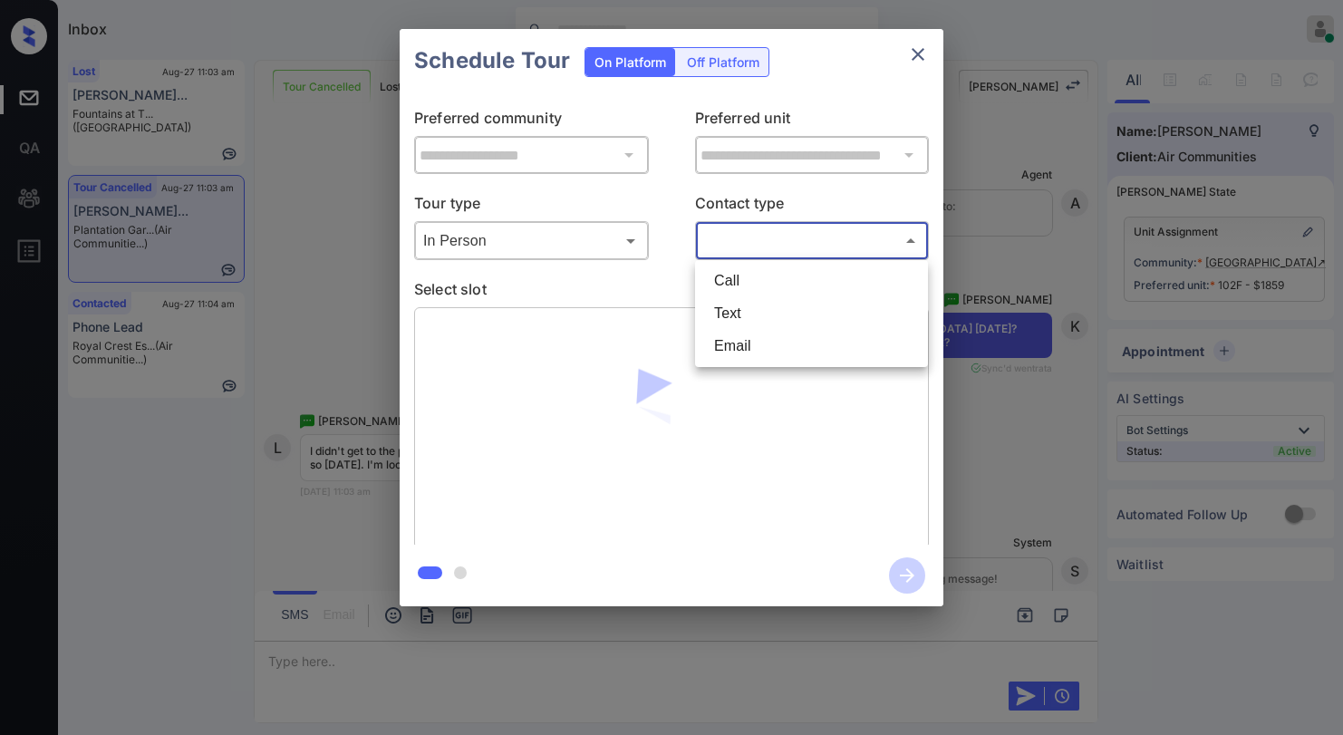
click at [747, 250] on body "Inbox [PERSON_NAME] Online Set yourself offline Set yourself on break Profile S…" at bounding box center [671, 367] width 1343 height 735
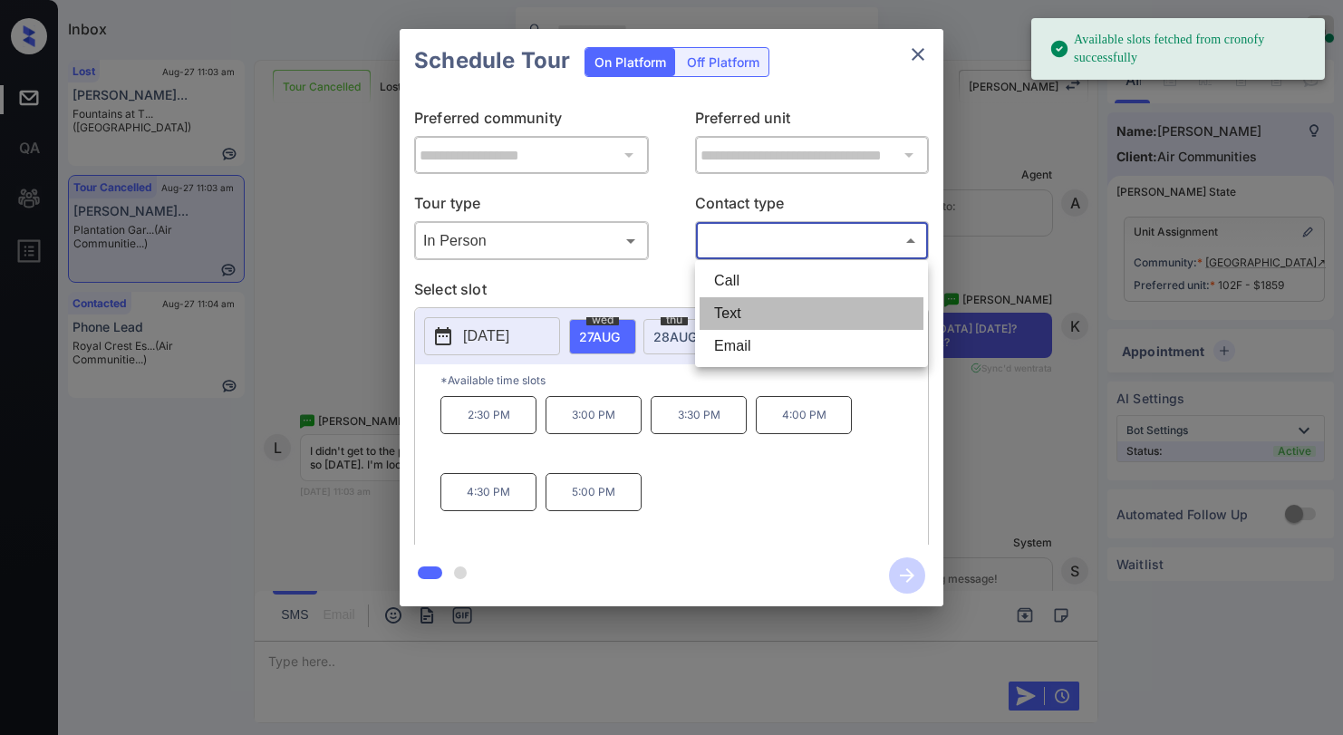
click at [723, 304] on li "Text" at bounding box center [812, 313] width 224 height 33
type input "****"
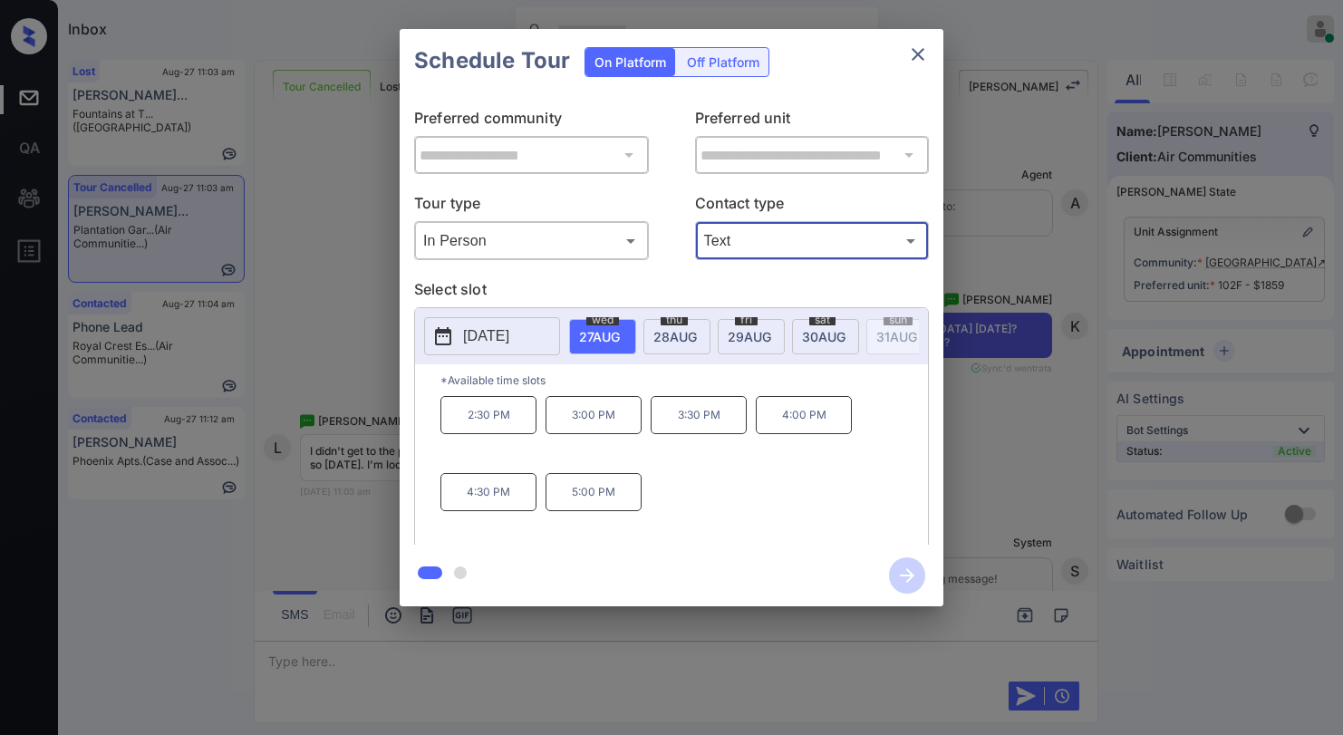
click at [911, 63] on icon "close" at bounding box center [918, 54] width 22 height 22
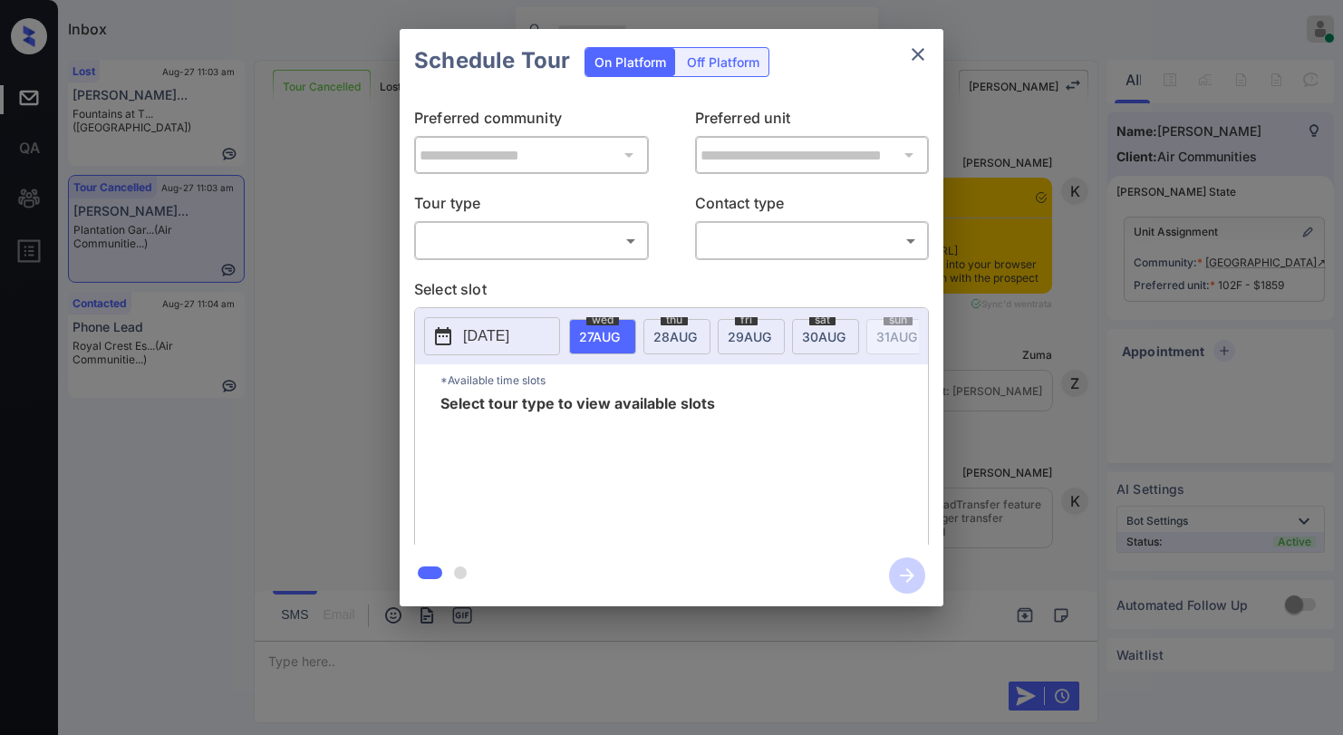
scroll to position [2651, 0]
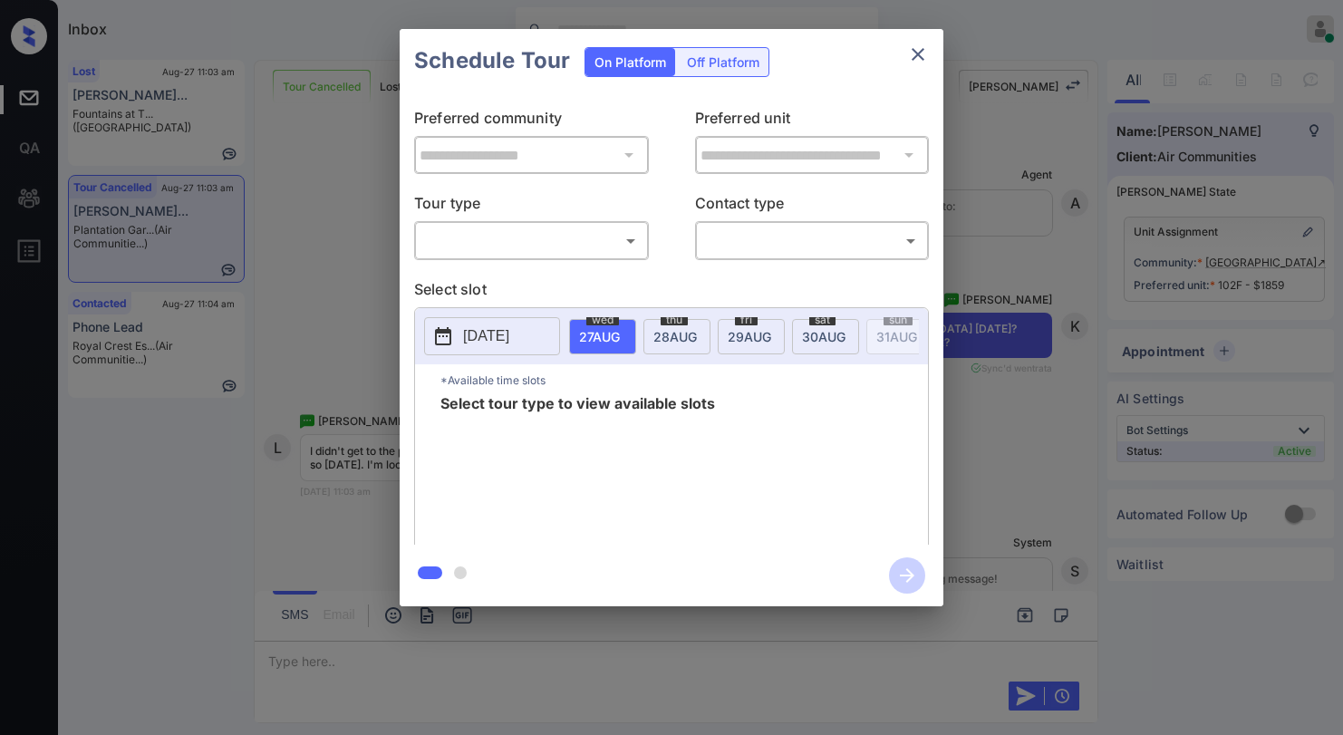
click at [583, 256] on body "Inbox Paolo Gabriel Online Set yourself offline Set yourself on break Profile S…" at bounding box center [671, 367] width 1343 height 735
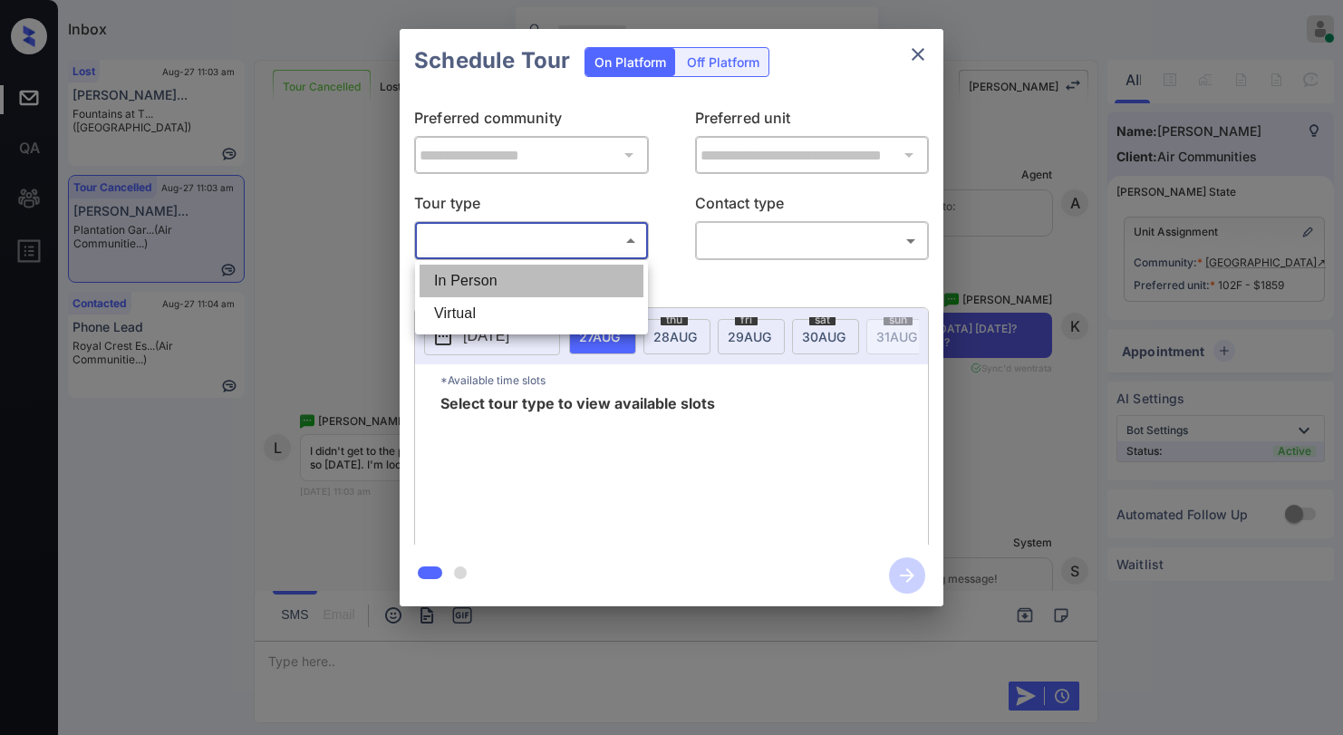
click at [516, 290] on li "In Person" at bounding box center [532, 281] width 224 height 33
type input "********"
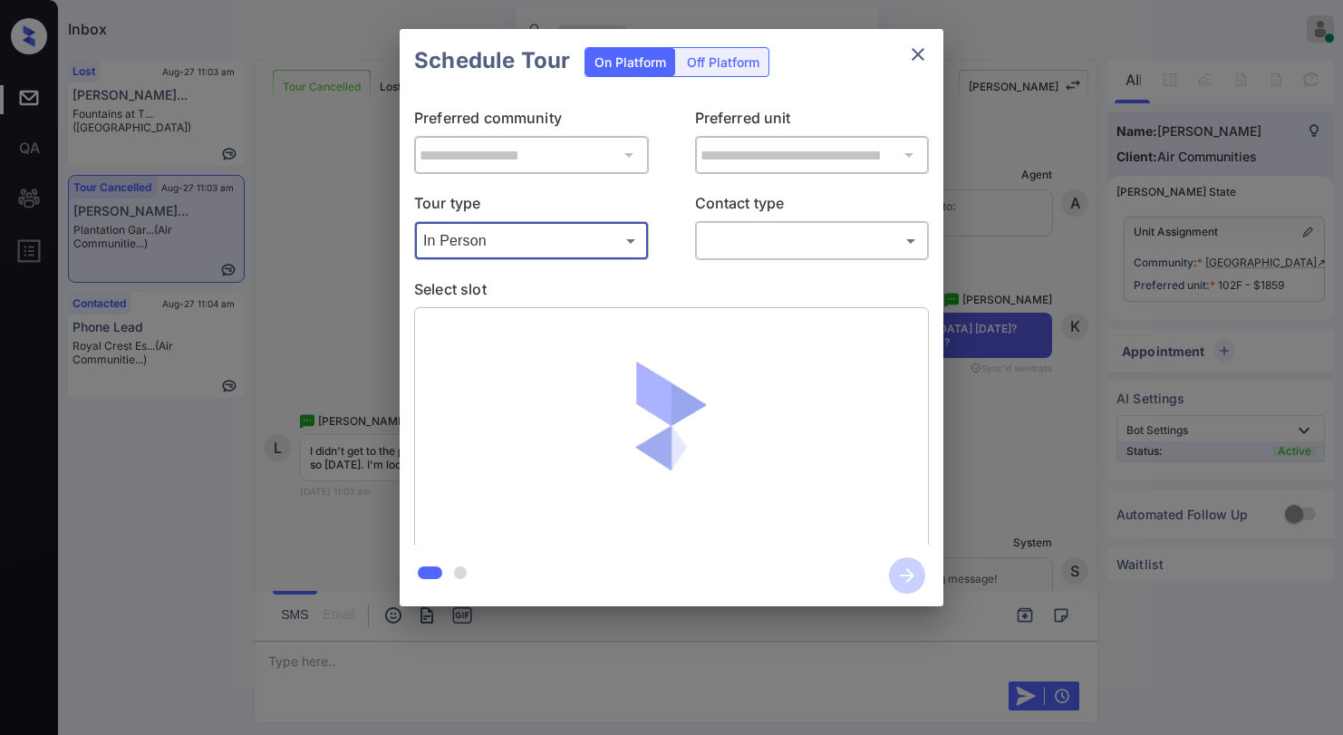
click at [734, 254] on body "Inbox Paolo Gabriel Online Set yourself offline Set yourself on break Profile S…" at bounding box center [671, 367] width 1343 height 735
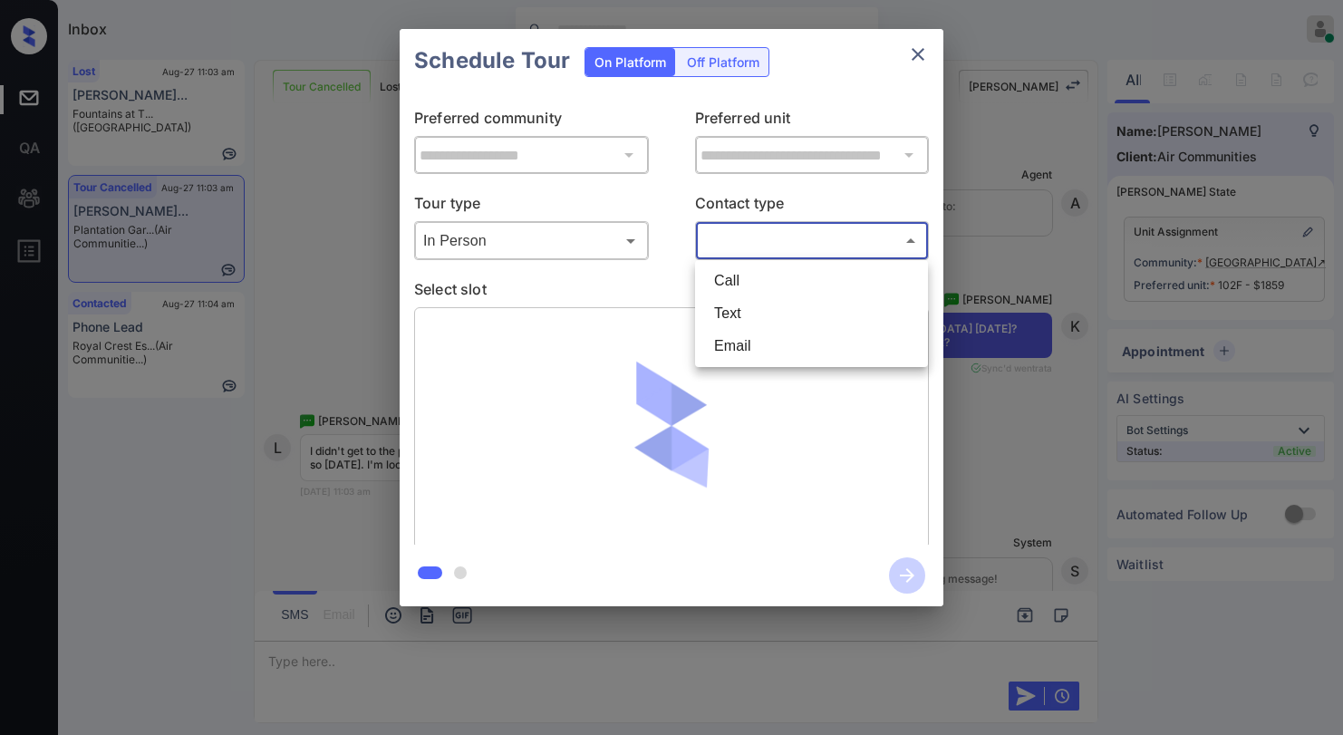
click at [734, 315] on li "Text" at bounding box center [812, 313] width 224 height 33
type input "****"
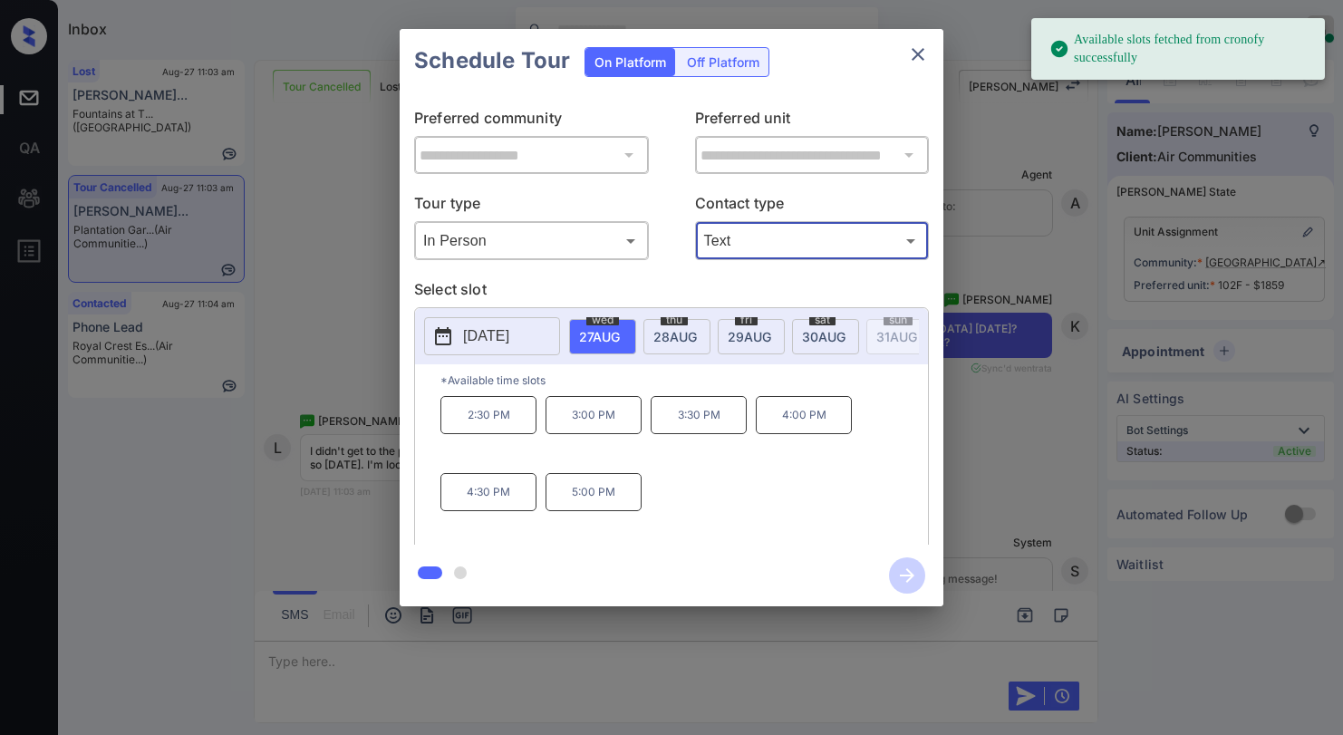
click at [670, 334] on span "28 AUG" at bounding box center [674, 336] width 43 height 15
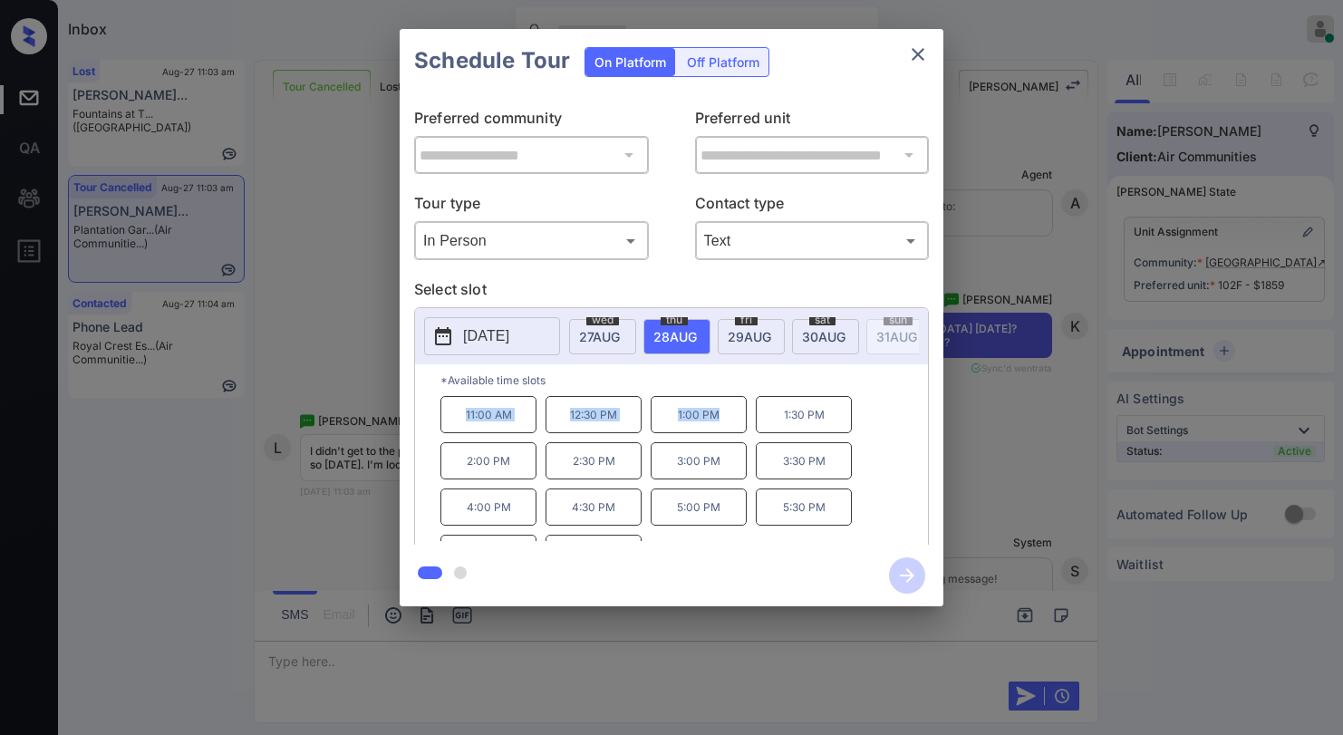
drag, startPoint x: 464, startPoint y: 422, endPoint x: 746, endPoint y: 430, distance: 281.9
click at [745, 430] on div "11:00 AM 12:30 PM 1:00 PM 1:30 PM 2:00 PM 2:30 PM 3:00 PM 3:30 PM 4:00 PM 4:30 …" at bounding box center [684, 468] width 488 height 145
copy div "11:00 AM 12:30 PM 1:00 PM"
click at [919, 61] on icon "close" at bounding box center [918, 54] width 22 height 22
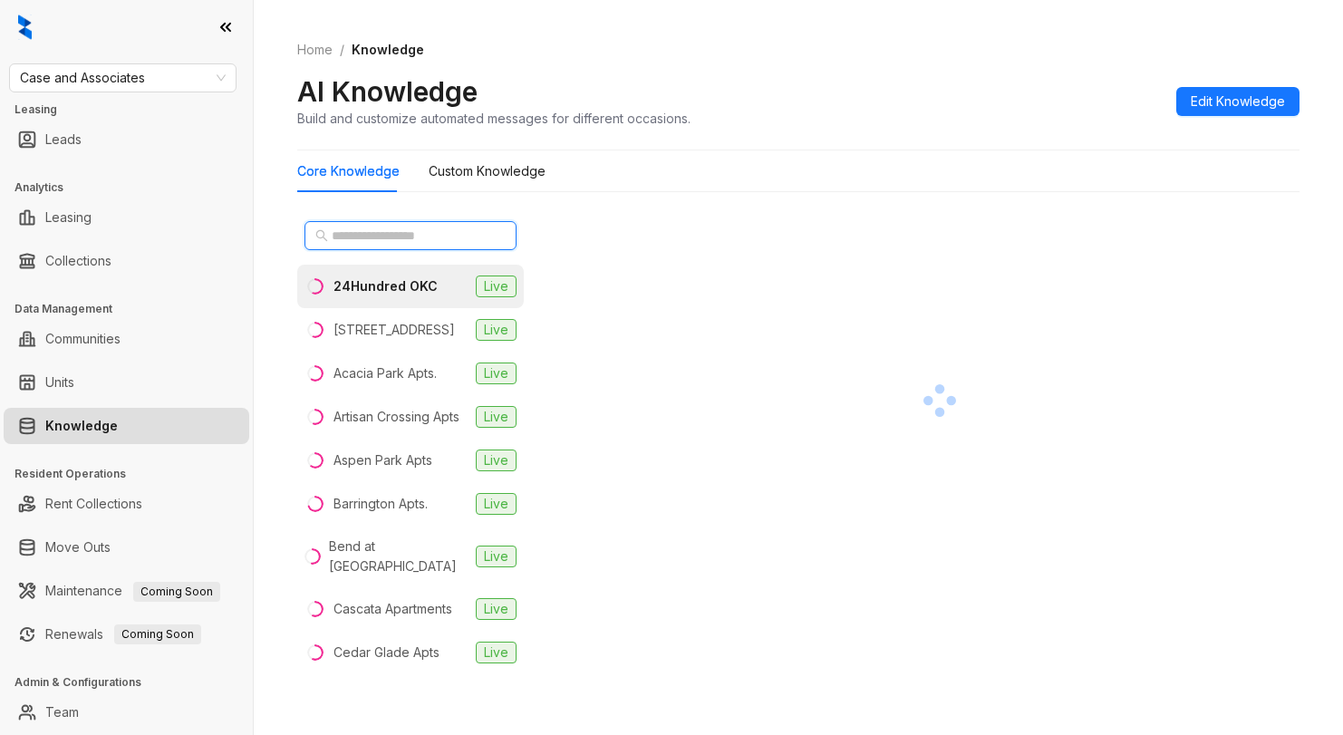
click at [447, 230] on input "text" at bounding box center [411, 236] width 159 height 20
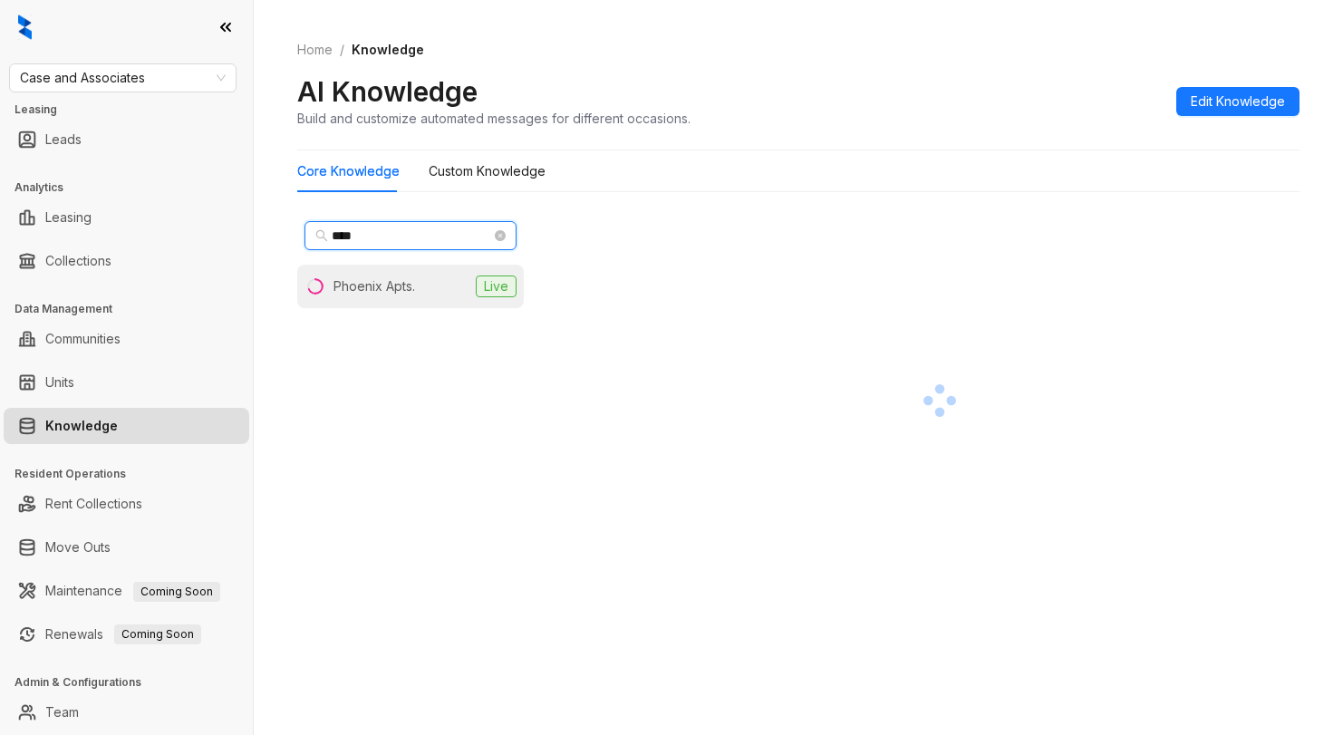
type input "****"
click at [362, 278] on div "Phoenix Apts." at bounding box center [374, 286] width 82 height 20
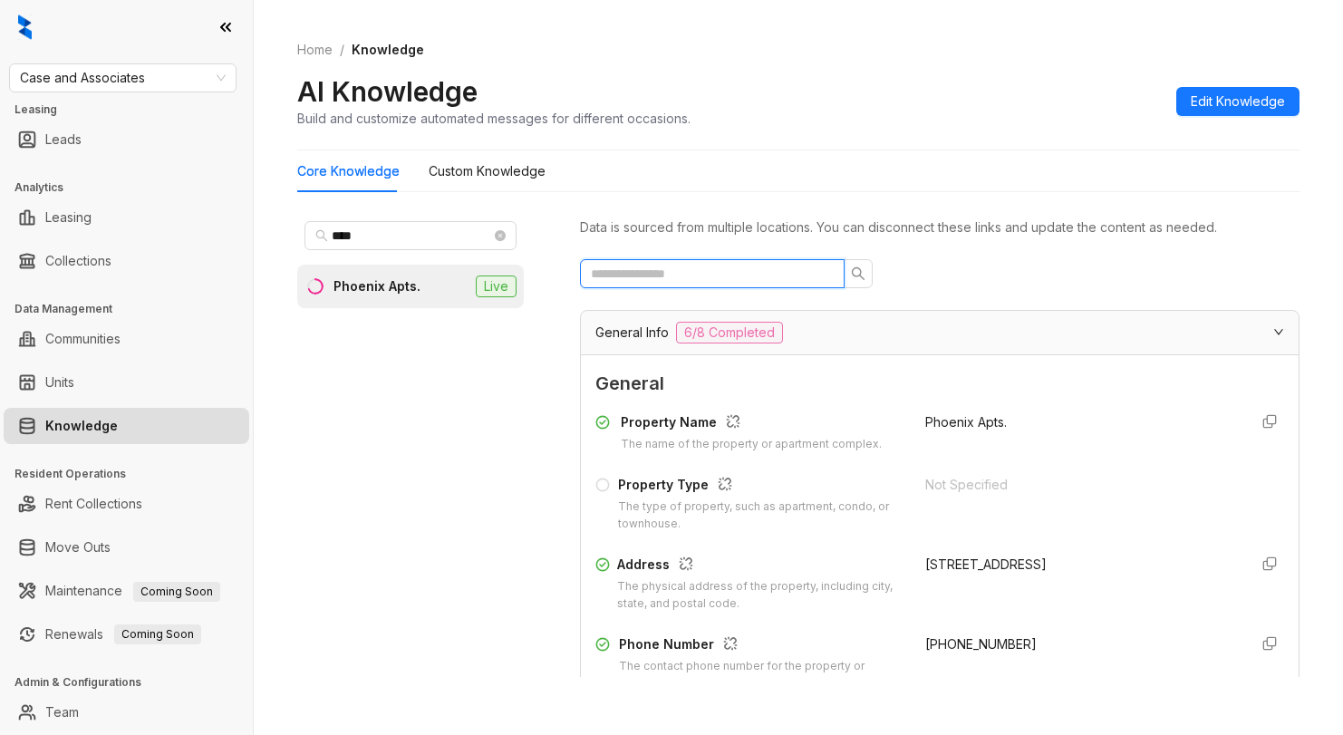
click at [706, 264] on input "text" at bounding box center [705, 274] width 228 height 20
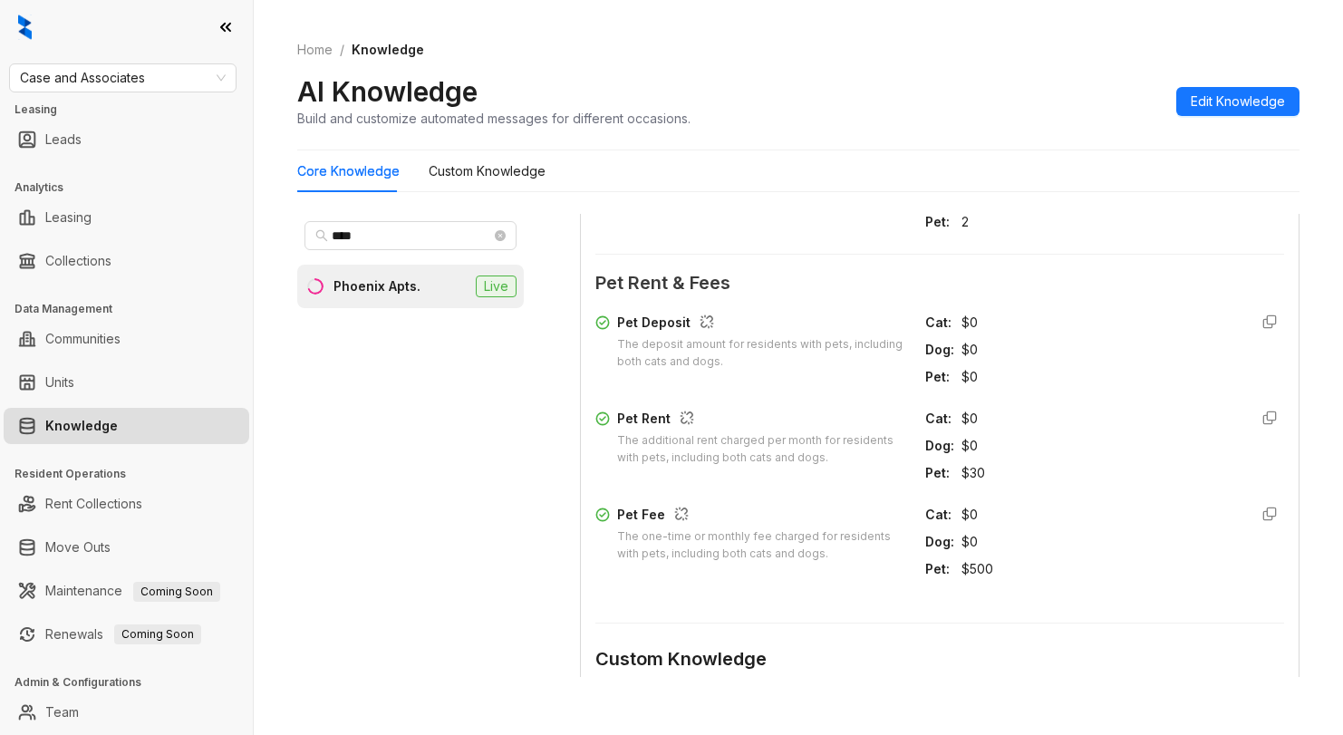
scroll to position [595, 0]
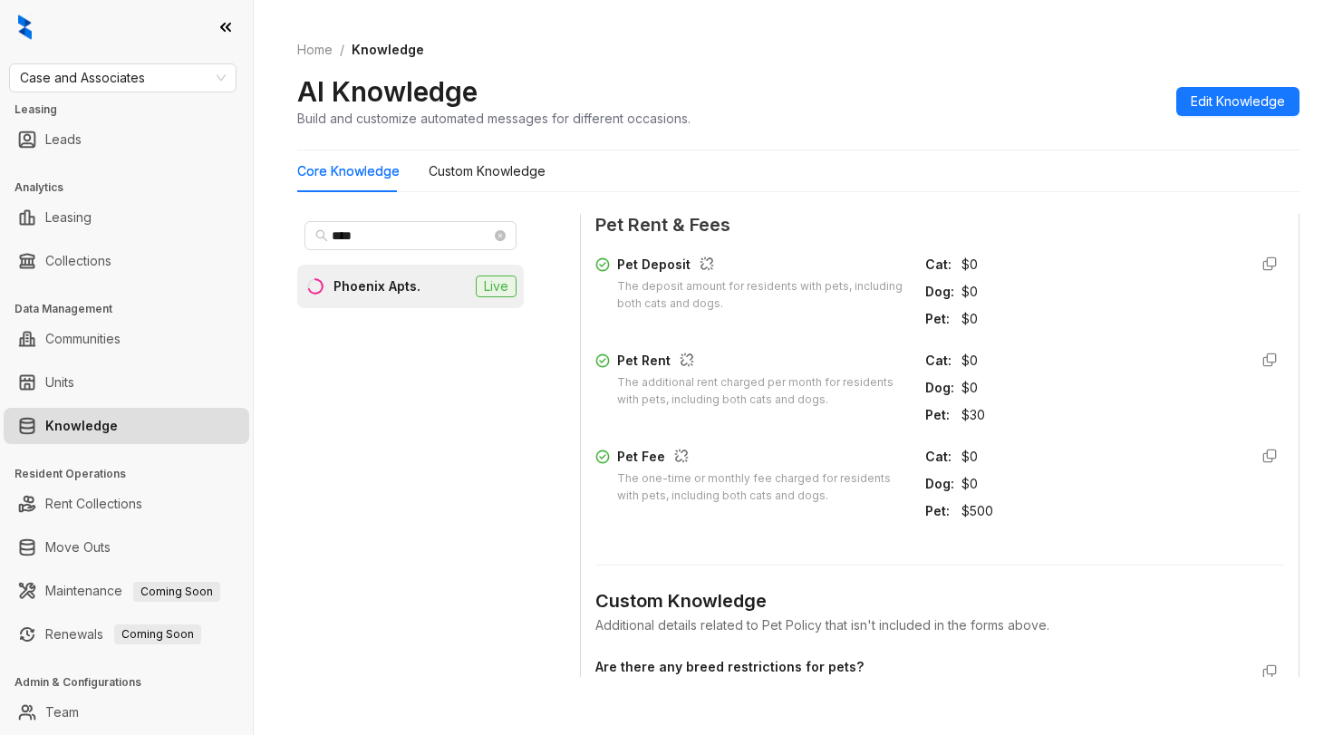
type input "***"
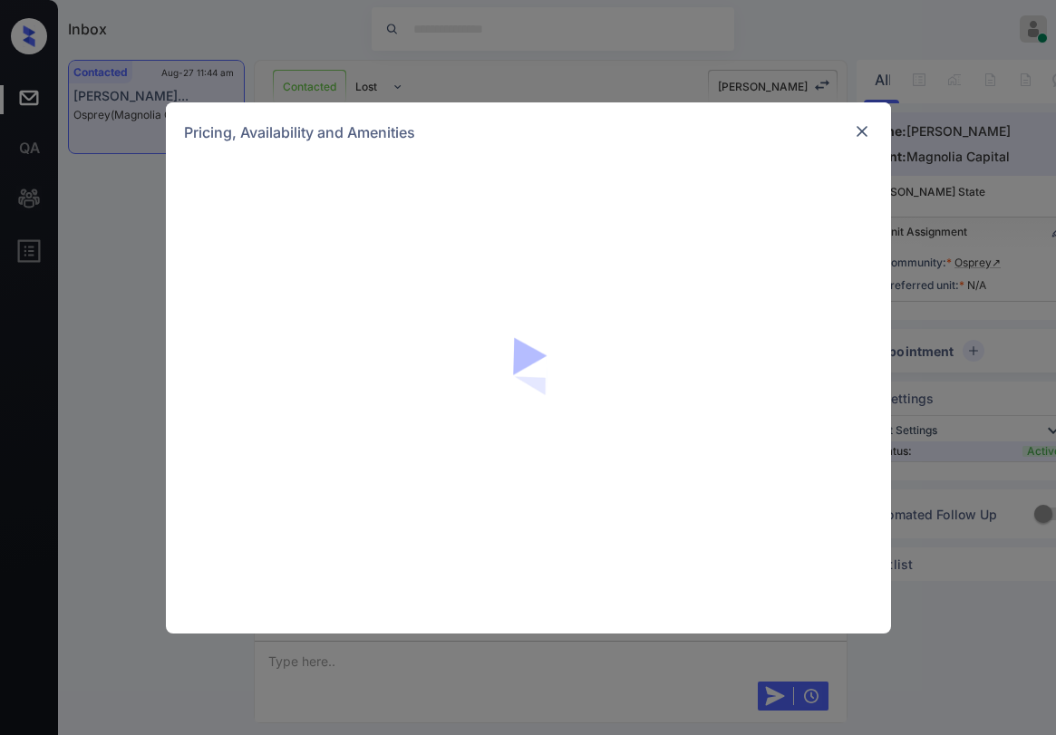
scroll to position [797, 0]
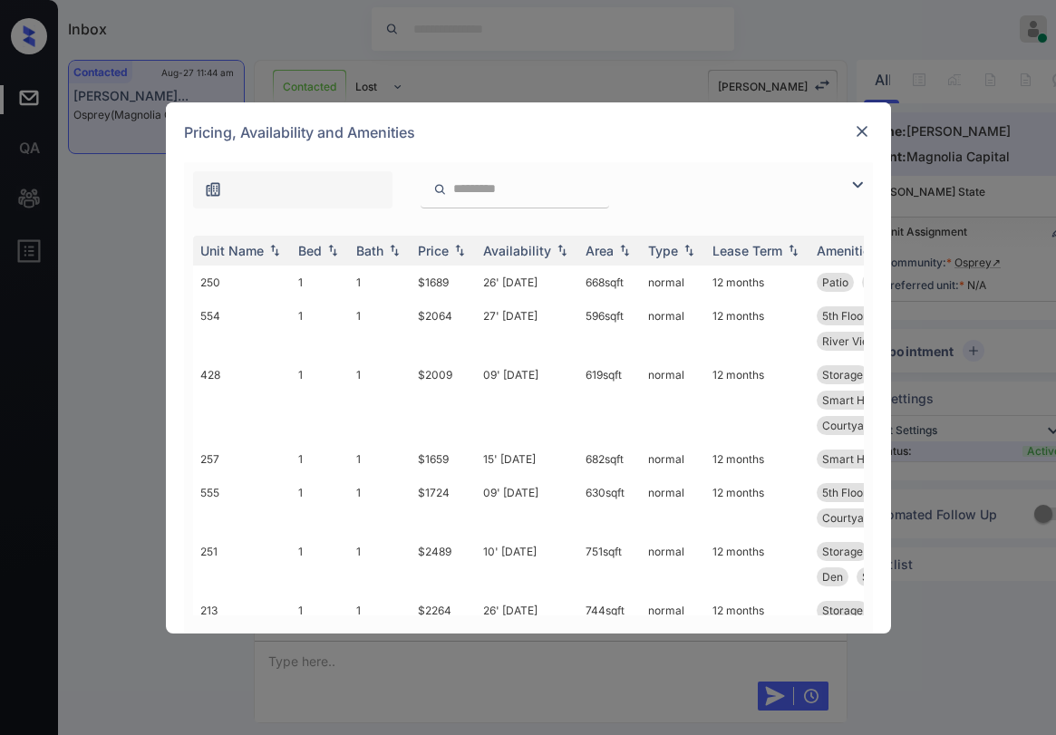
click at [852, 186] on img at bounding box center [857, 185] width 22 height 22
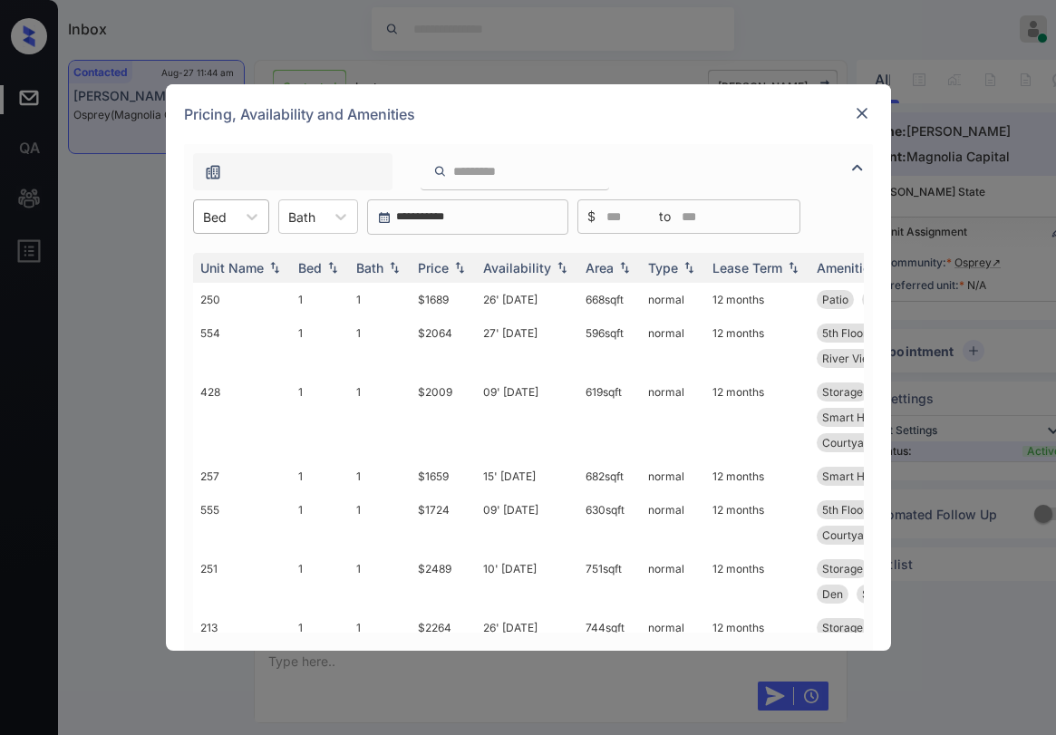
click at [223, 227] on div "Bed" at bounding box center [215, 217] width 42 height 26
click at [216, 261] on div "1" at bounding box center [231, 261] width 76 height 33
click at [453, 268] on img at bounding box center [459, 268] width 18 height 13
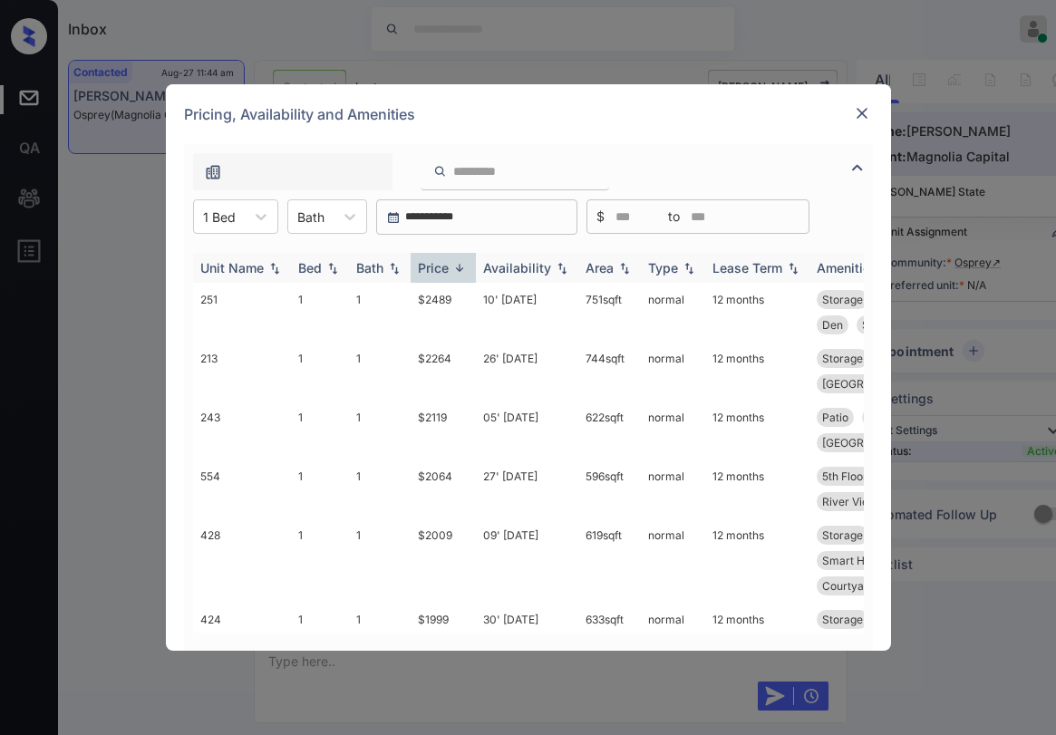
click at [452, 269] on img at bounding box center [459, 268] width 18 height 14
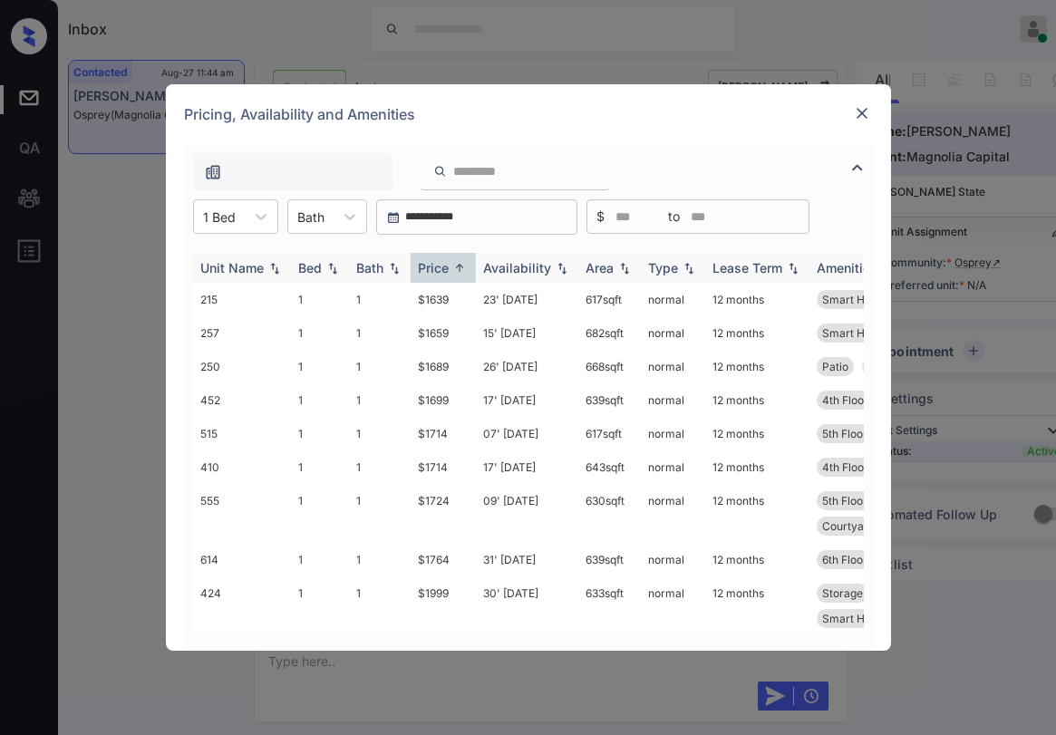
click at [452, 269] on img at bounding box center [459, 268] width 18 height 14
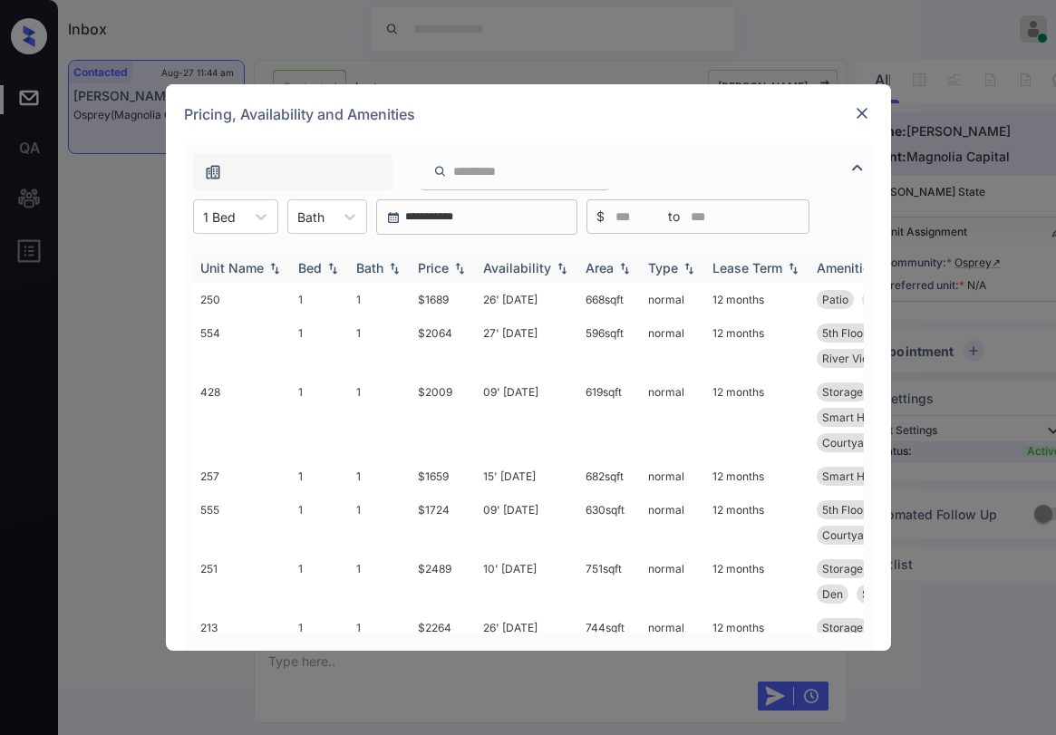
click at [452, 270] on img at bounding box center [459, 268] width 18 height 13
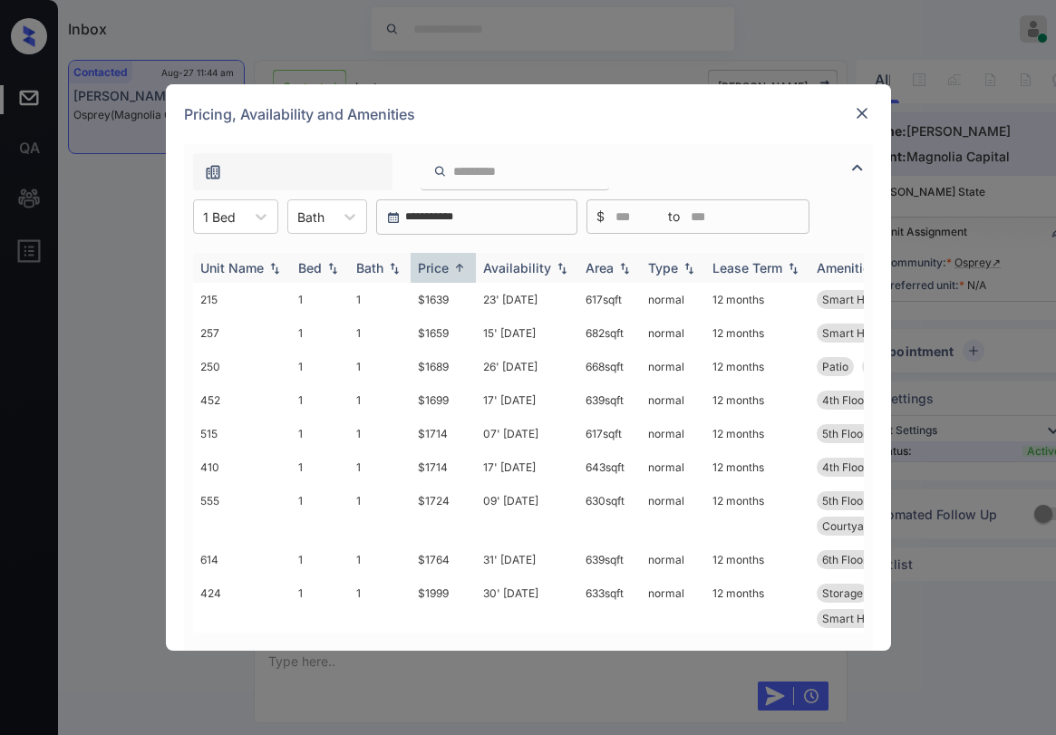
click at [452, 270] on img at bounding box center [459, 268] width 18 height 14
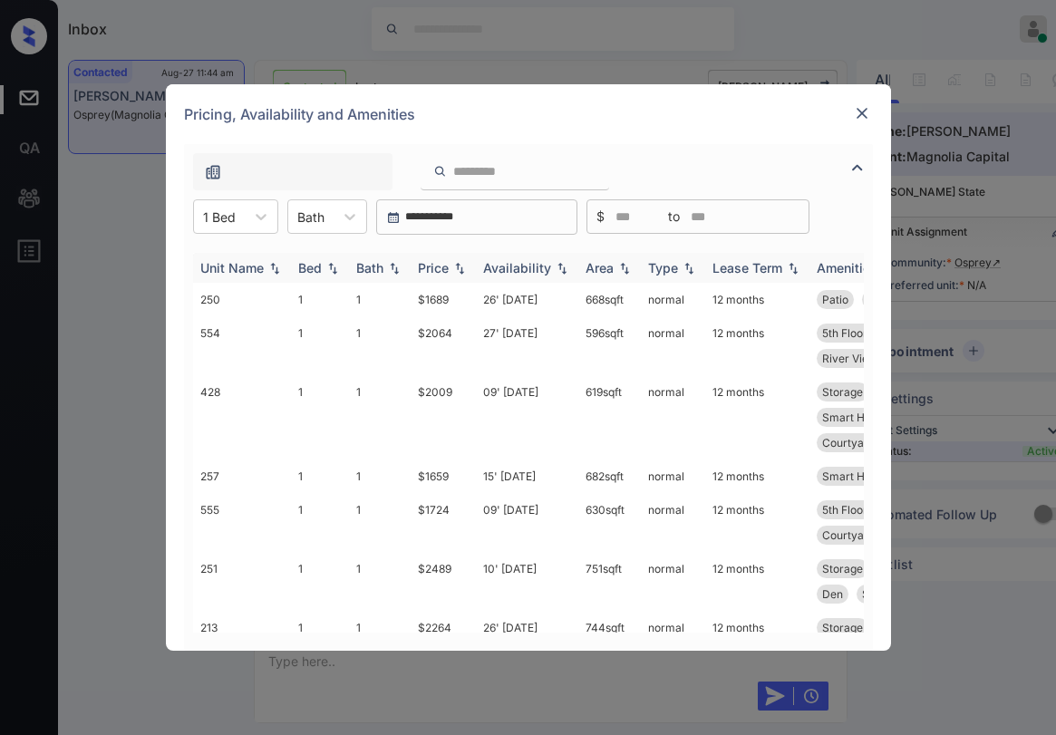
click at [459, 270] on img at bounding box center [459, 268] width 18 height 13
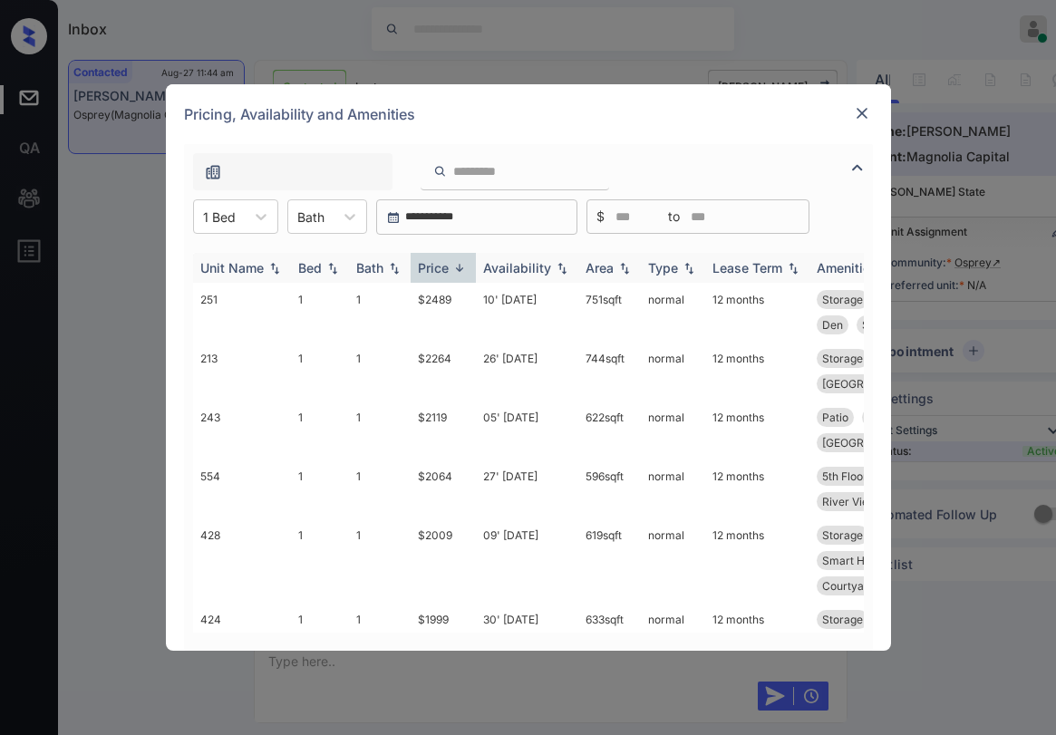
click at [449, 271] on div "Price" at bounding box center [443, 267] width 51 height 15
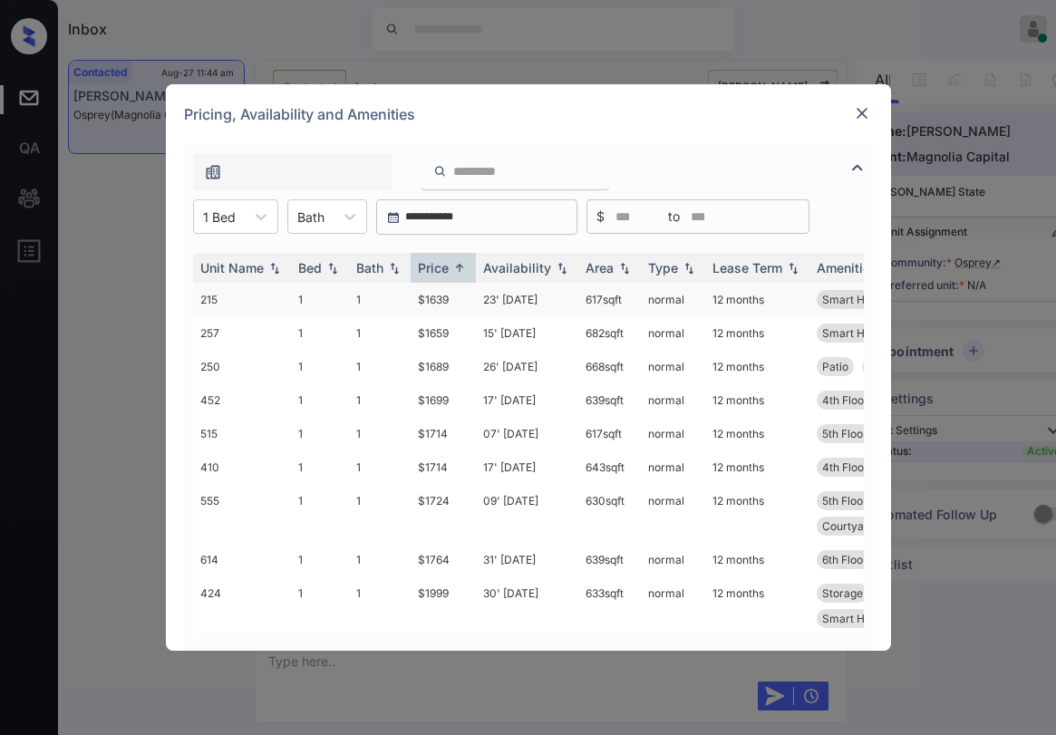
click at [444, 303] on td "$1639" at bounding box center [443, 300] width 65 height 34
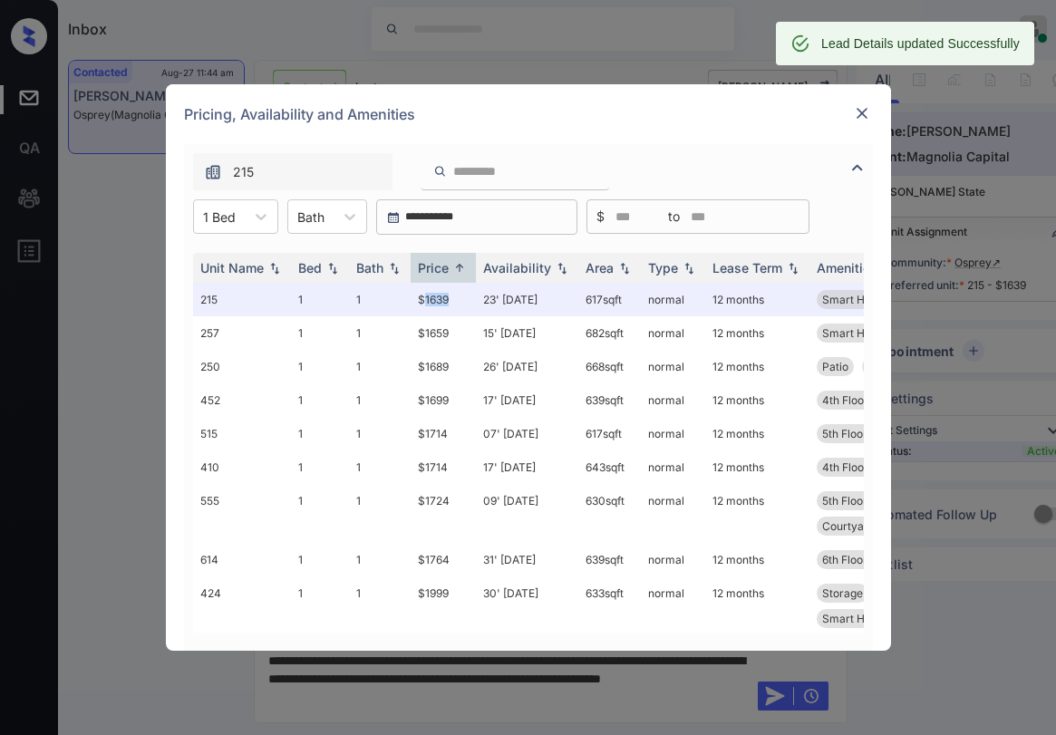
click at [866, 111] on img at bounding box center [862, 113] width 18 height 18
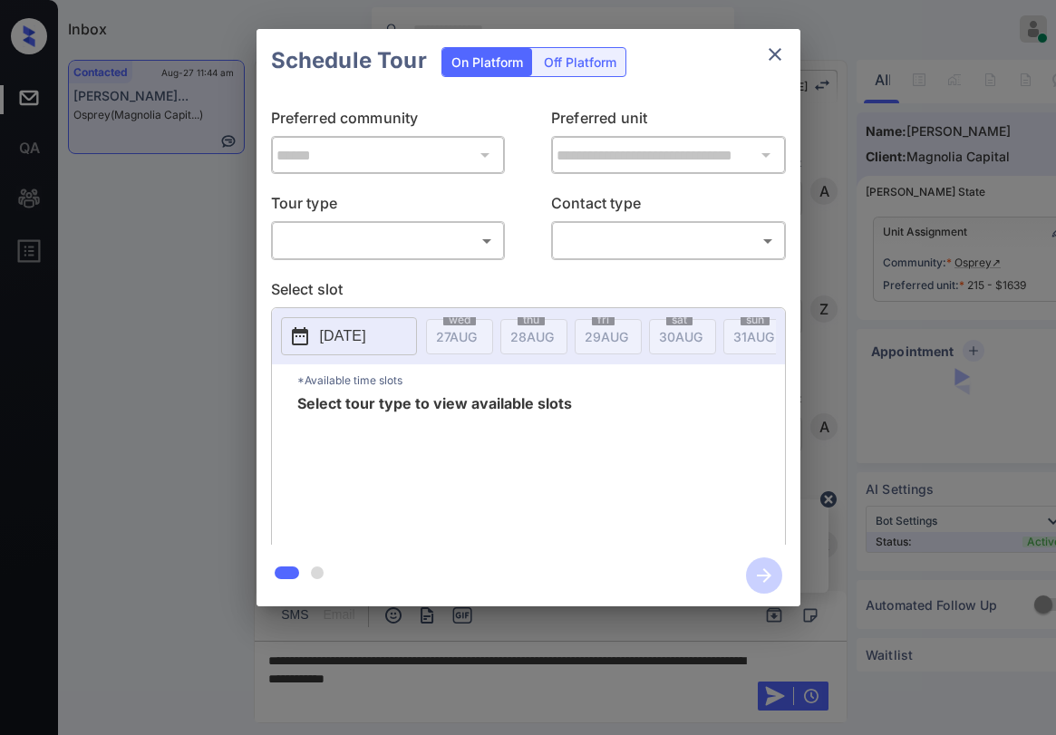
scroll to position [544, 0]
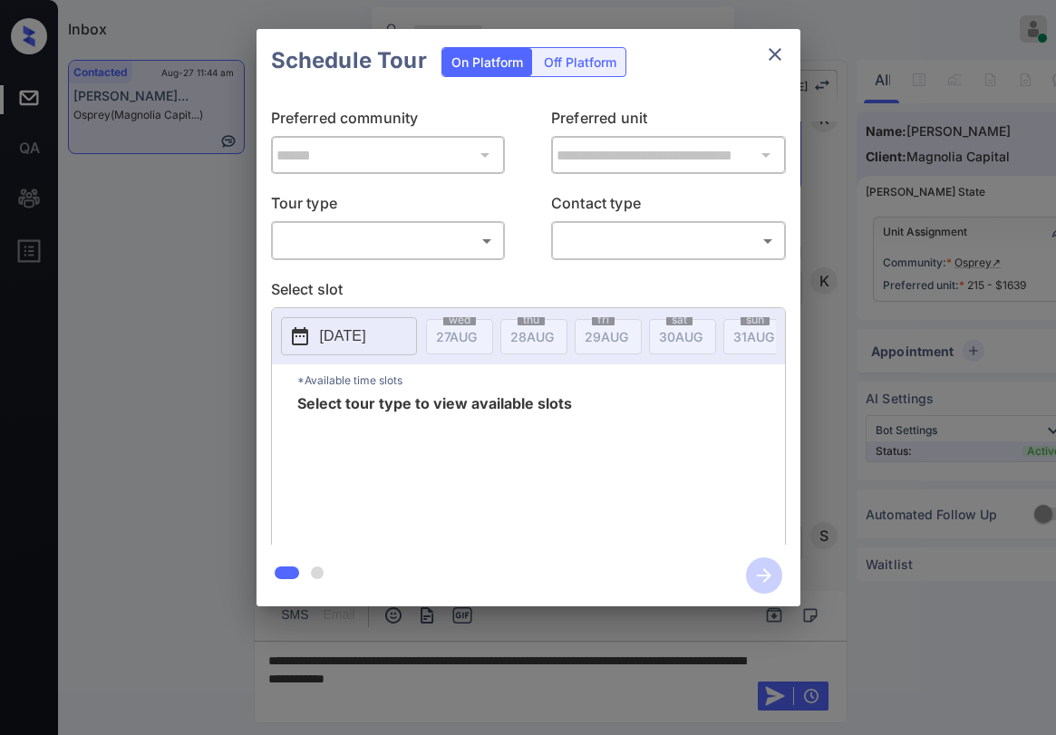
click at [456, 240] on body "Inbox [PERSON_NAME] Online Set yourself offline Set yourself on break Profile S…" at bounding box center [528, 367] width 1056 height 735
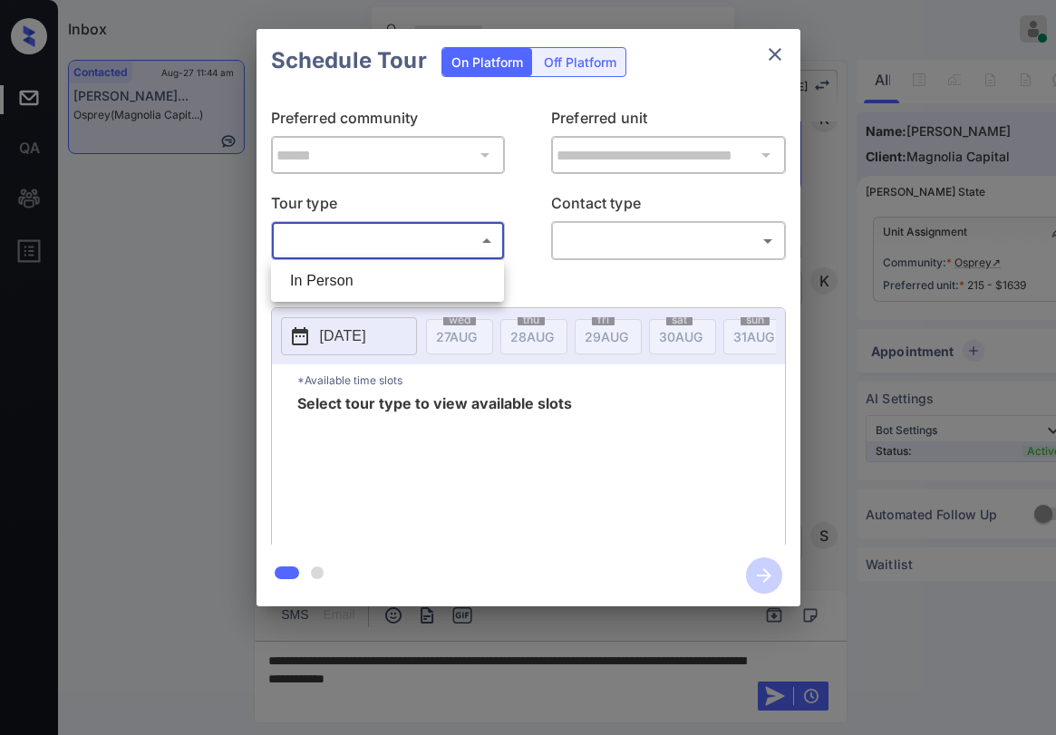
click at [370, 278] on li "In Person" at bounding box center [387, 281] width 224 height 33
type input "********"
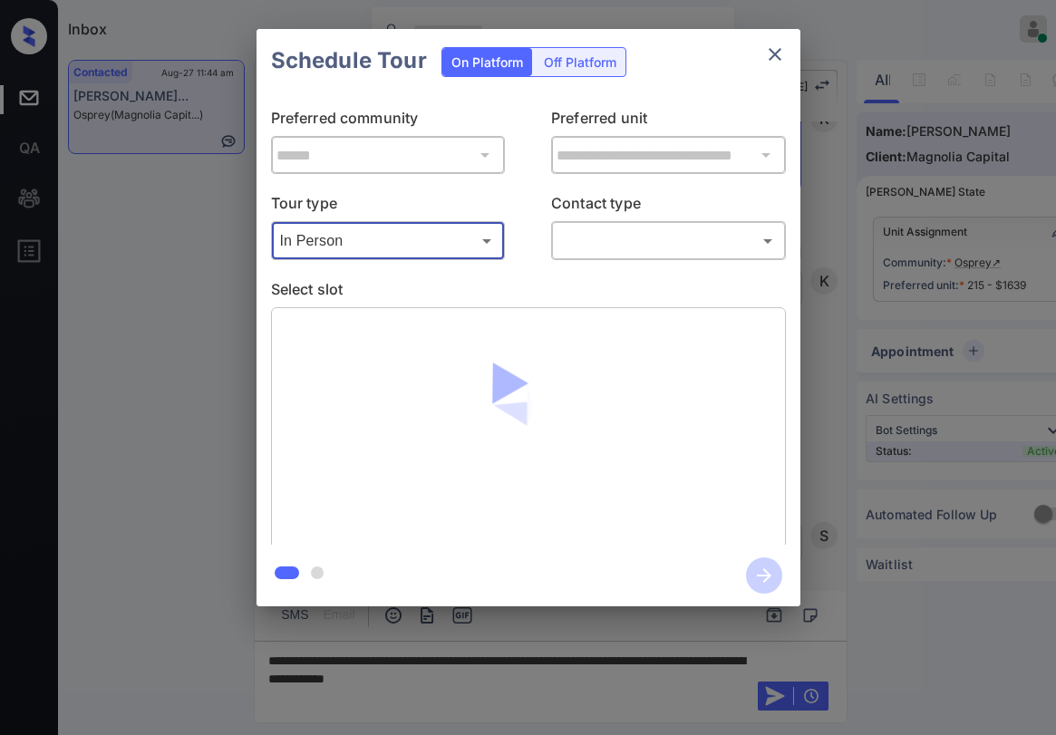
click at [565, 235] on body "Inbox [PERSON_NAME] Online Set yourself offline Set yourself on break Profile S…" at bounding box center [528, 367] width 1056 height 735
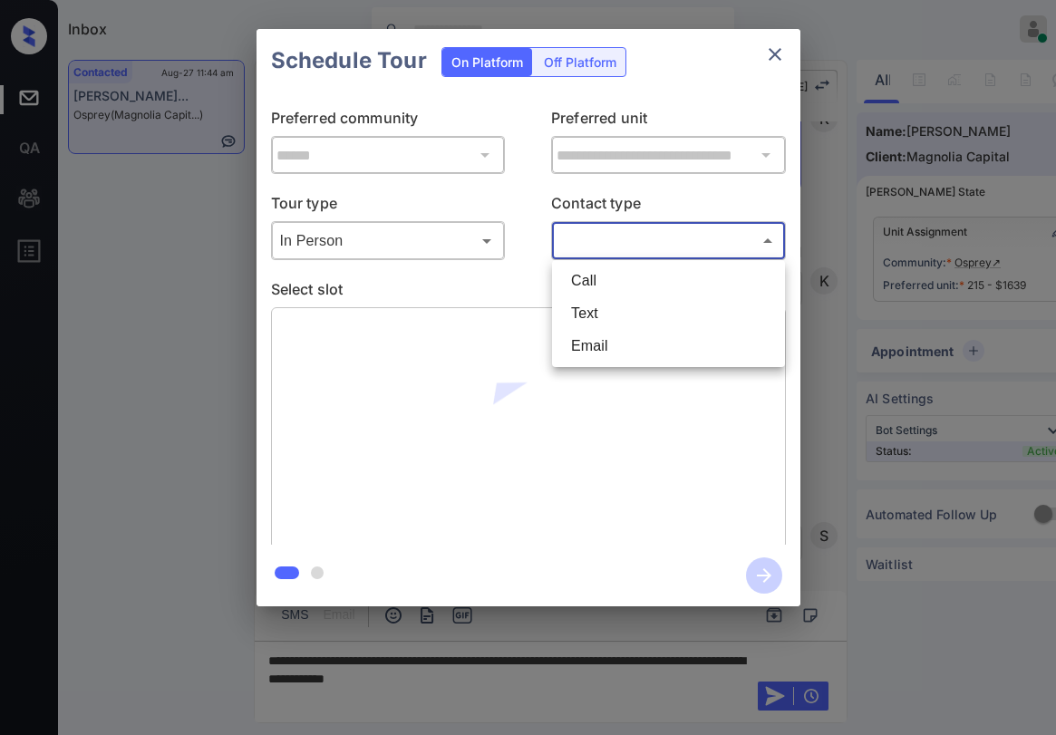
click at [782, 53] on div at bounding box center [528, 367] width 1056 height 735
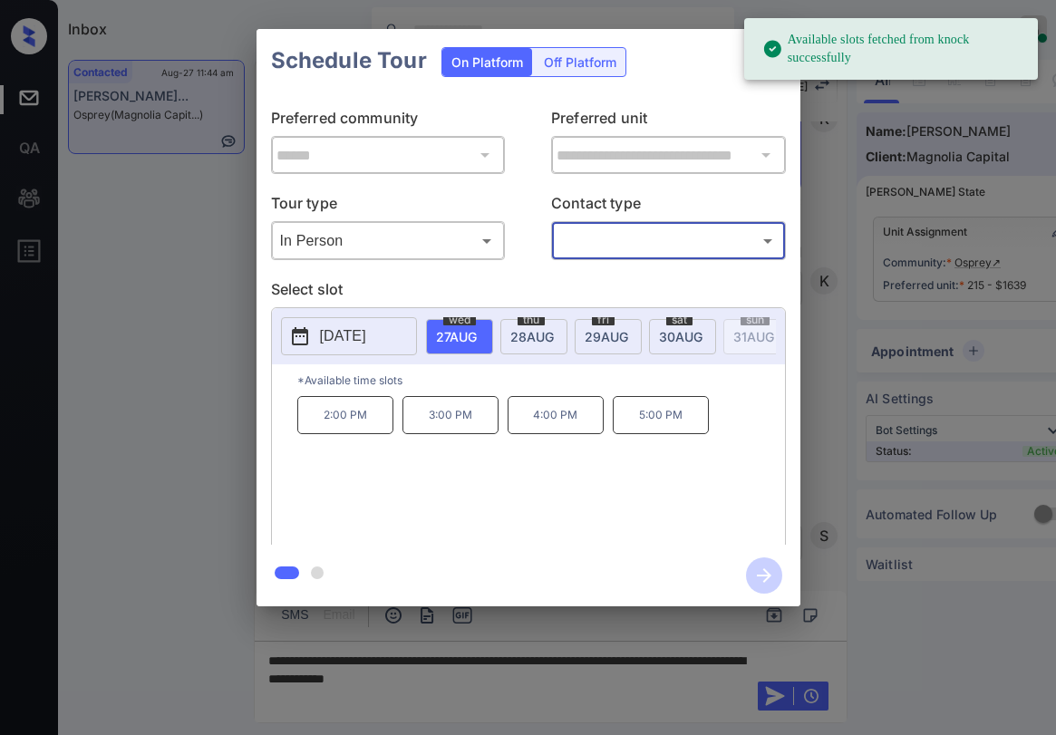
click at [778, 56] on rect at bounding box center [772, 49] width 21 height 21
click at [725, 95] on div "**********" at bounding box center [528, 318] width 544 height 452
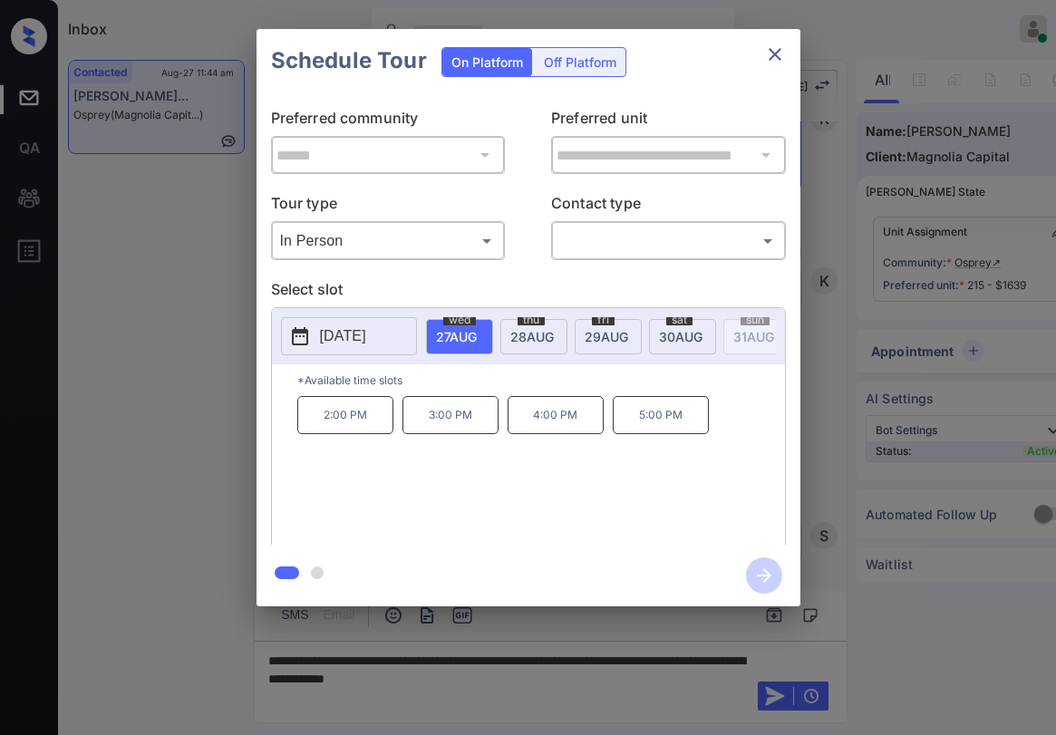
click at [770, 63] on icon "close" at bounding box center [775, 54] width 22 height 22
